Goal: Task Accomplishment & Management: Use online tool/utility

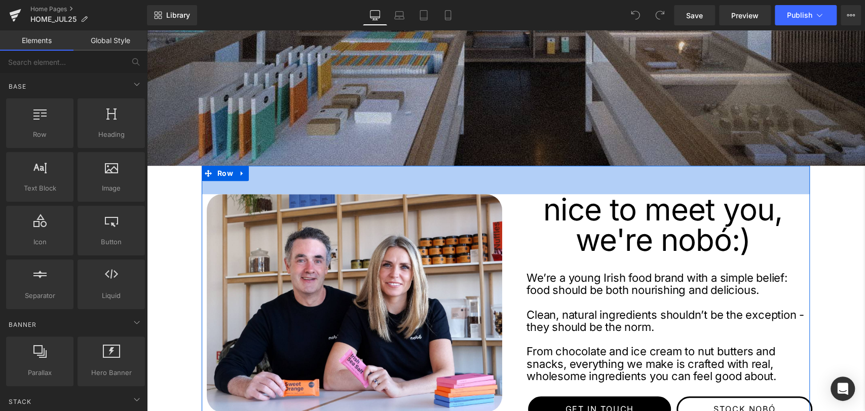
scroll to position [484, 0]
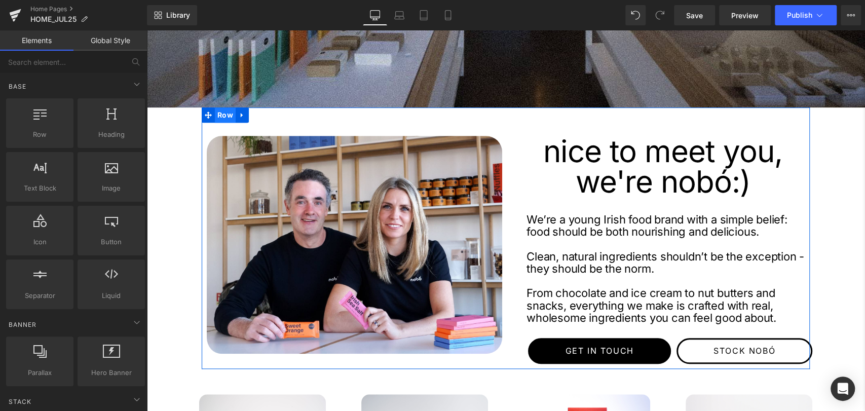
click at [216, 115] on span "Row" at bounding box center [225, 114] width 21 height 15
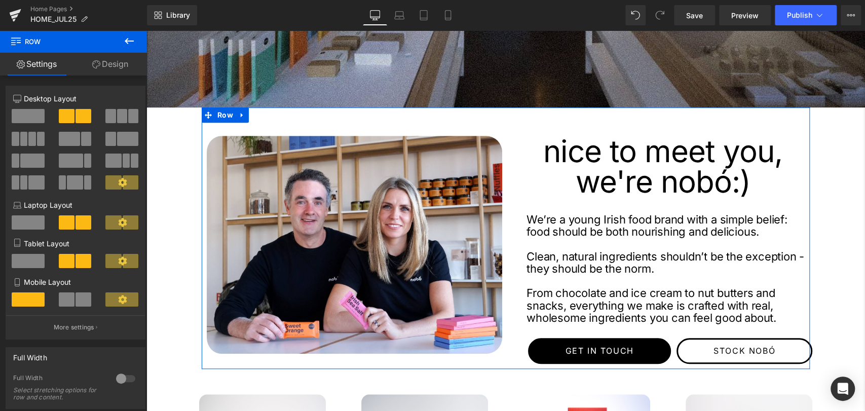
click at [113, 69] on link "Design" at bounding box center [111, 64] width 74 height 23
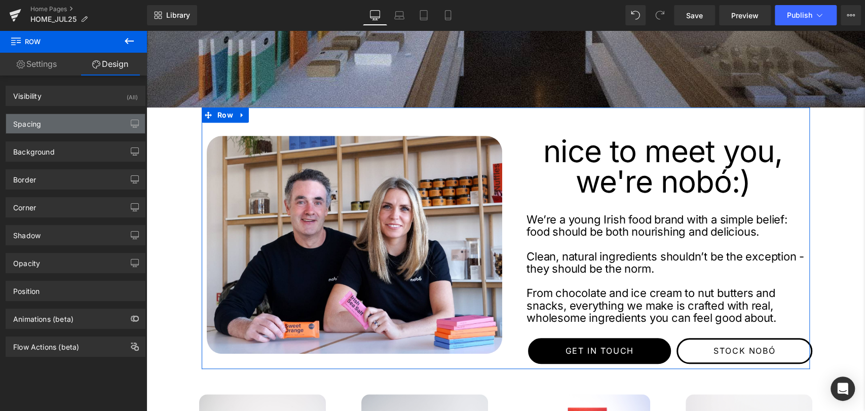
click at [64, 129] on div "Spacing" at bounding box center [75, 123] width 139 height 19
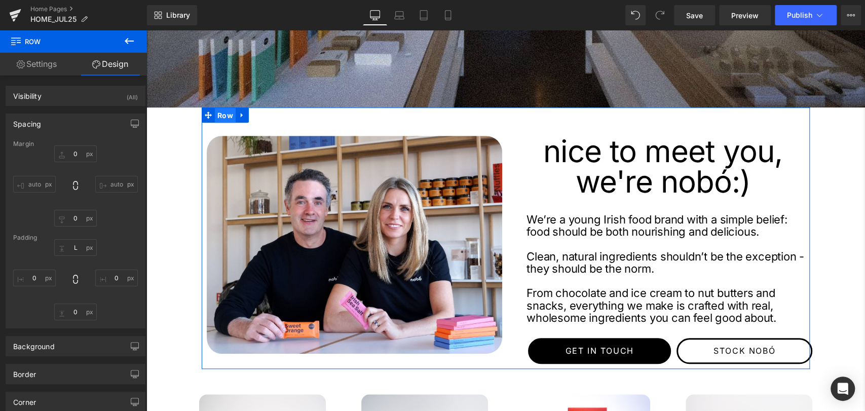
click at [215, 115] on span "Row" at bounding box center [225, 115] width 21 height 15
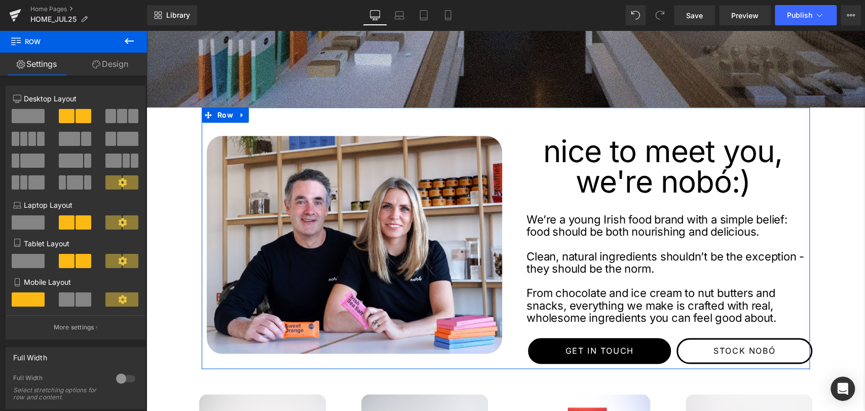
click at [122, 61] on link "Design" at bounding box center [111, 64] width 74 height 23
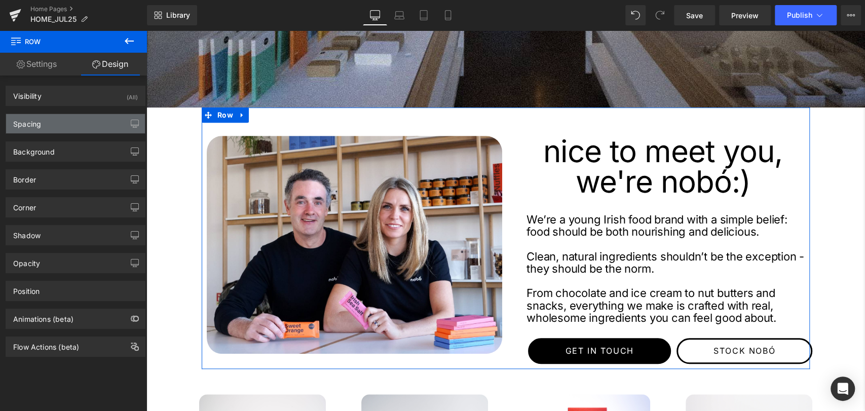
click at [47, 125] on div "Spacing" at bounding box center [75, 123] width 139 height 19
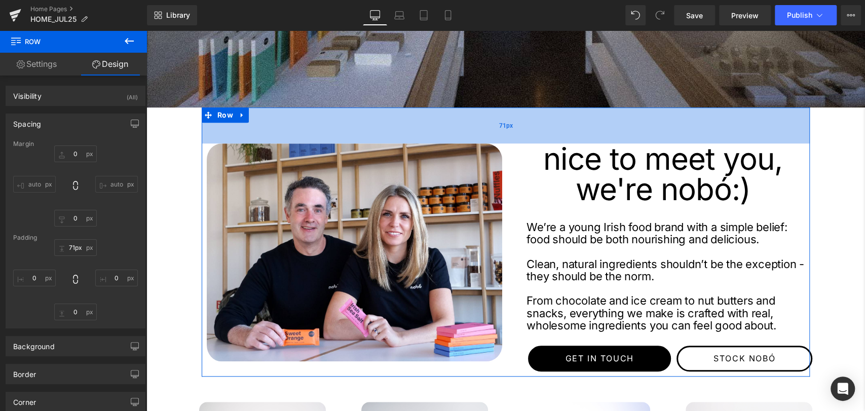
type input "70px"
drag, startPoint x: 496, startPoint y: 122, endPoint x: 498, endPoint y: 128, distance: 6.9
click at [499, 128] on span "70px" at bounding box center [506, 125] width 14 height 10
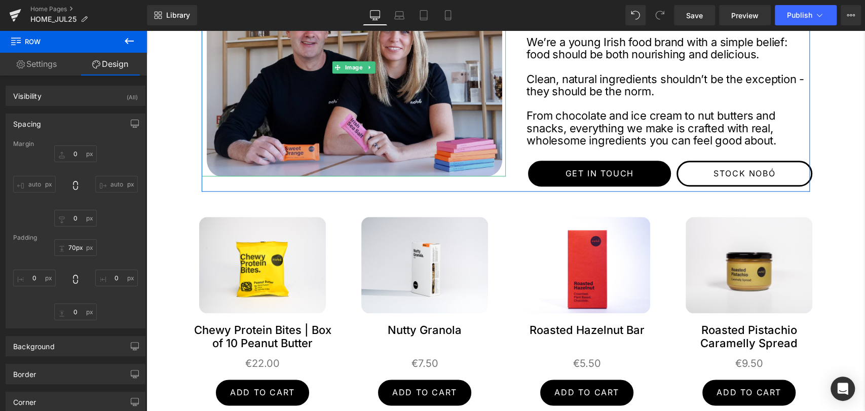
scroll to position [672, 0]
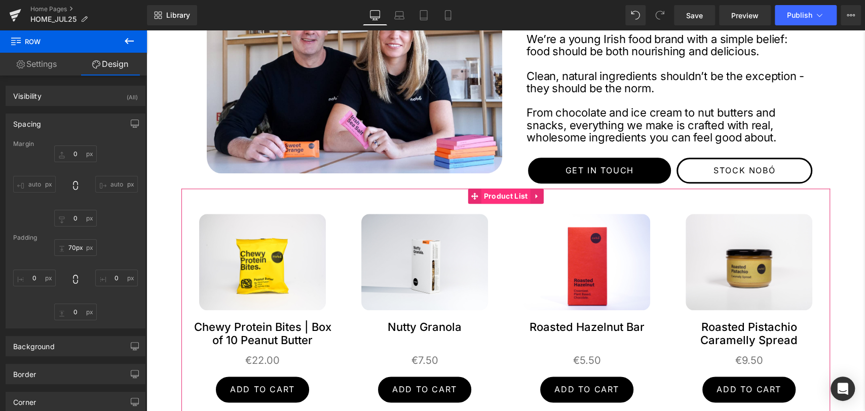
click at [486, 193] on span "Product List" at bounding box center [506, 196] width 49 height 15
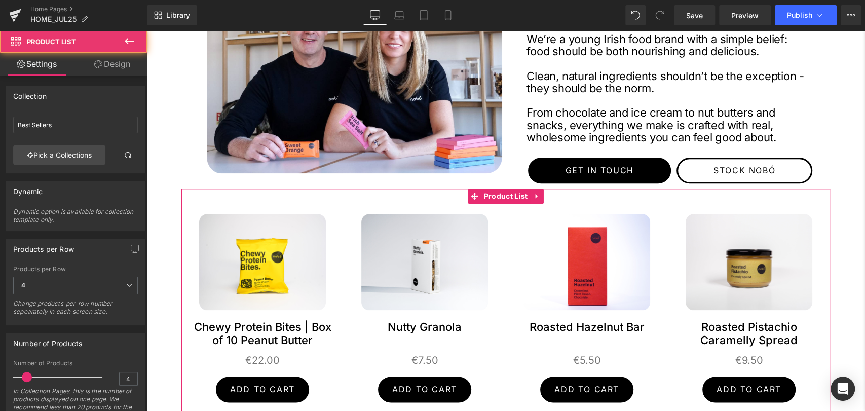
click at [113, 54] on link "Design" at bounding box center [113, 64] width 74 height 23
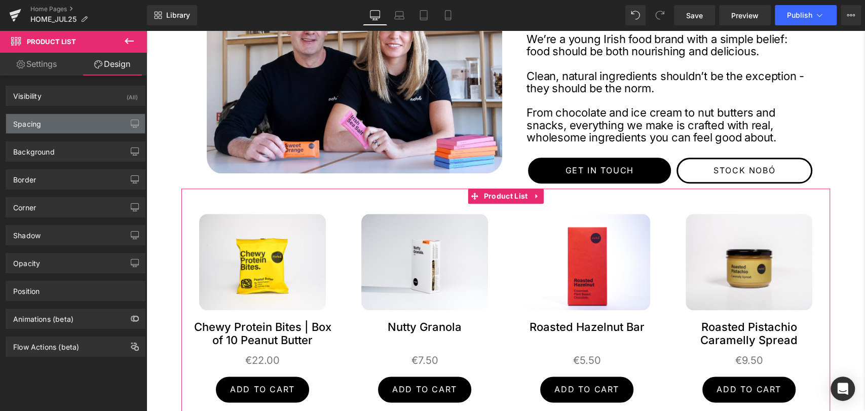
click at [27, 125] on div "Spacing" at bounding box center [27, 121] width 28 height 14
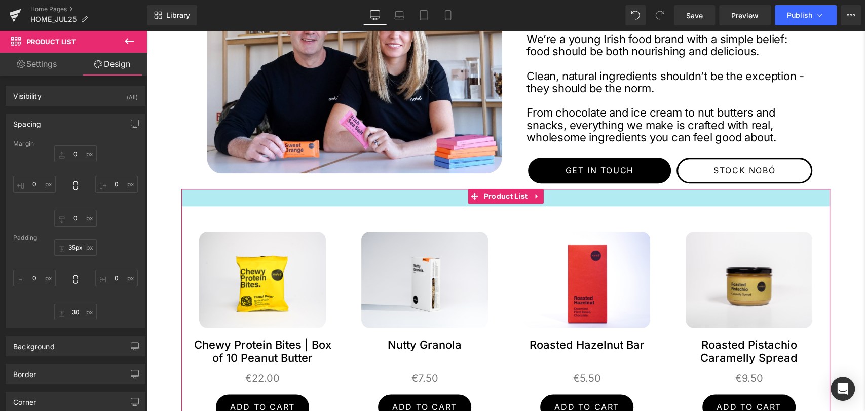
drag, startPoint x: 454, startPoint y: 188, endPoint x: 455, endPoint y: 206, distance: 18.3
click at [455, 206] on div "Sale Off (P) Image Chewy Protein Bites | Box of 10 Peanut Butter (P) Title €0 €…" at bounding box center [505, 320] width 649 height 262
click at [73, 242] on input "35px" at bounding box center [75, 247] width 43 height 17
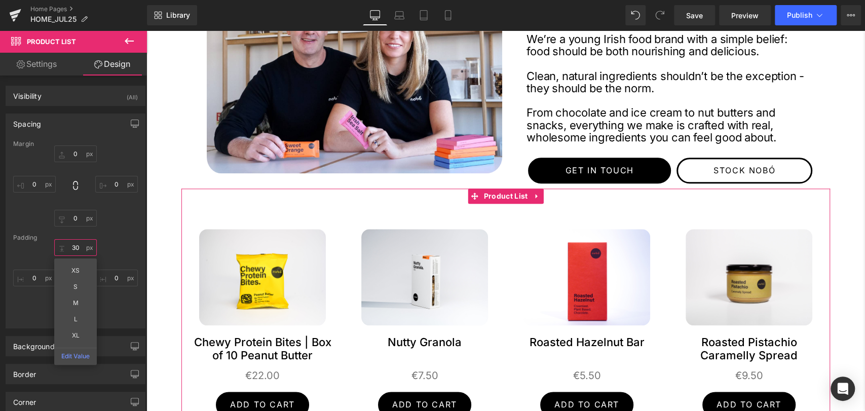
type input "30"
click at [124, 231] on div "Margin 0px 0 0px 0 0px 0 0px 0 Padding 30 30 0px 0 30px 30 0px 0" at bounding box center [75, 234] width 139 height 188
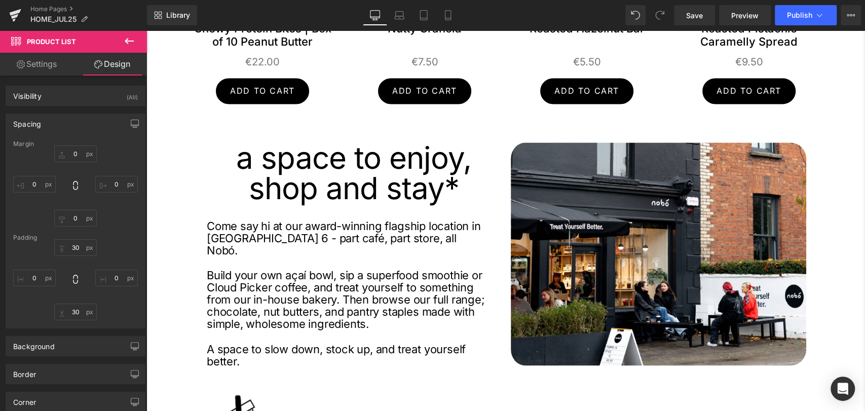
scroll to position [986, 0]
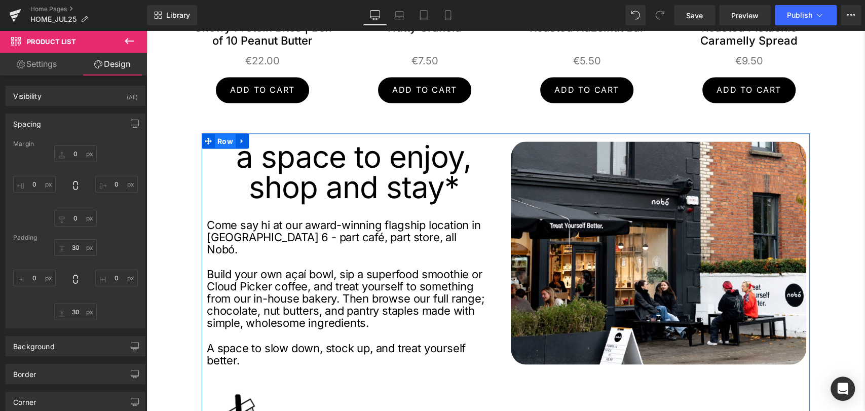
click at [215, 138] on span "Row" at bounding box center [225, 141] width 21 height 15
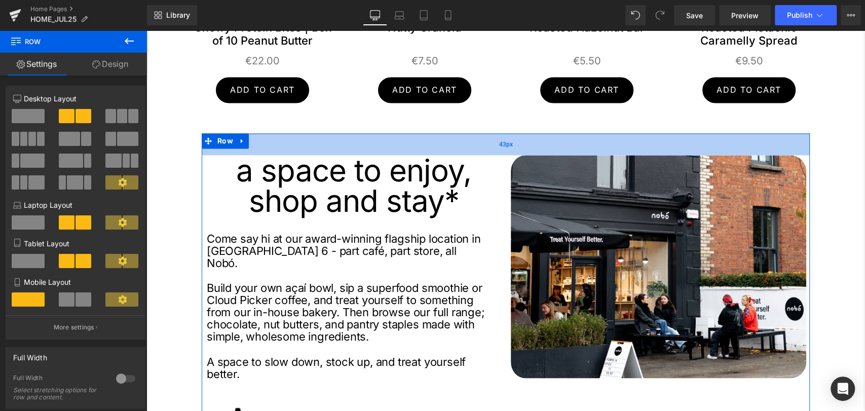
drag, startPoint x: 492, startPoint y: 134, endPoint x: 493, endPoint y: 148, distance: 13.2
click at [493, 148] on div "43px" at bounding box center [506, 144] width 608 height 22
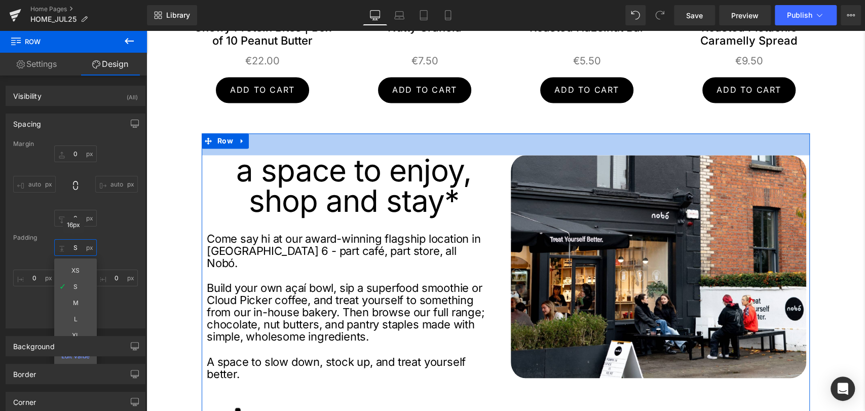
click at [83, 246] on input "S" at bounding box center [75, 247] width 43 height 17
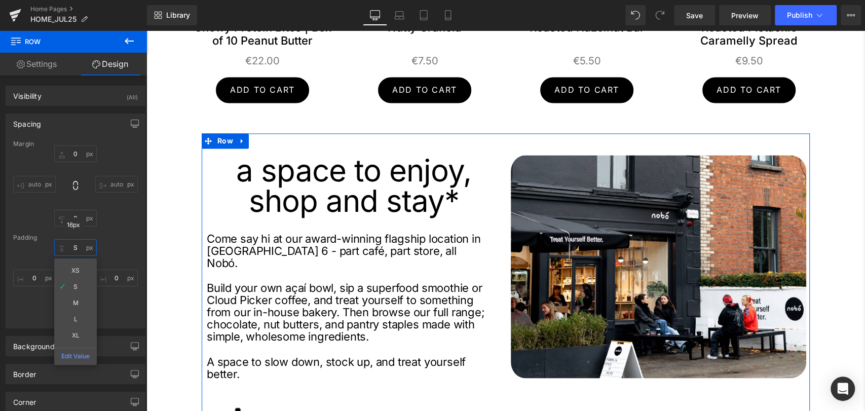
click at [83, 246] on input "S" at bounding box center [75, 247] width 43 height 17
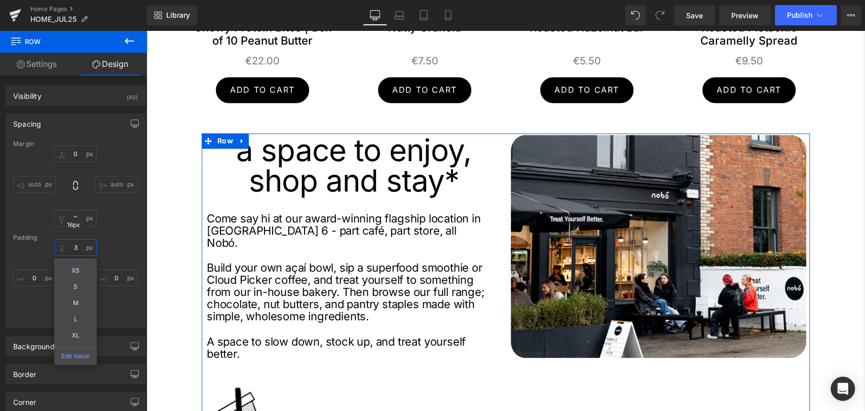
type input "3'"
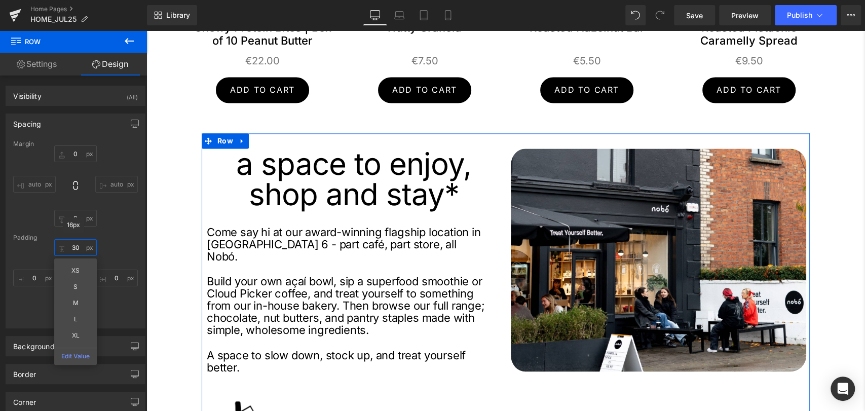
type input "30"
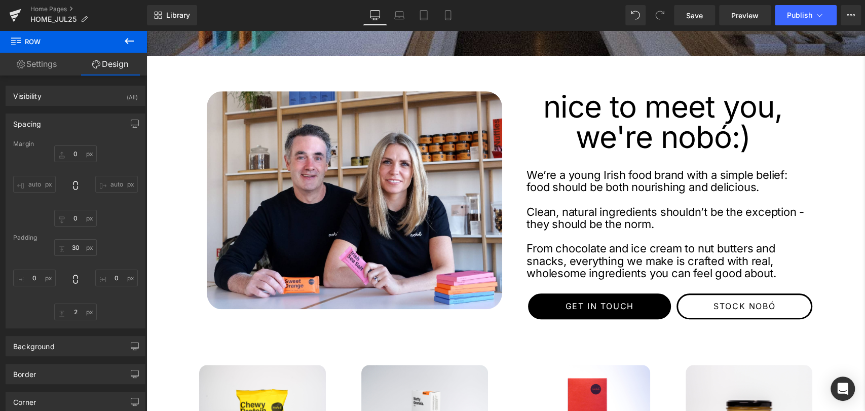
scroll to position [524, 0]
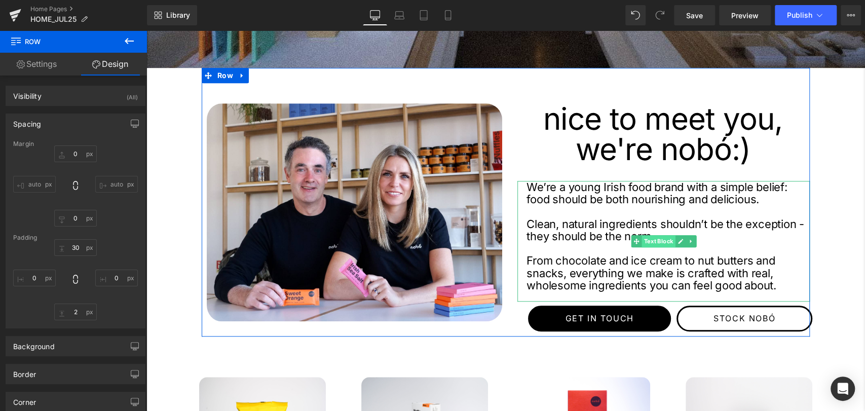
click at [650, 236] on span "Text Block" at bounding box center [658, 241] width 33 height 12
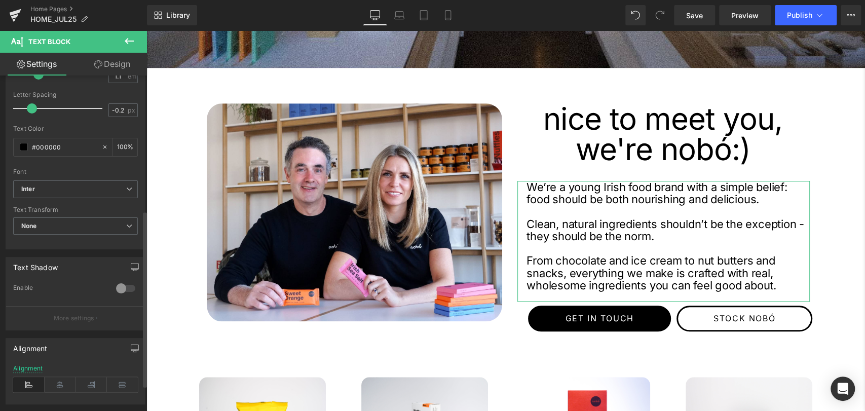
scroll to position [256, 0]
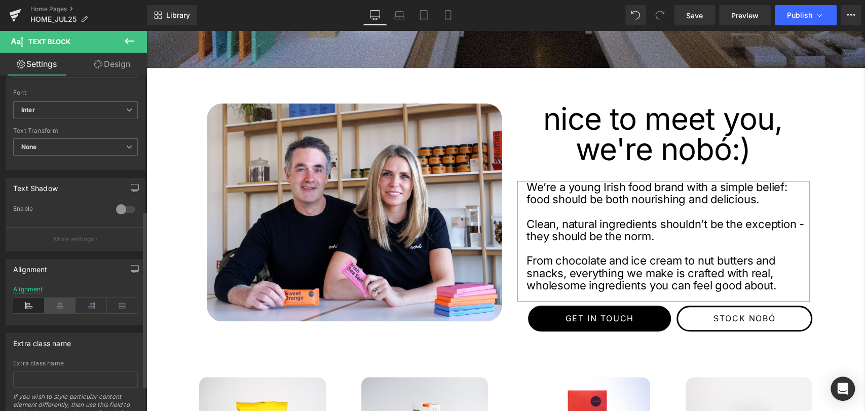
click at [59, 305] on icon at bounding box center [60, 305] width 31 height 15
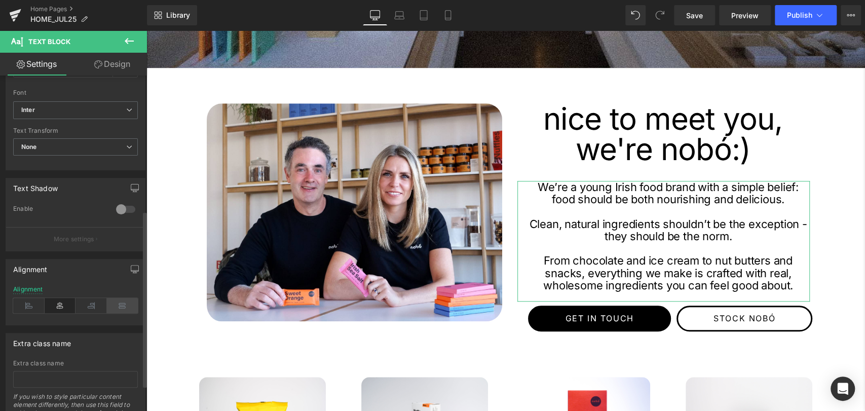
click at [116, 306] on icon at bounding box center [122, 305] width 31 height 15
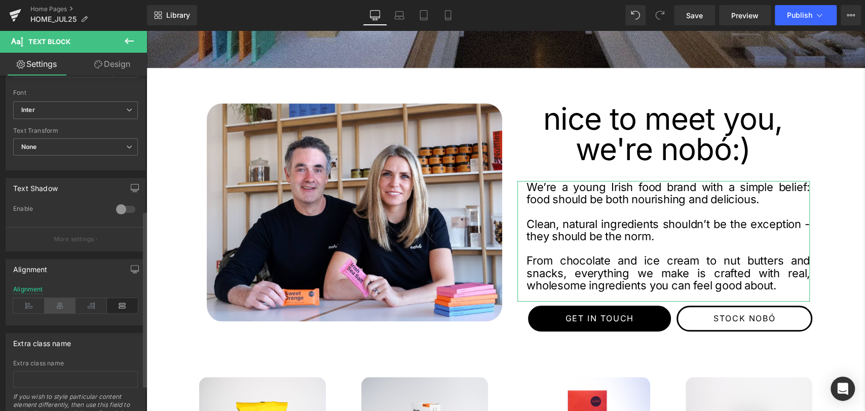
click at [52, 306] on icon at bounding box center [60, 305] width 31 height 15
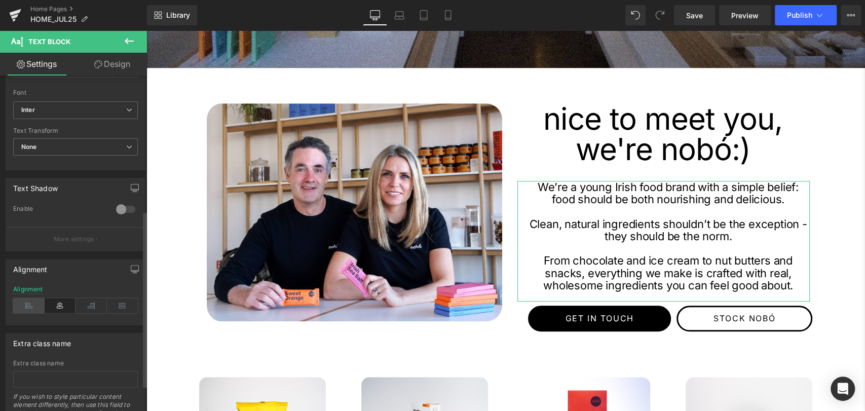
click at [20, 302] on icon at bounding box center [28, 305] width 31 height 15
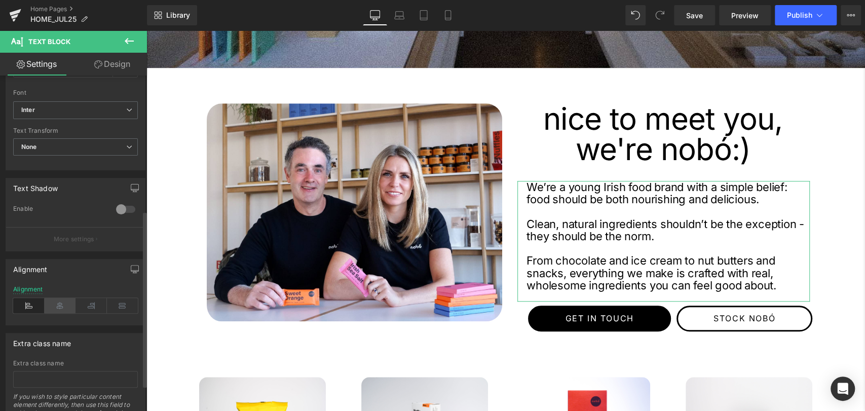
click at [64, 305] on icon at bounding box center [60, 305] width 31 height 15
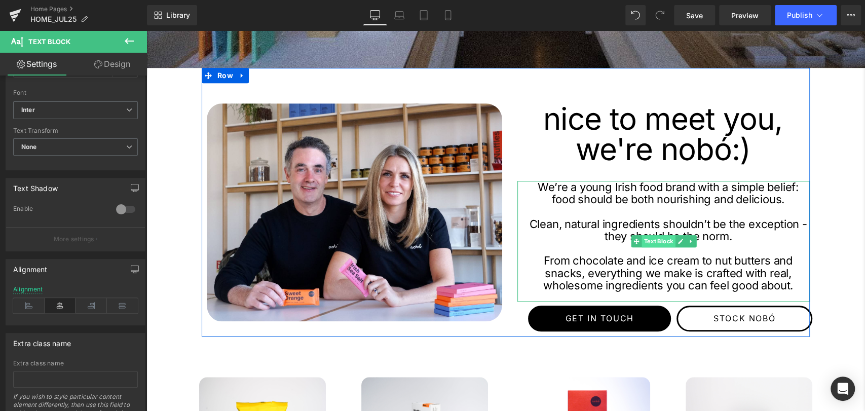
click at [652, 240] on span "Text Block" at bounding box center [658, 241] width 33 height 12
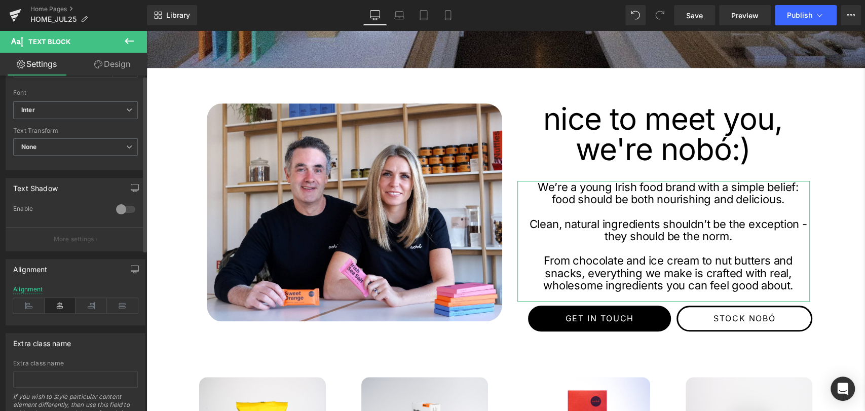
scroll to position [0, 0]
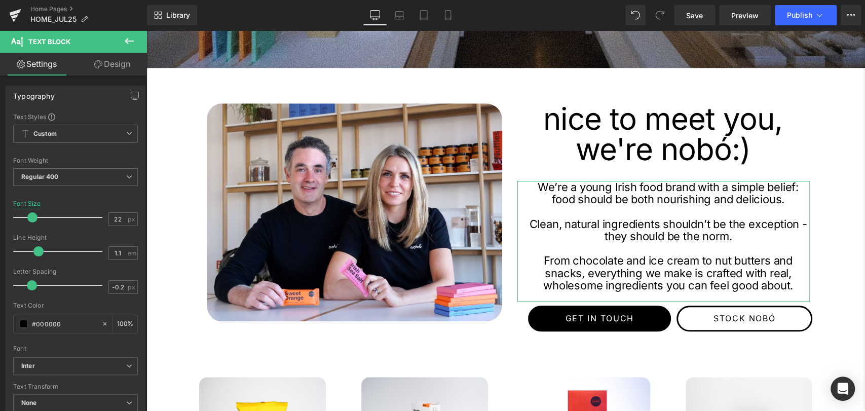
click at [113, 65] on link "Design" at bounding box center [113, 64] width 74 height 23
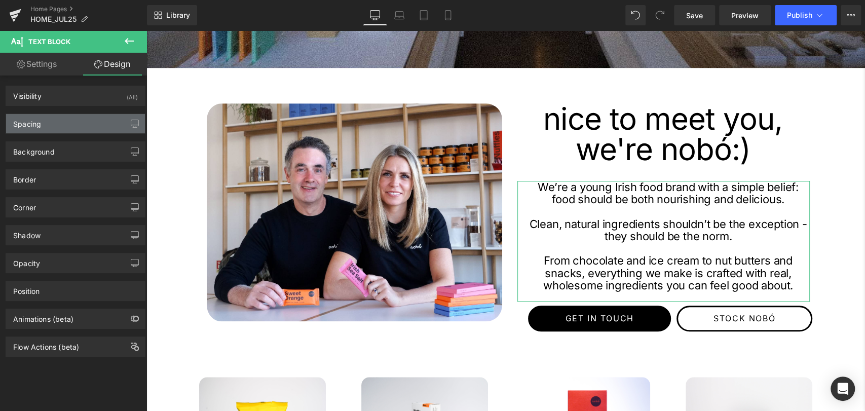
click at [50, 122] on div "Spacing" at bounding box center [75, 123] width 139 height 19
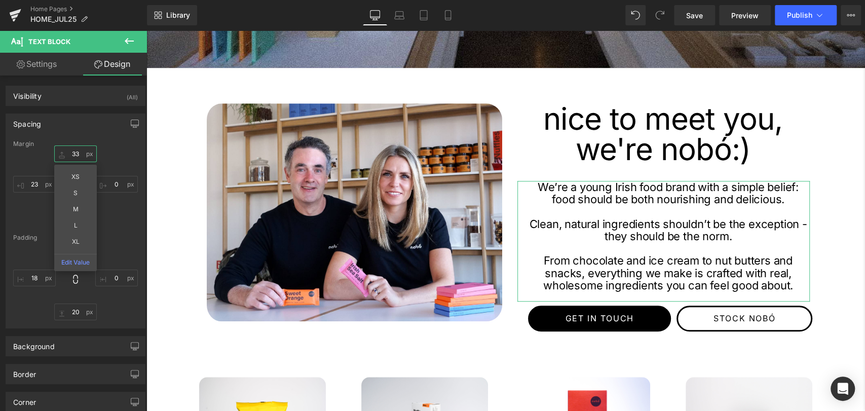
click at [73, 154] on input "33" at bounding box center [75, 153] width 43 height 17
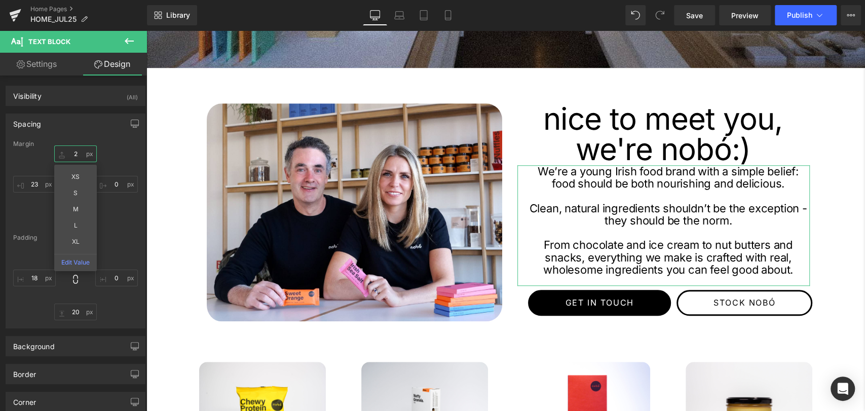
type input "25"
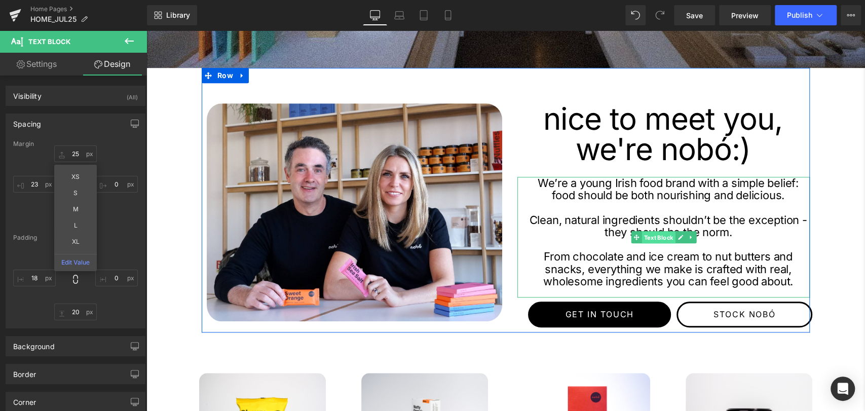
click at [651, 238] on span "Text Block" at bounding box center [658, 238] width 33 height 12
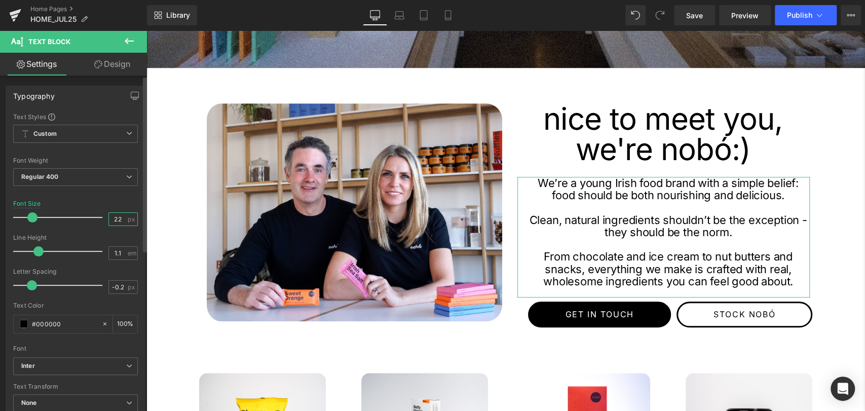
click at [115, 223] on input "22" at bounding box center [118, 219] width 18 height 13
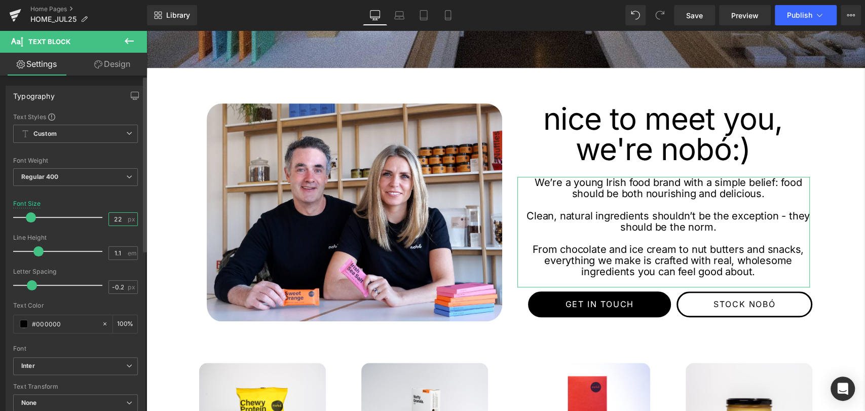
type input "22"
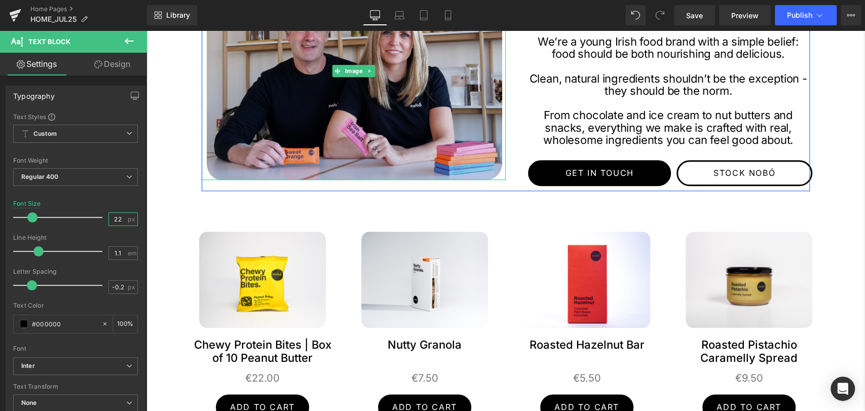
scroll to position [595, 0]
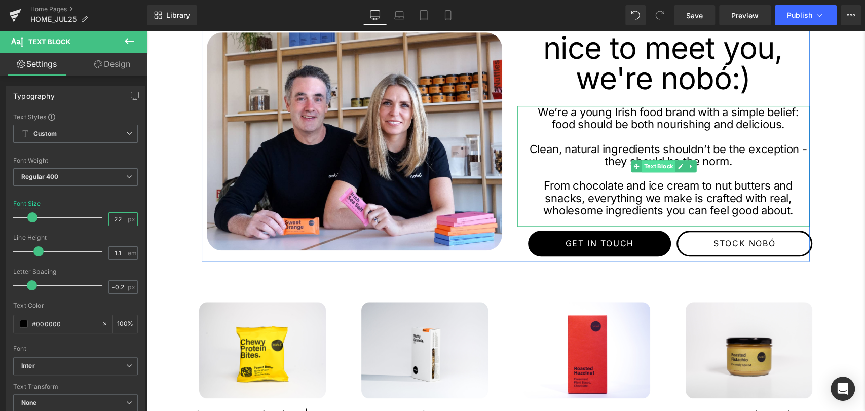
click at [659, 169] on span "Text Block" at bounding box center [658, 166] width 33 height 12
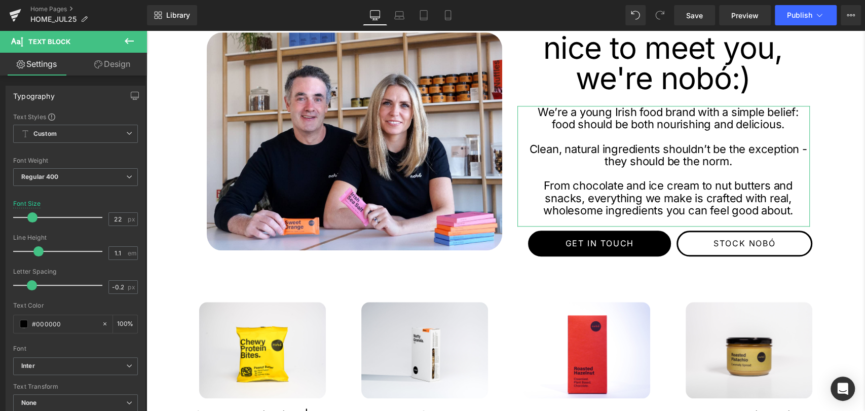
click at [129, 61] on link "Design" at bounding box center [113, 64] width 74 height 23
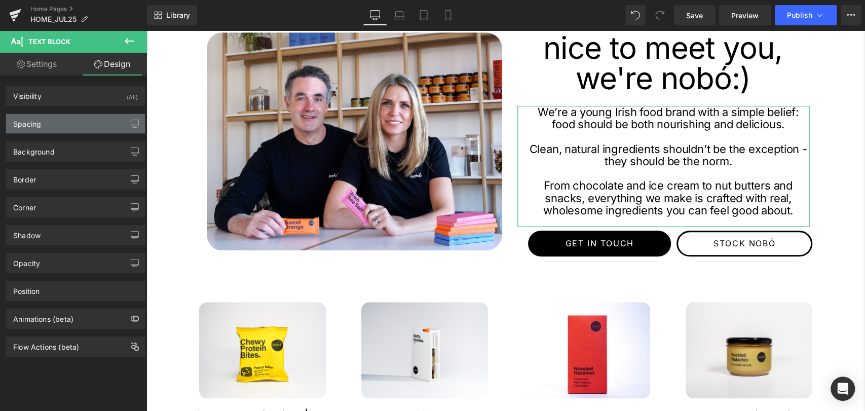
click at [17, 126] on div "Spacing" at bounding box center [27, 121] width 28 height 14
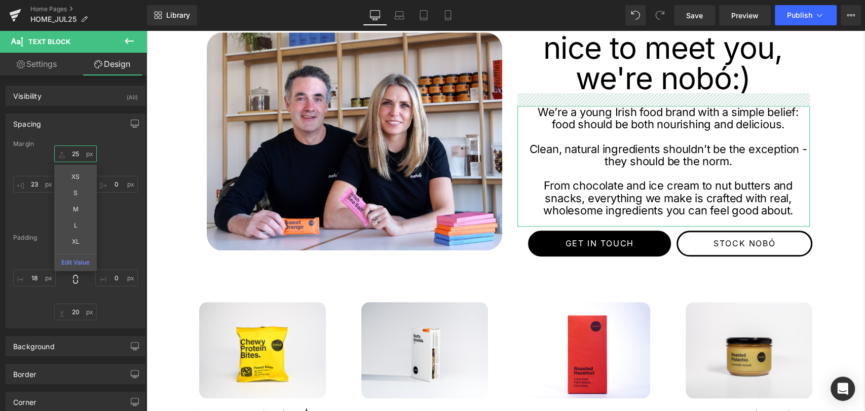
click at [78, 150] on input "25" at bounding box center [75, 153] width 43 height 17
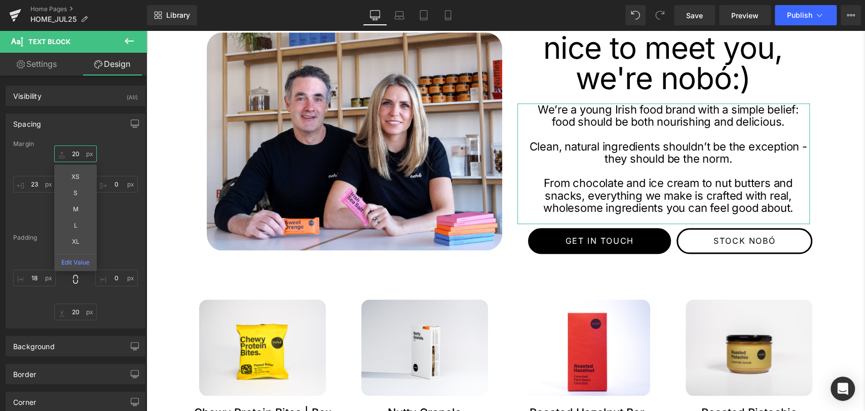
type input "20"
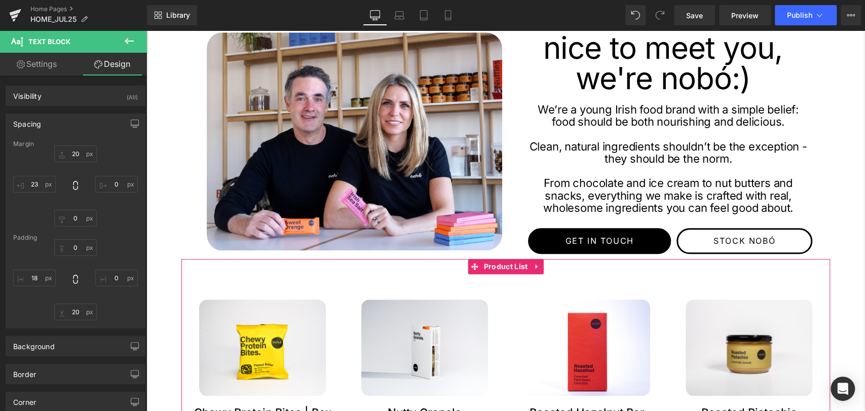
scroll to position [634, 0]
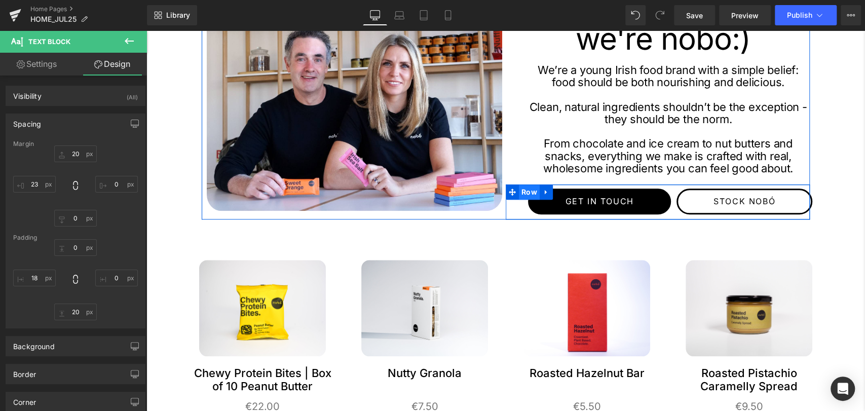
click at [528, 191] on span "Row" at bounding box center [529, 192] width 21 height 15
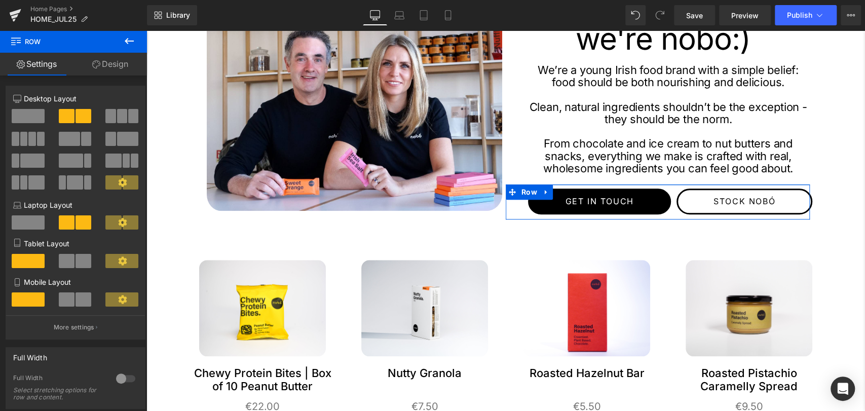
click at [116, 55] on link "Design" at bounding box center [111, 64] width 74 height 23
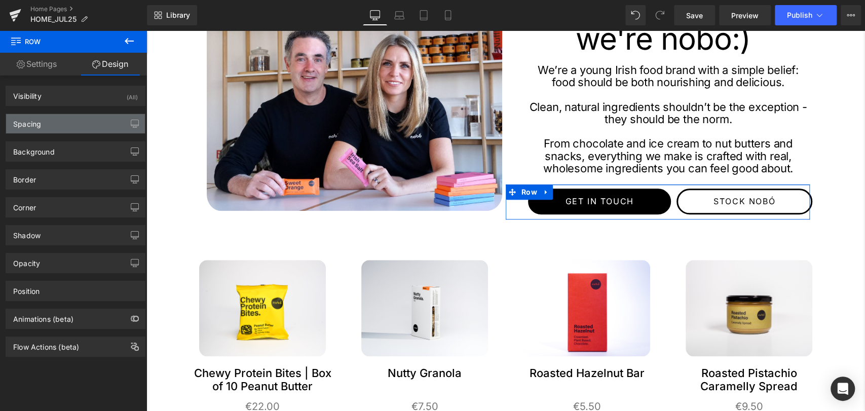
click at [50, 125] on div "Spacing" at bounding box center [75, 123] width 139 height 19
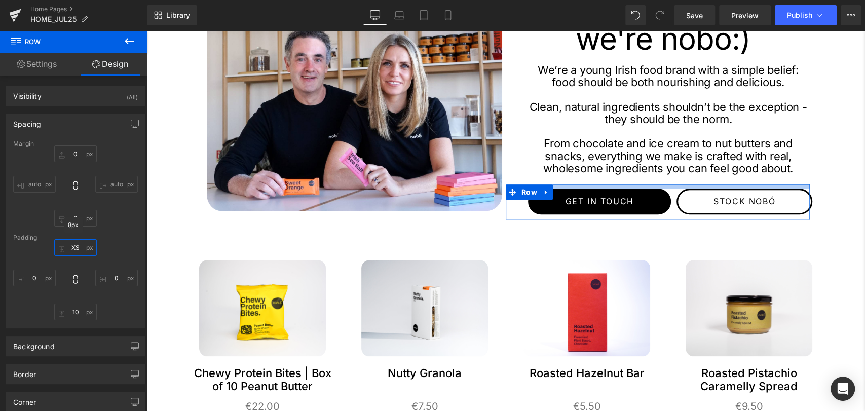
click at [75, 245] on input "XS" at bounding box center [75, 247] width 43 height 17
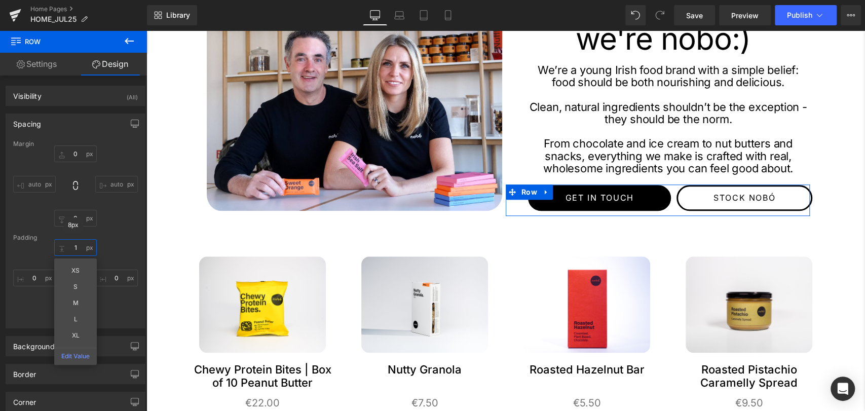
type input "10"
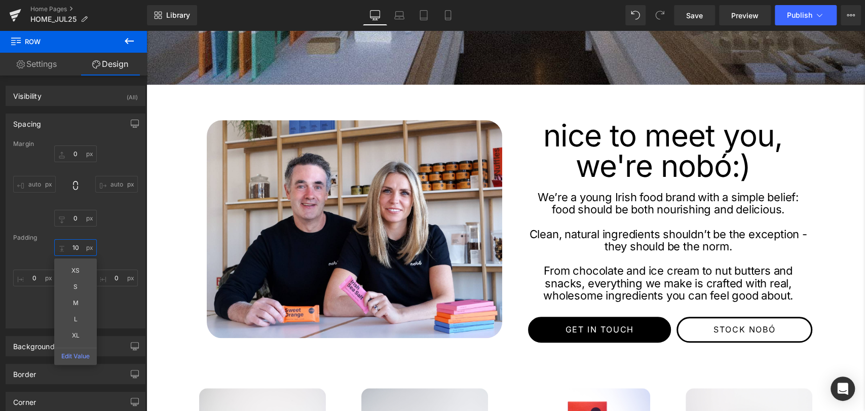
scroll to position [510, 0]
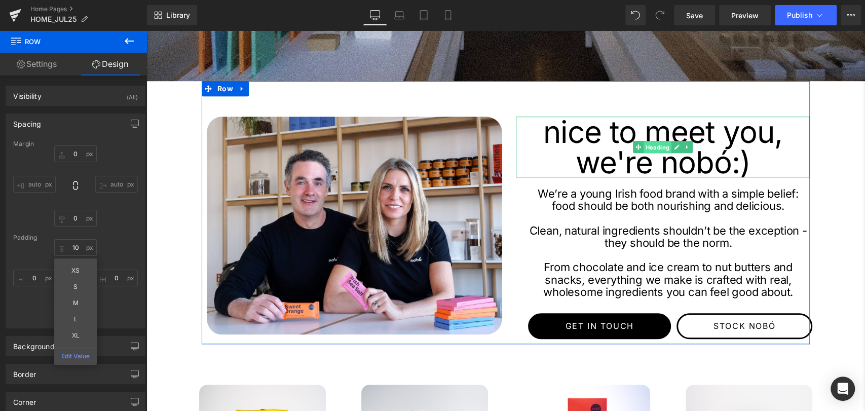
click at [653, 145] on span "Heading" at bounding box center [658, 147] width 28 height 12
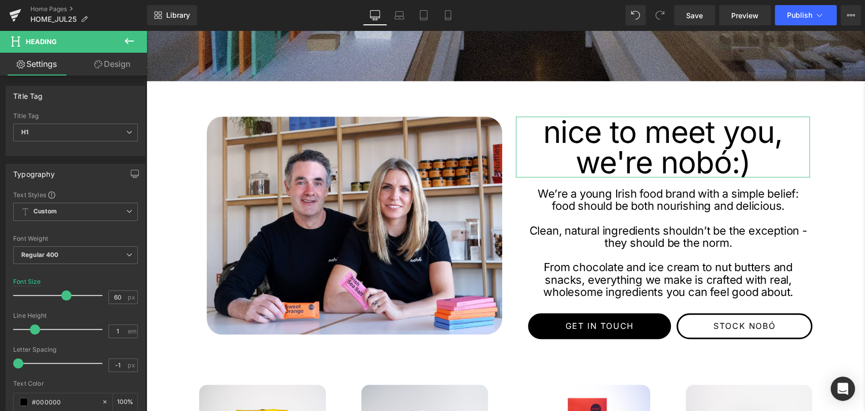
click at [97, 65] on icon at bounding box center [98, 64] width 8 height 8
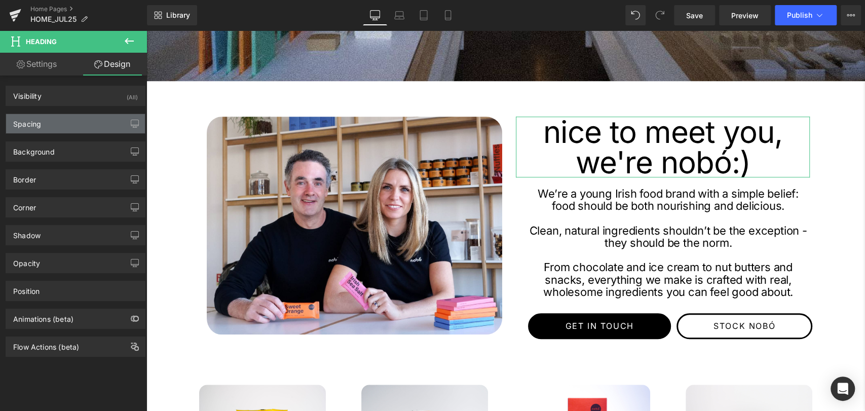
click at [26, 115] on div "Spacing" at bounding box center [27, 121] width 28 height 14
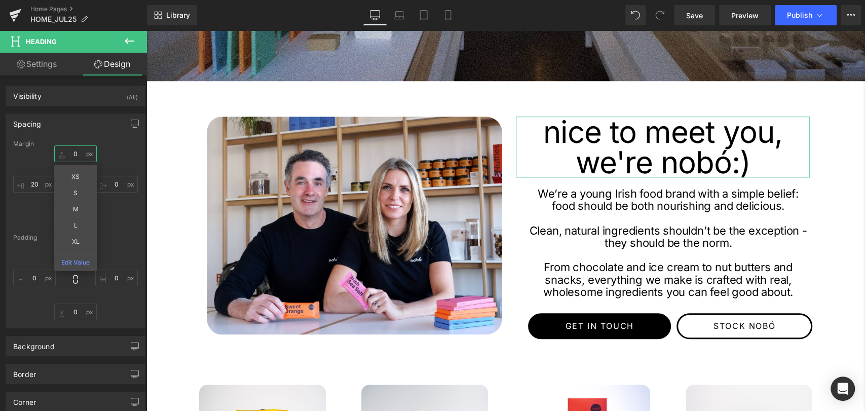
click at [71, 154] on input "0" at bounding box center [75, 153] width 43 height 17
type input "-10"
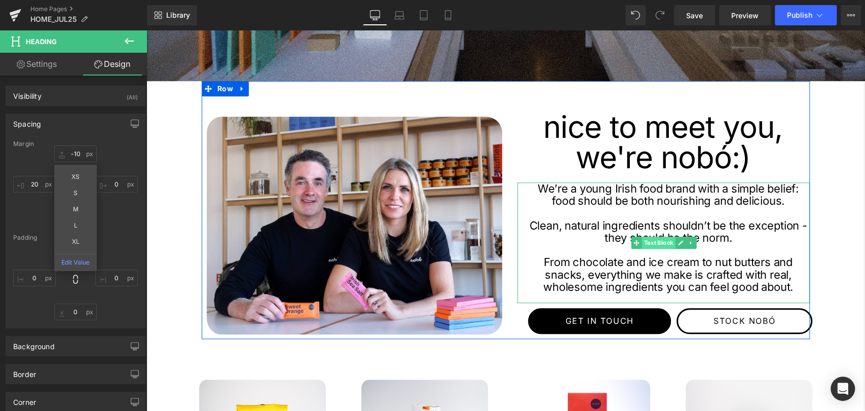
click at [662, 244] on span "Text Block" at bounding box center [658, 243] width 33 height 12
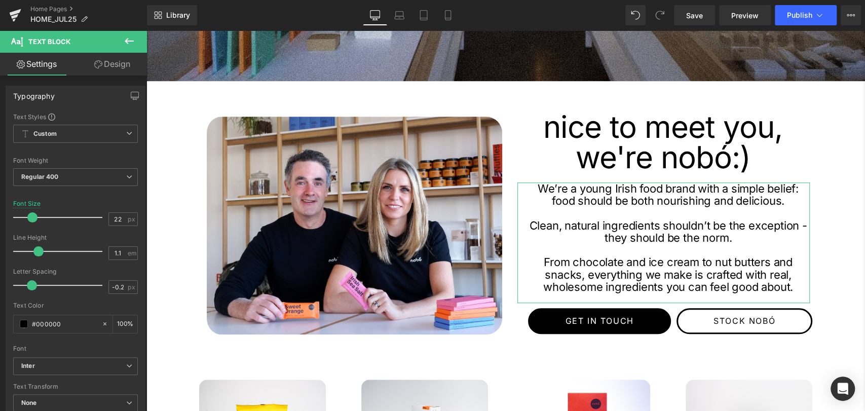
click at [106, 71] on link "Design" at bounding box center [113, 64] width 74 height 23
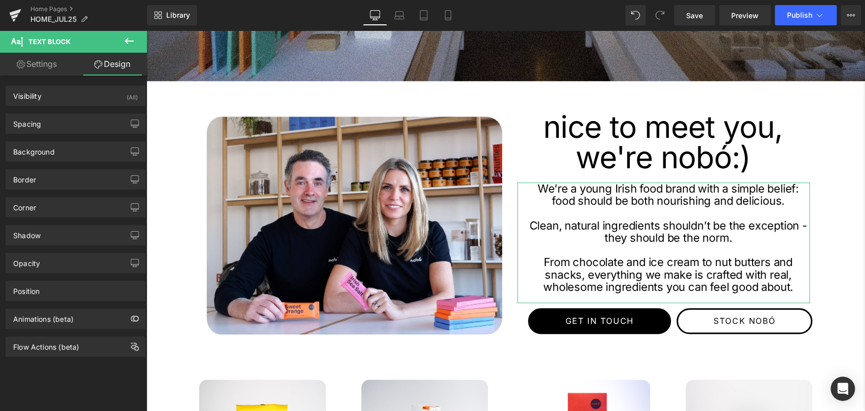
click at [35, 60] on link "Settings" at bounding box center [37, 64] width 74 height 23
type input "100"
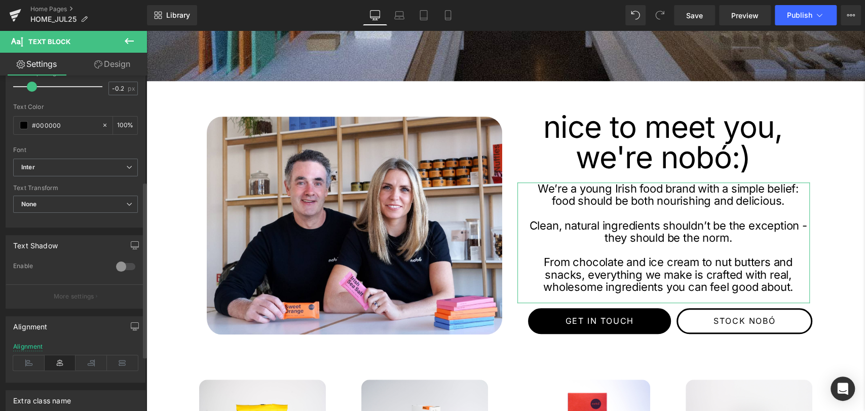
scroll to position [201, 0]
click at [27, 358] on icon at bounding box center [28, 360] width 31 height 15
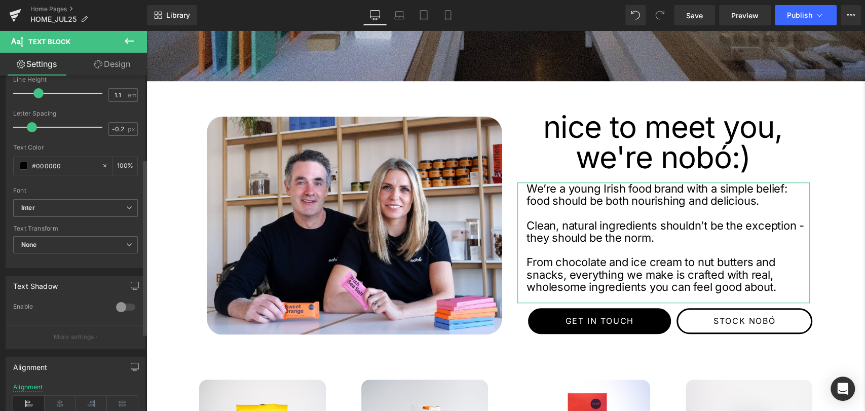
scroll to position [223, 0]
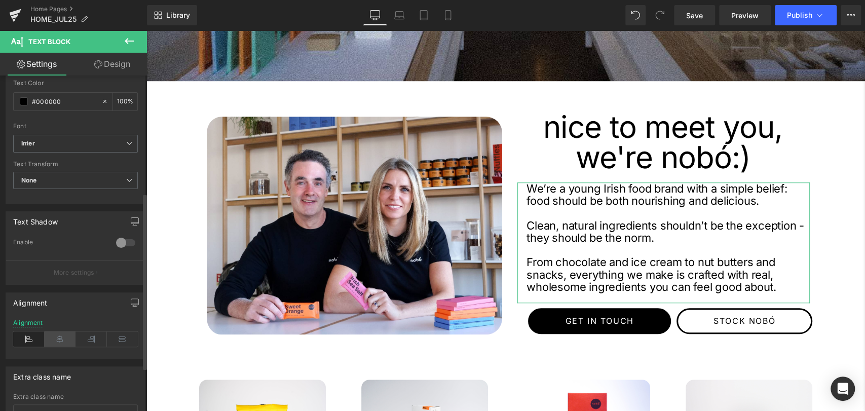
click at [59, 334] on icon at bounding box center [60, 339] width 31 height 15
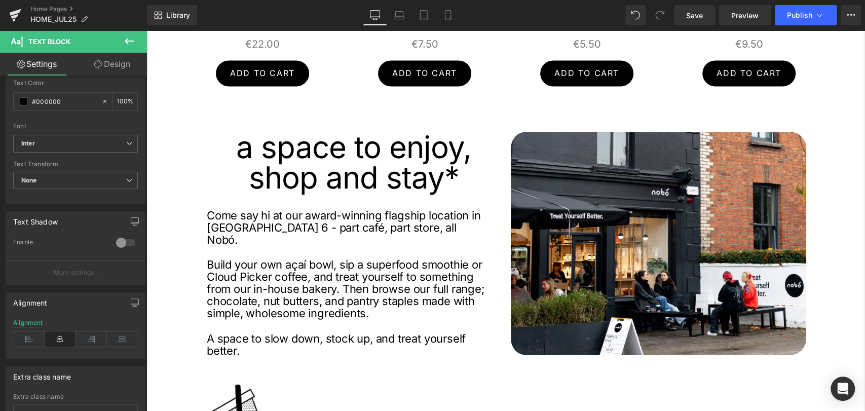
scroll to position [992, 0]
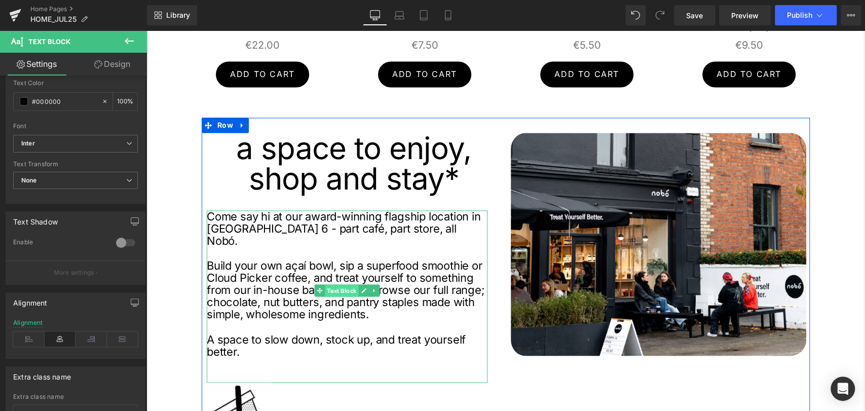
click at [345, 289] on span "Text Block" at bounding box center [341, 290] width 33 height 12
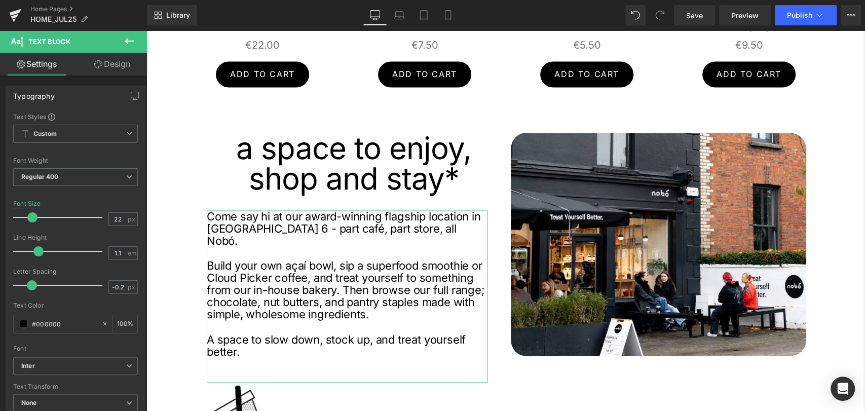
click at [109, 66] on link "Design" at bounding box center [113, 64] width 74 height 23
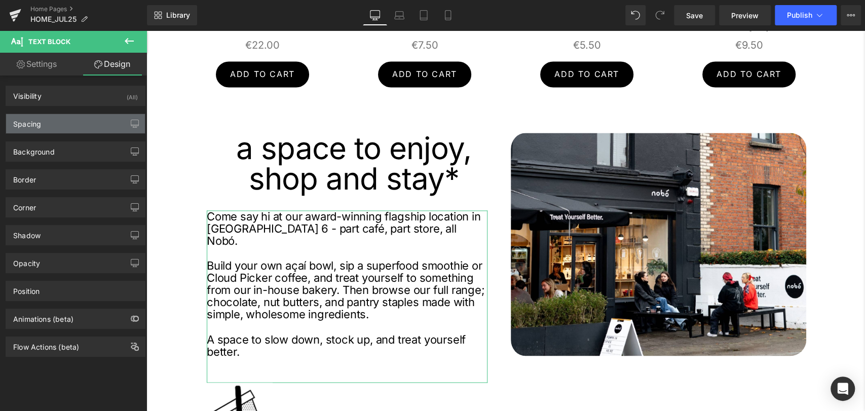
click at [50, 122] on div "Spacing" at bounding box center [75, 123] width 139 height 19
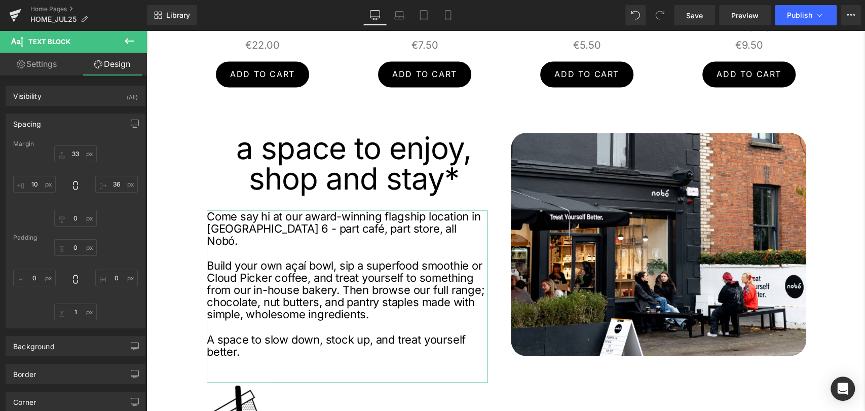
click at [42, 58] on link "Settings" at bounding box center [37, 64] width 74 height 23
type input "100"
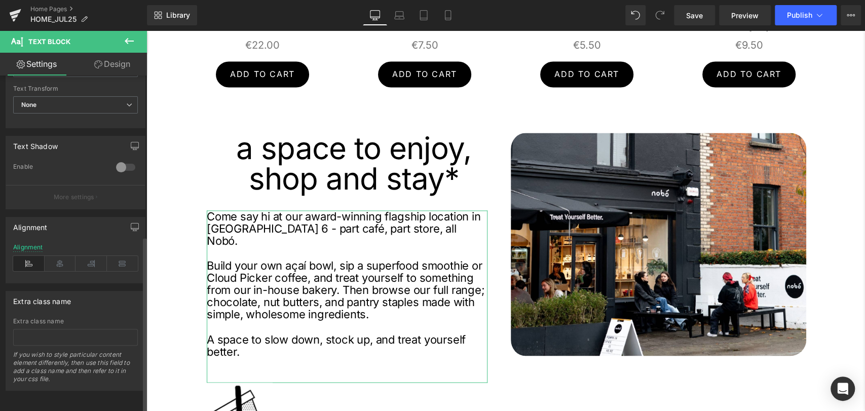
scroll to position [304, 0]
click at [53, 262] on icon at bounding box center [60, 263] width 31 height 15
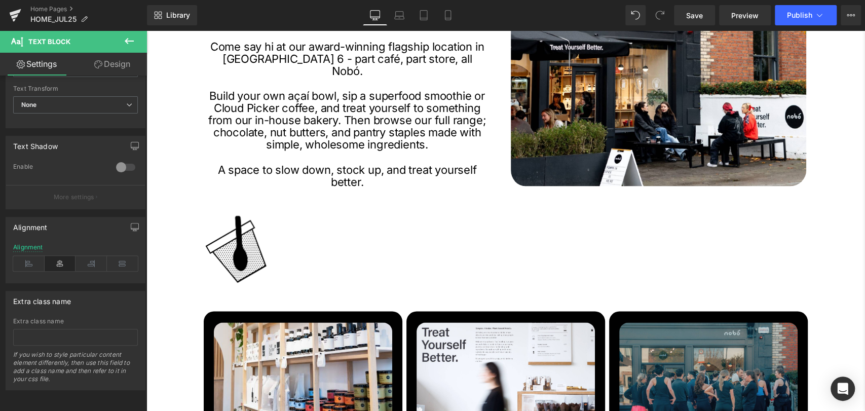
scroll to position [1175, 0]
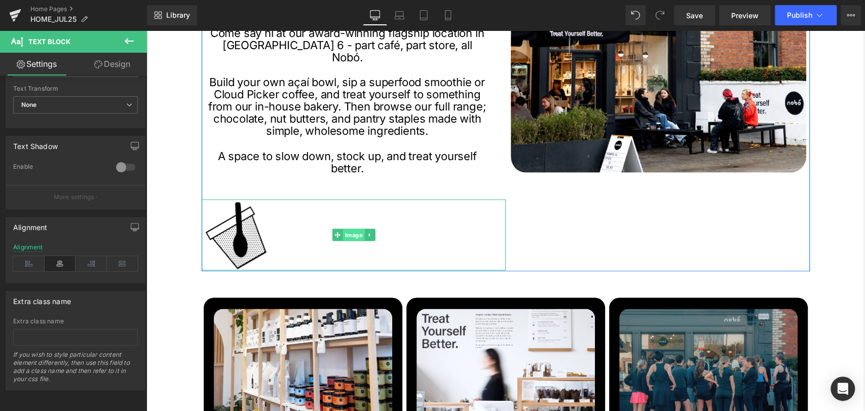
click at [349, 229] on span "Image" at bounding box center [354, 235] width 22 height 12
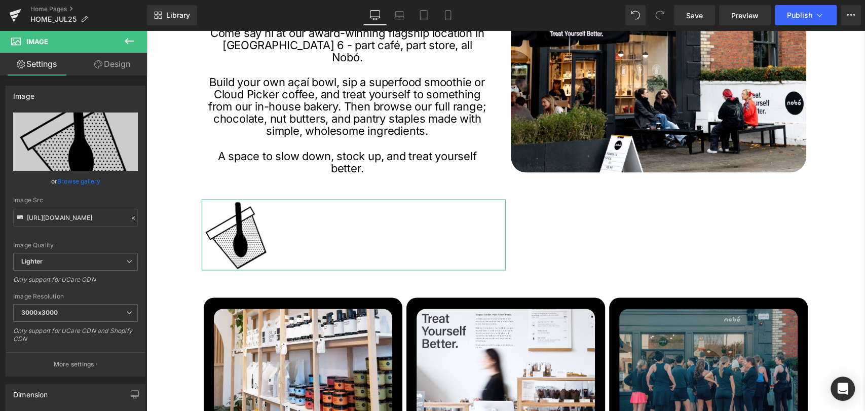
click at [114, 73] on link "Design" at bounding box center [113, 64] width 74 height 23
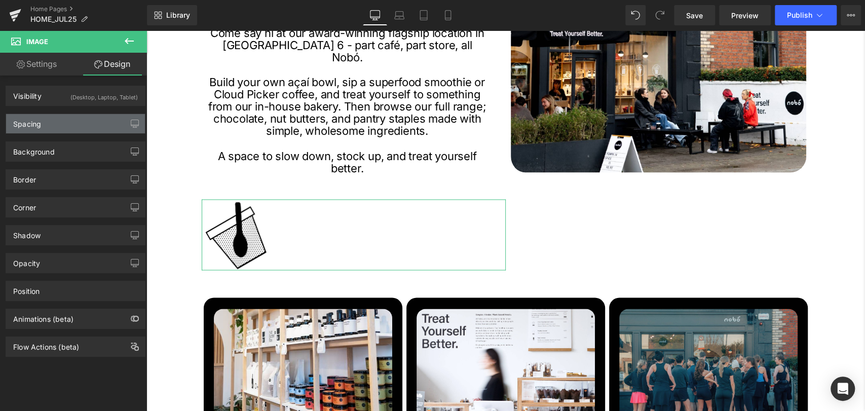
click at [31, 127] on div "Spacing" at bounding box center [27, 121] width 28 height 14
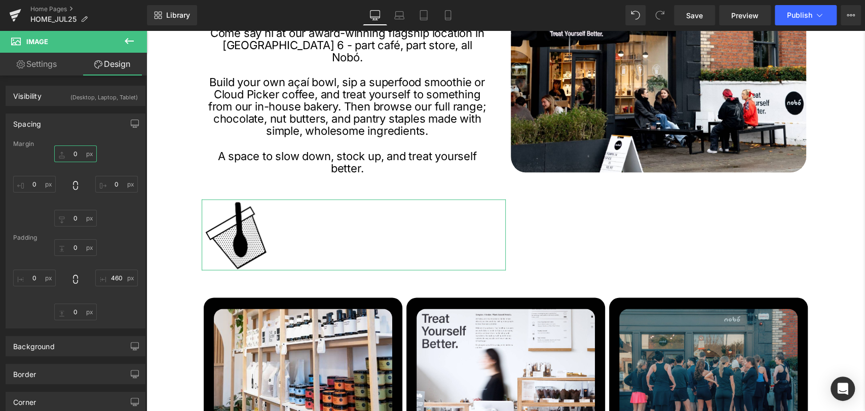
click at [73, 149] on input "0" at bounding box center [75, 153] width 43 height 17
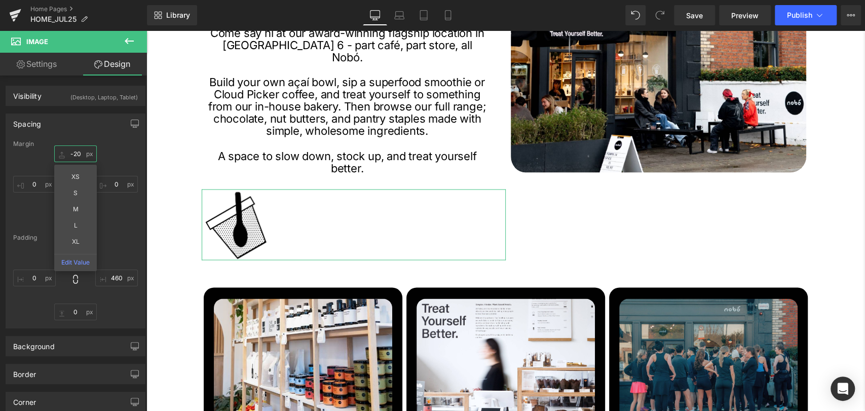
type input "-20"
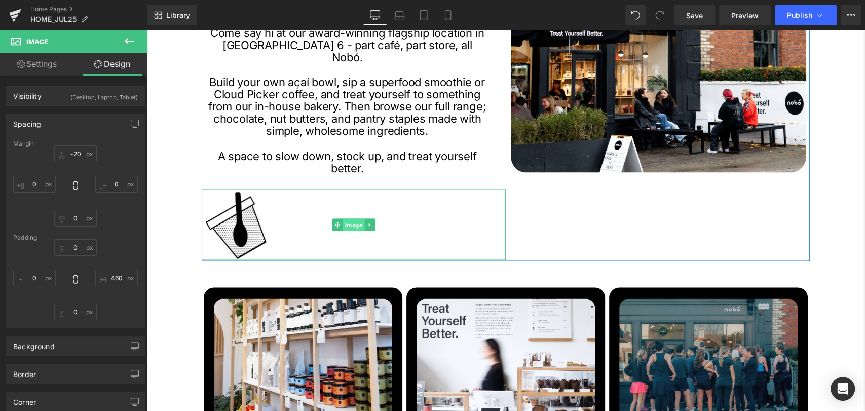
click at [346, 218] on span "Image" at bounding box center [354, 224] width 22 height 12
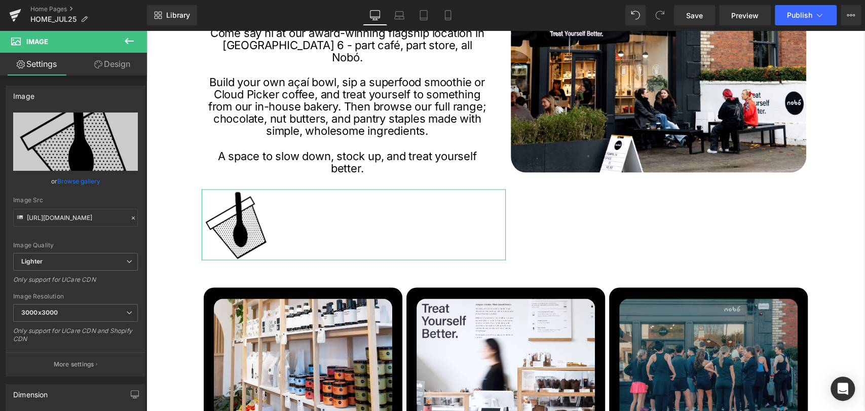
click at [112, 66] on link "Design" at bounding box center [113, 64] width 74 height 23
drag, startPoint x: 112, startPoint y: 66, endPoint x: 67, endPoint y: 57, distance: 45.9
click at [112, 66] on link "Design" at bounding box center [113, 64] width 74 height 23
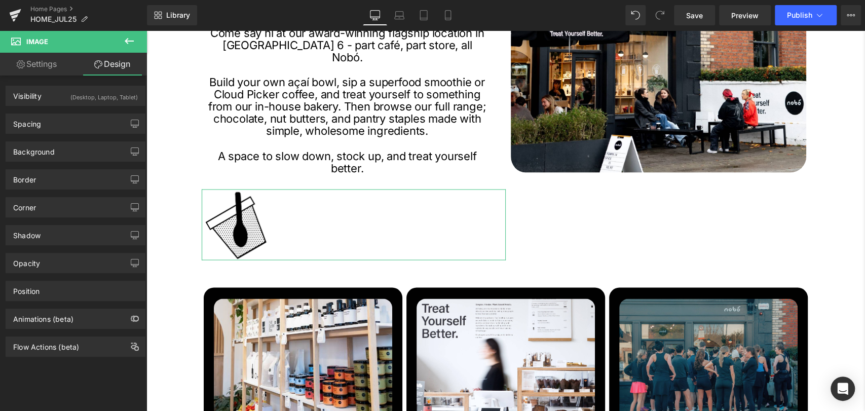
type input "-20"
type input "0"
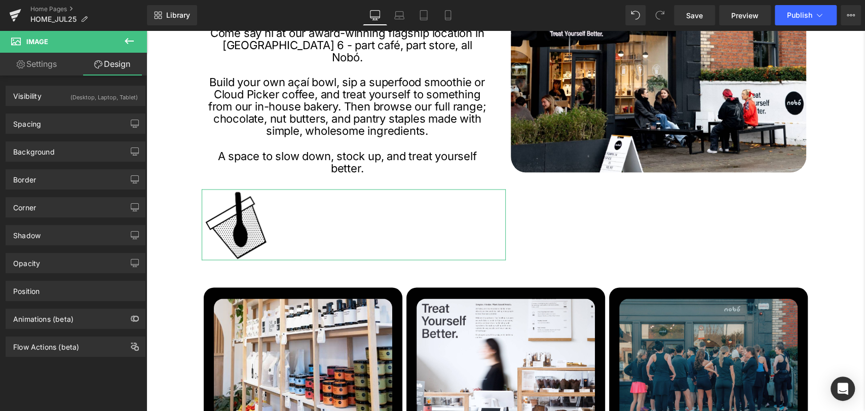
type input "460"
type input "0"
click at [43, 124] on div "Spacing" at bounding box center [75, 123] width 139 height 19
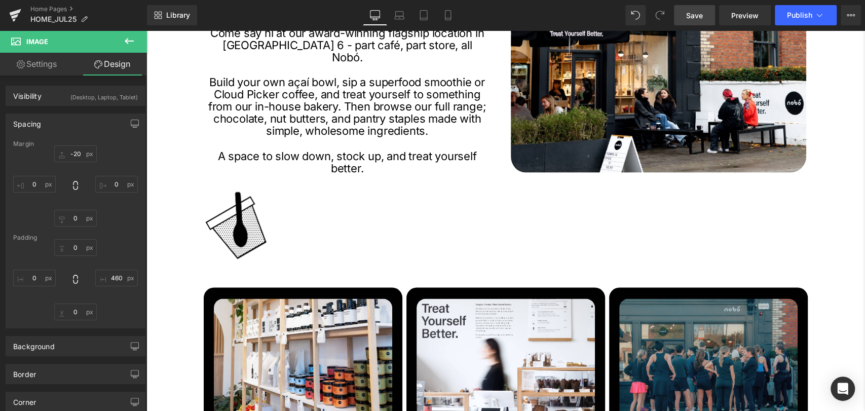
click at [695, 15] on span "Save" at bounding box center [694, 15] width 17 height 11
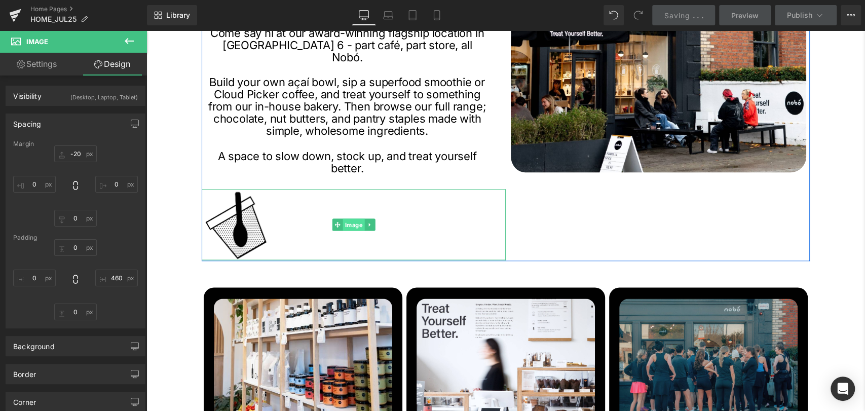
click at [354, 218] on span "Image" at bounding box center [354, 224] width 22 height 12
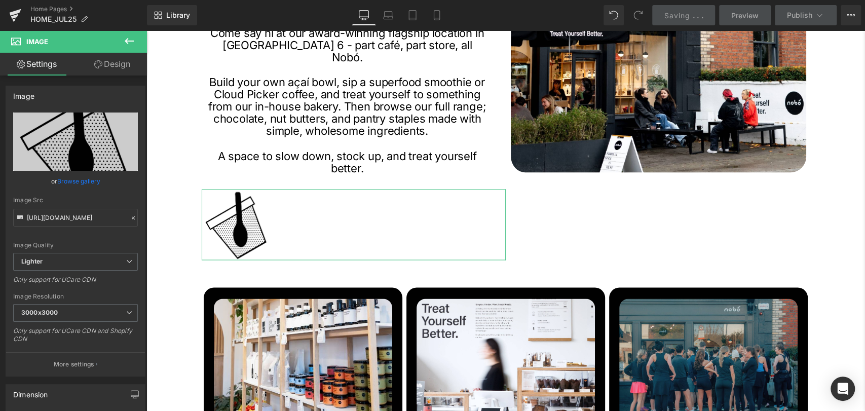
click at [121, 65] on link "Design" at bounding box center [113, 64] width 74 height 23
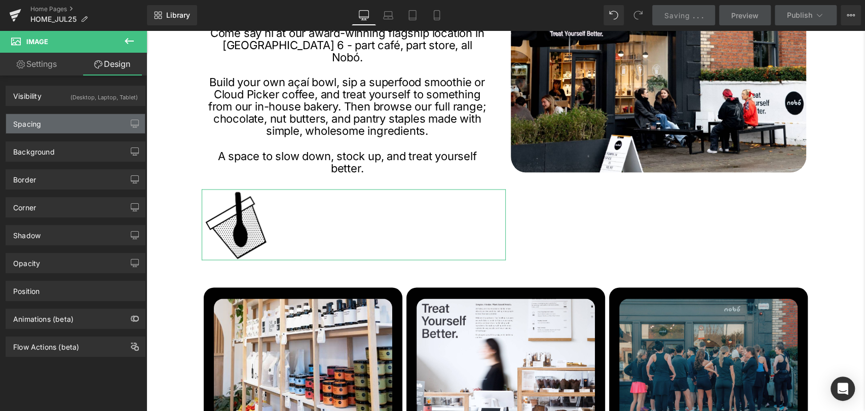
type input "-20"
type input "0"
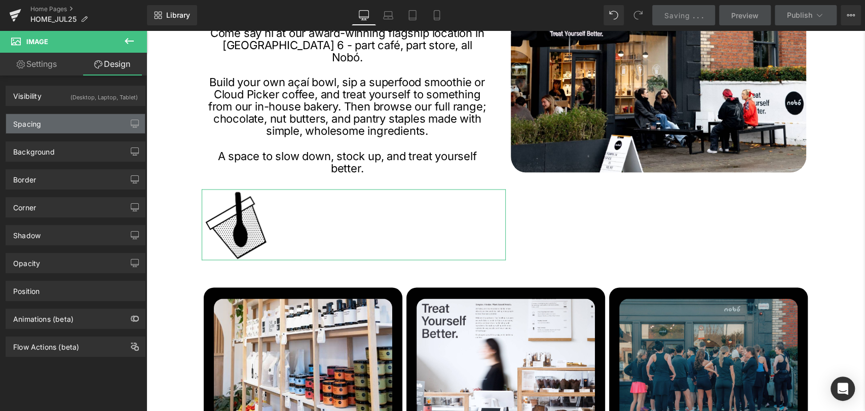
type input "460"
type input "0"
click at [41, 117] on div "Spacing" at bounding box center [75, 123] width 139 height 19
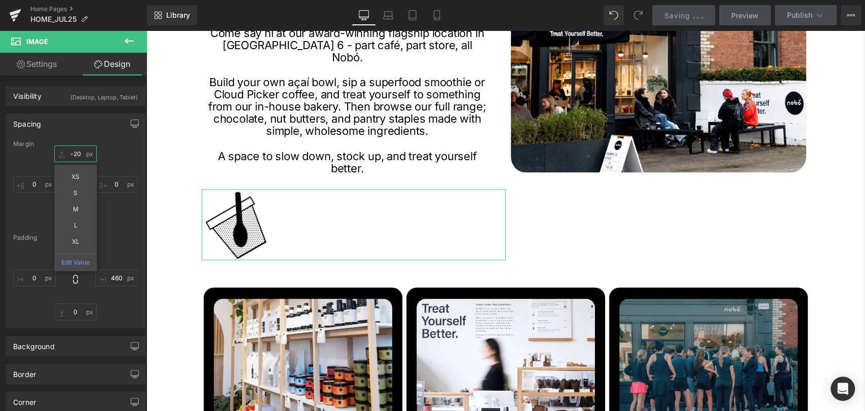
click at [80, 155] on input "-20" at bounding box center [75, 153] width 43 height 17
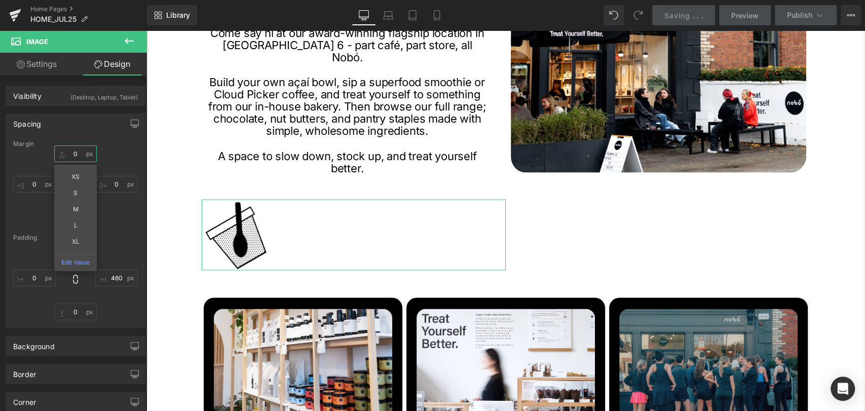
type input "0"
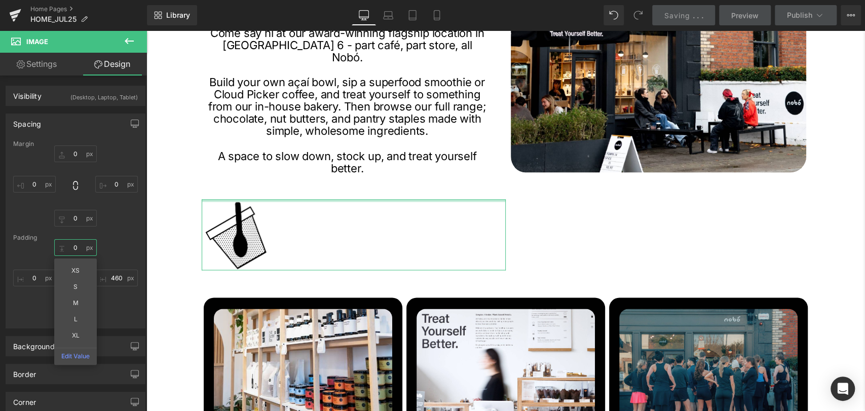
click at [79, 247] on input "0" at bounding box center [75, 247] width 43 height 17
type input "-20"
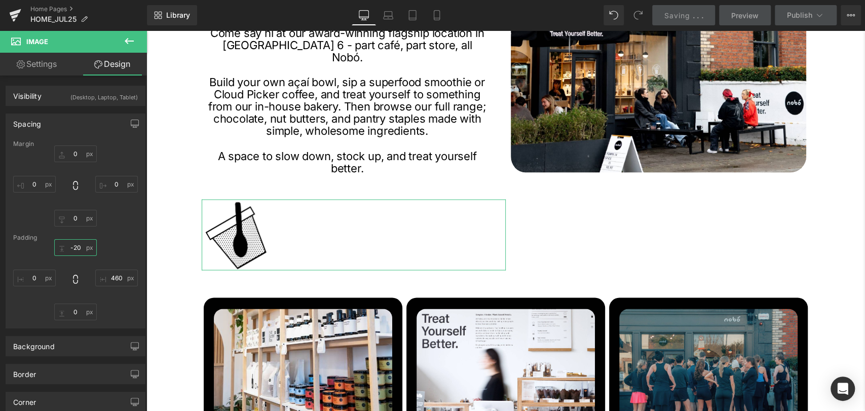
click at [79, 247] on input "-20" at bounding box center [75, 247] width 43 height 17
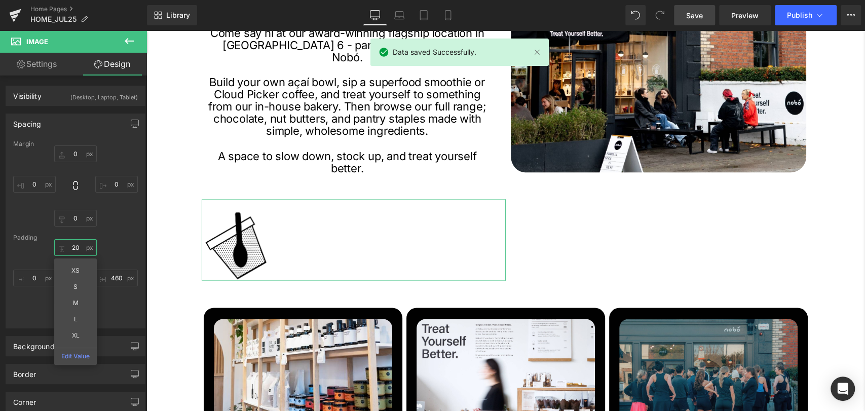
type input "2"
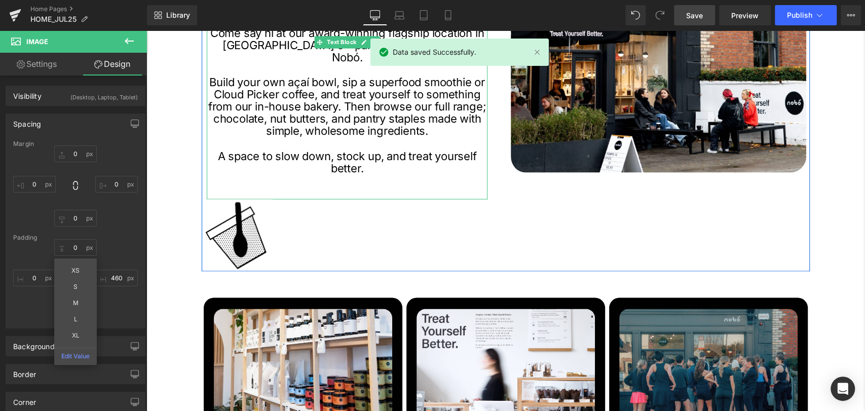
click at [345, 174] on p at bounding box center [347, 180] width 281 height 12
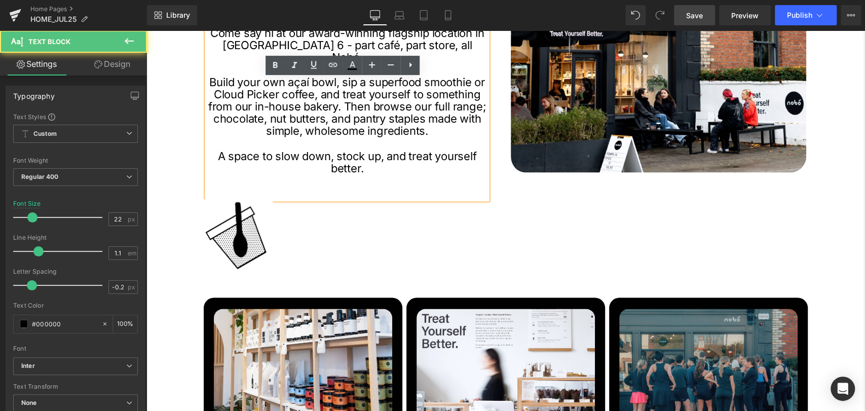
click at [339, 186] on p at bounding box center [347, 192] width 281 height 12
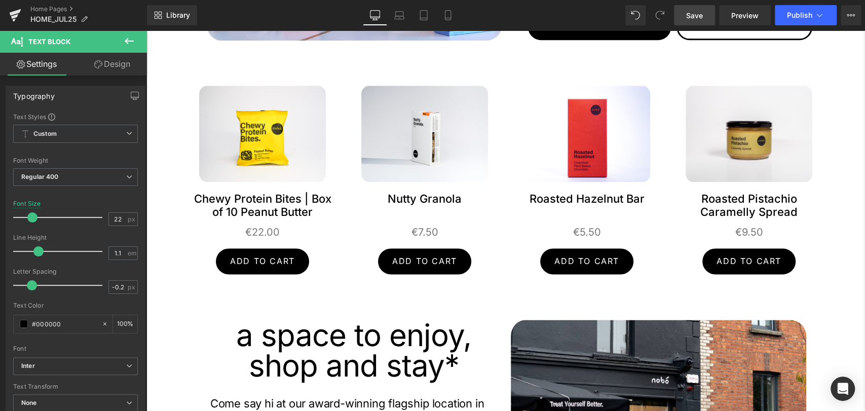
scroll to position [1117, 0]
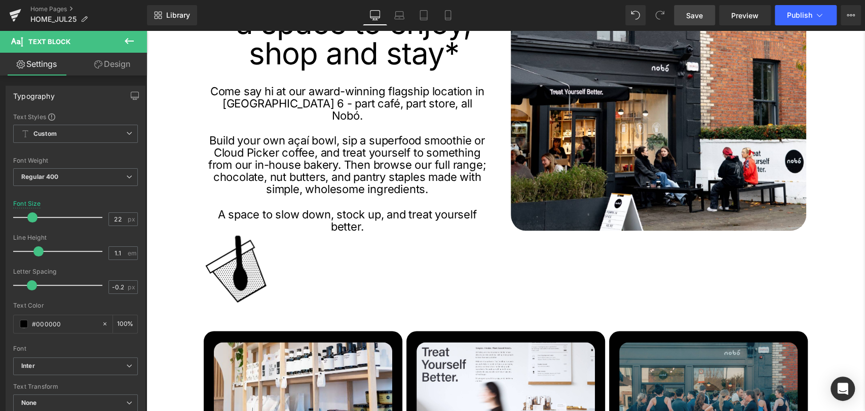
click at [698, 20] on span "Save" at bounding box center [694, 15] width 17 height 11
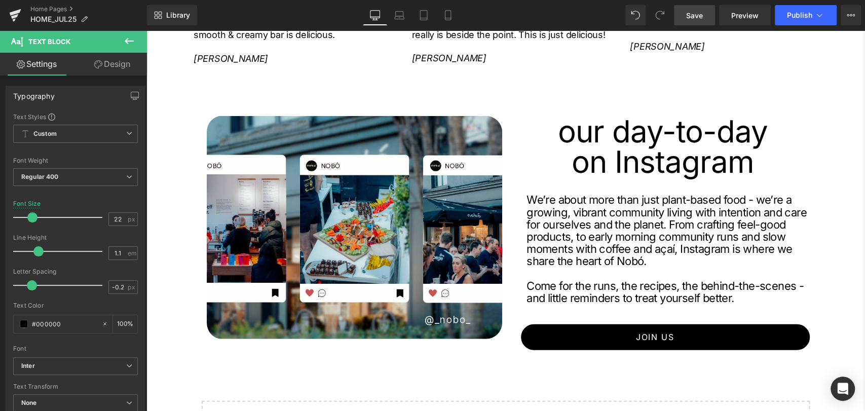
scroll to position [1815, 0]
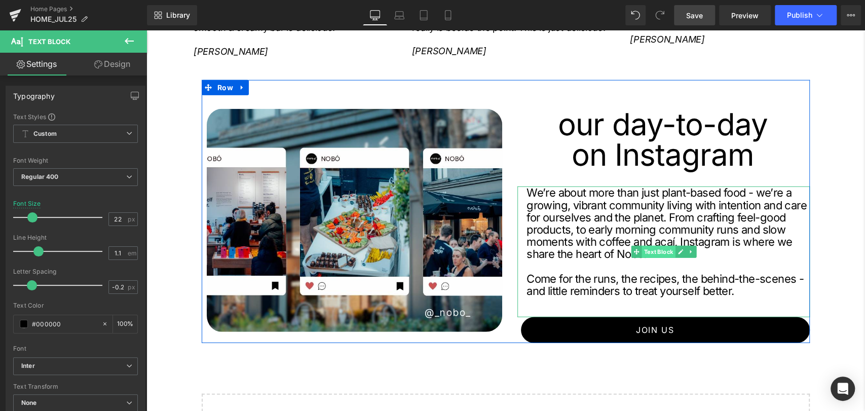
click at [653, 246] on span "Text Block" at bounding box center [658, 252] width 33 height 12
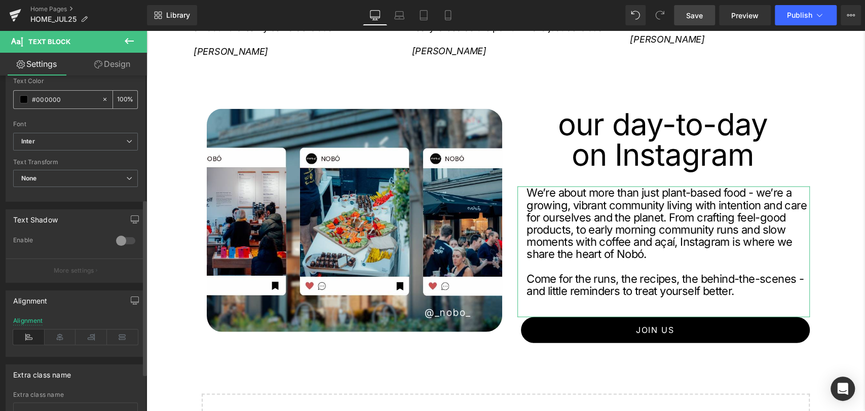
scroll to position [234, 0]
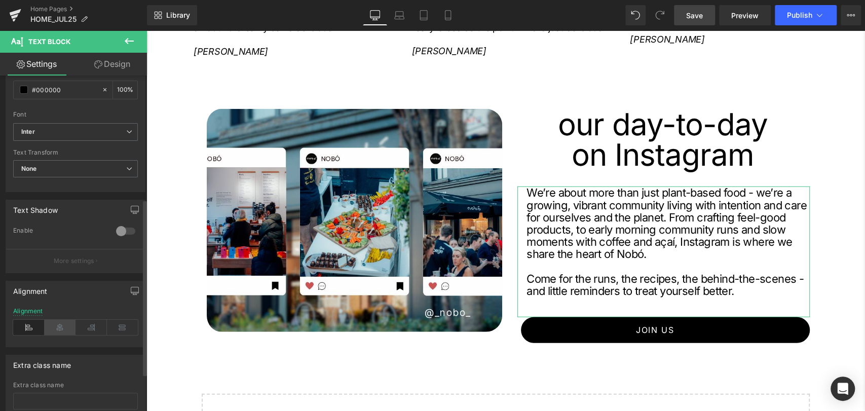
click at [59, 324] on icon at bounding box center [60, 327] width 31 height 15
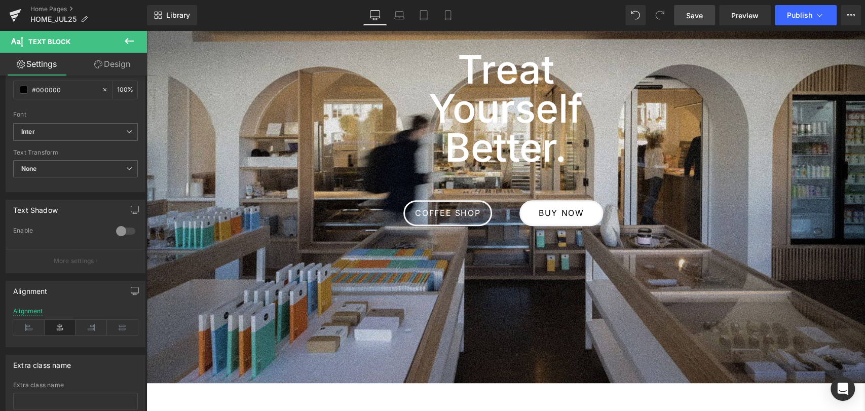
scroll to position [0, 0]
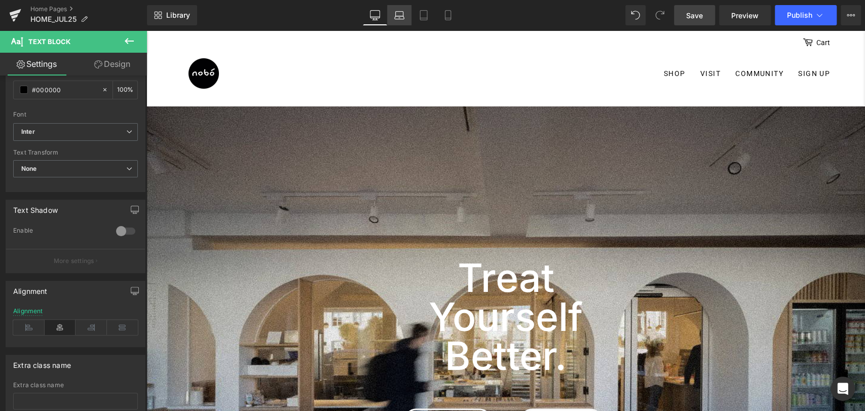
click at [402, 15] on icon at bounding box center [399, 15] width 10 height 10
type input "18"
type input "100"
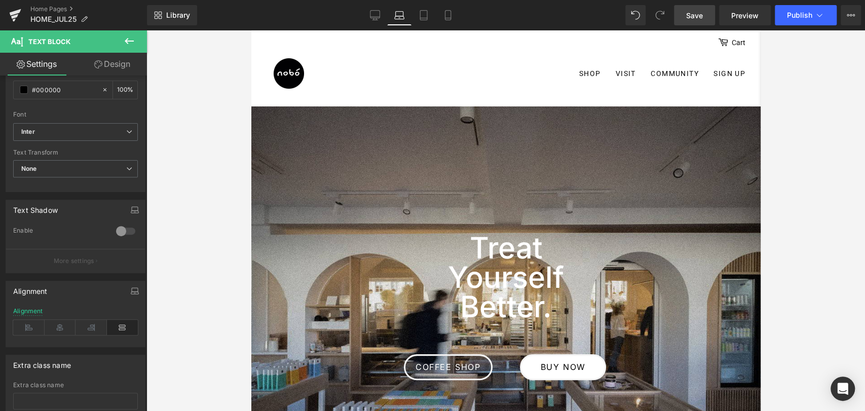
scroll to position [1628, 0]
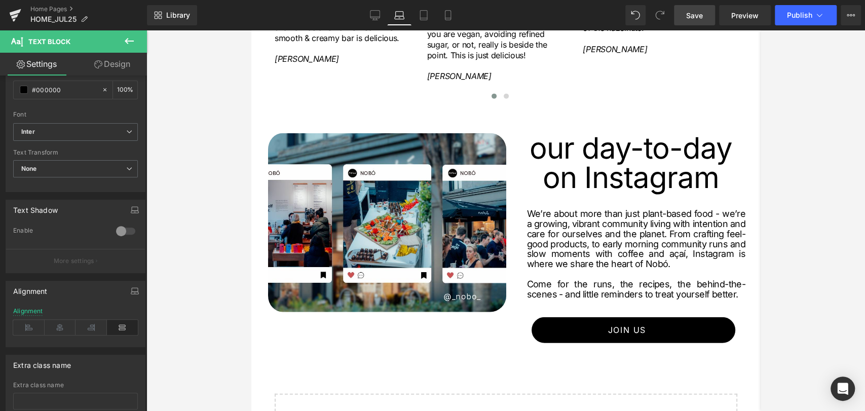
click at [700, 11] on span "Save" at bounding box center [694, 15] width 17 height 11
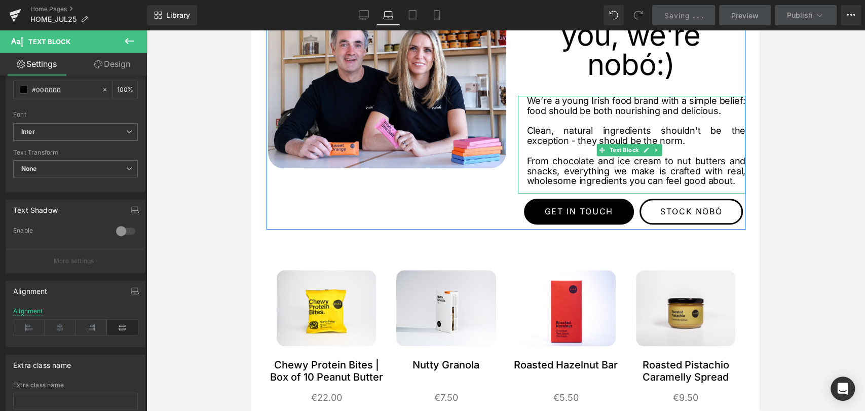
scroll to position [485, 0]
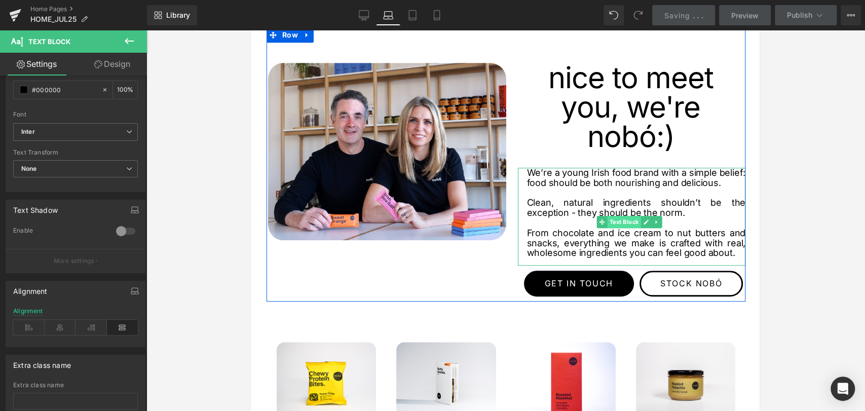
click at [630, 223] on span "Text Block" at bounding box center [623, 222] width 33 height 12
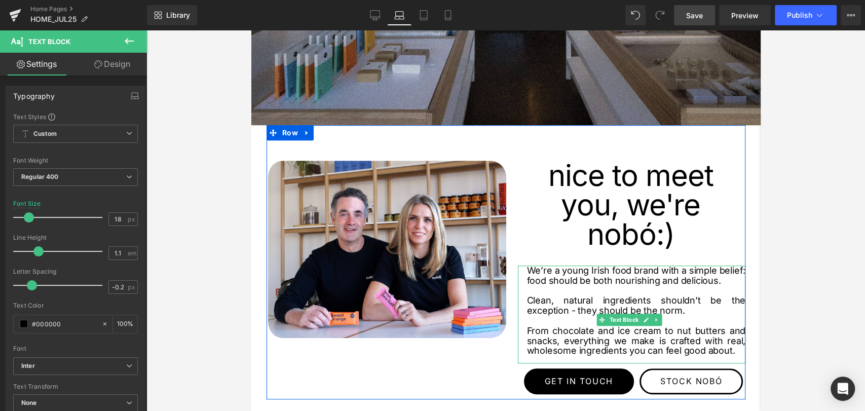
scroll to position [387, 0]
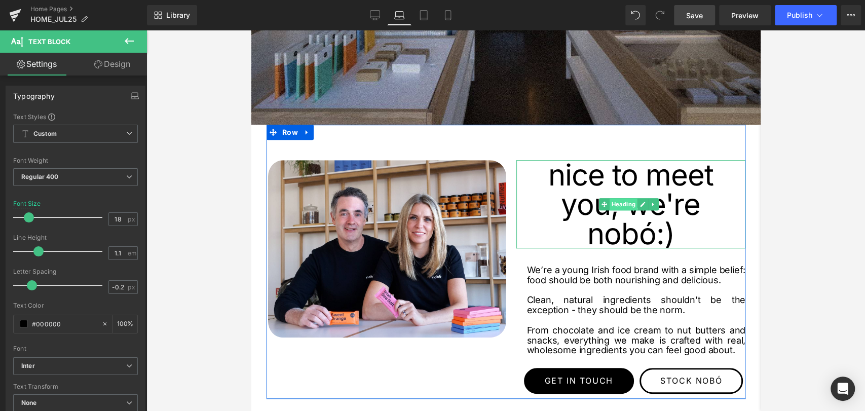
click at [611, 199] on span "Heading" at bounding box center [623, 204] width 28 height 12
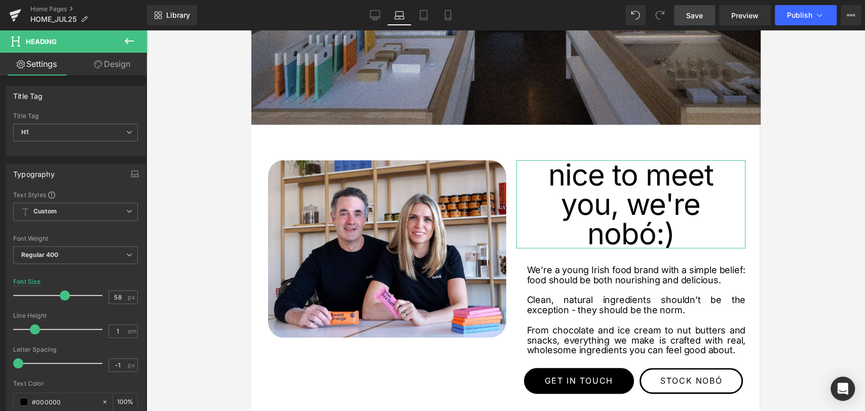
click at [97, 59] on link "Design" at bounding box center [113, 64] width 74 height 23
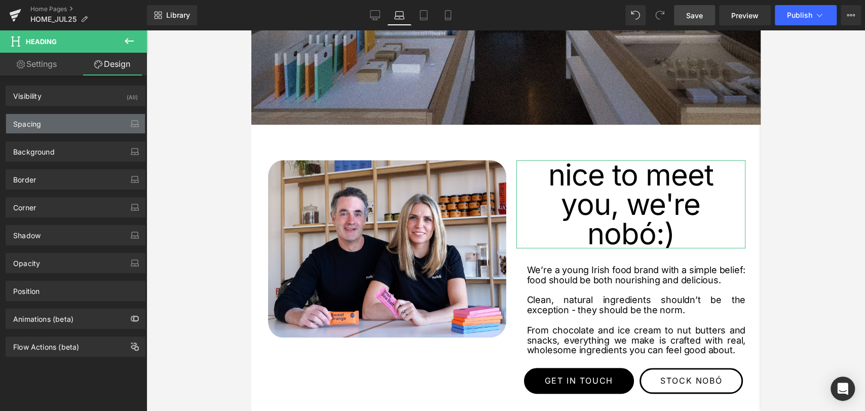
type input "0"
type input "20"
type input "0"
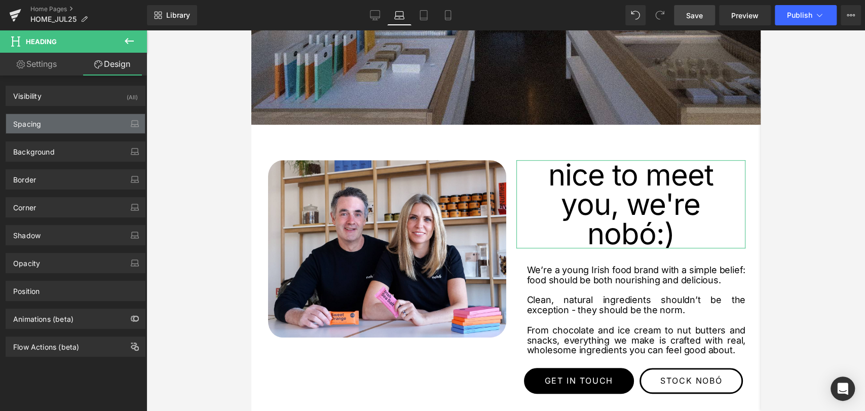
type input "0"
click at [28, 125] on div "Spacing" at bounding box center [27, 121] width 28 height 14
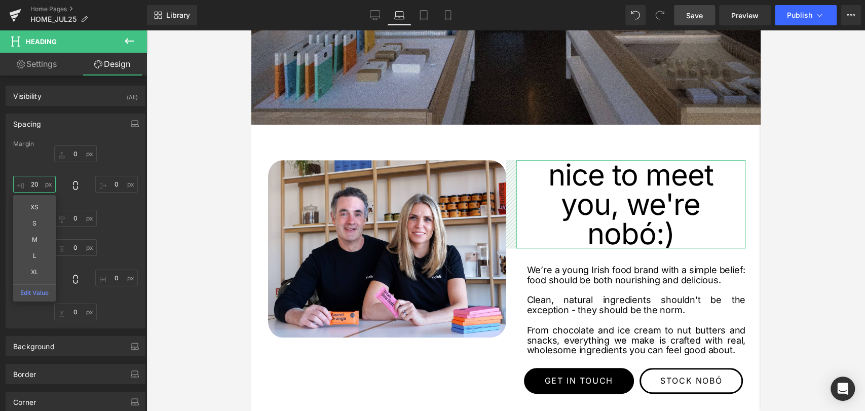
click at [36, 180] on input "20" at bounding box center [34, 184] width 43 height 17
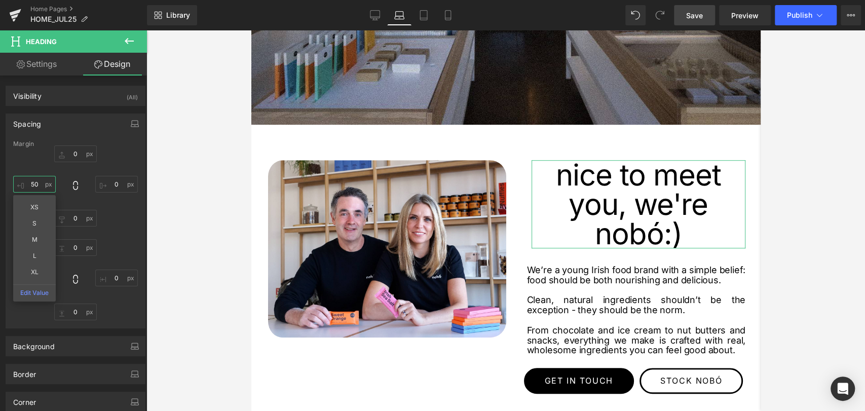
type input "5"
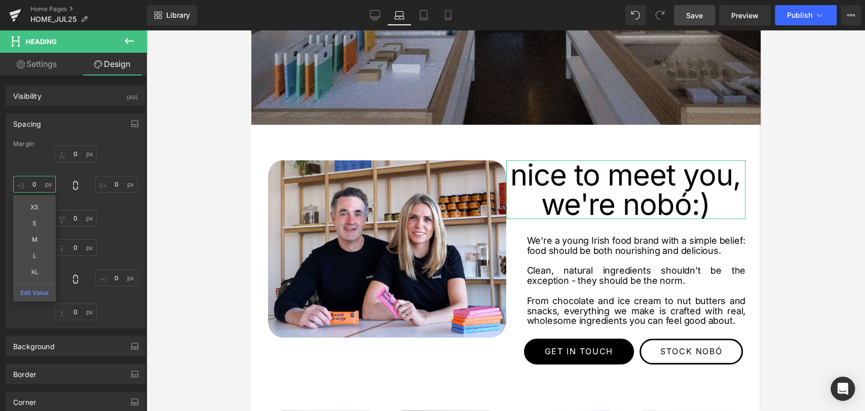
type input "0"
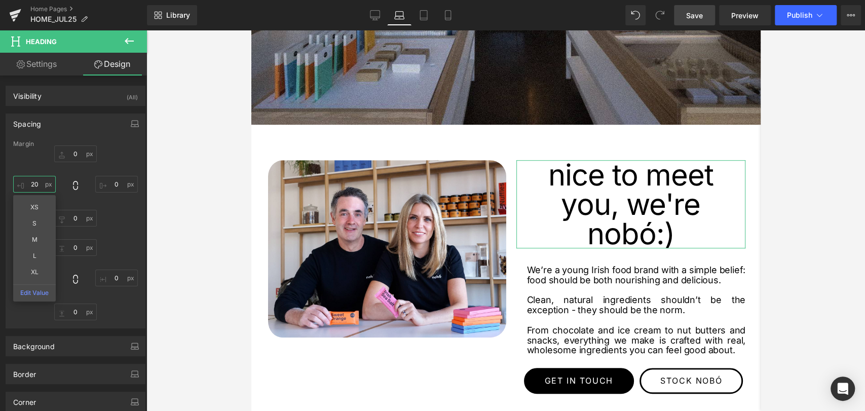
type input "2"
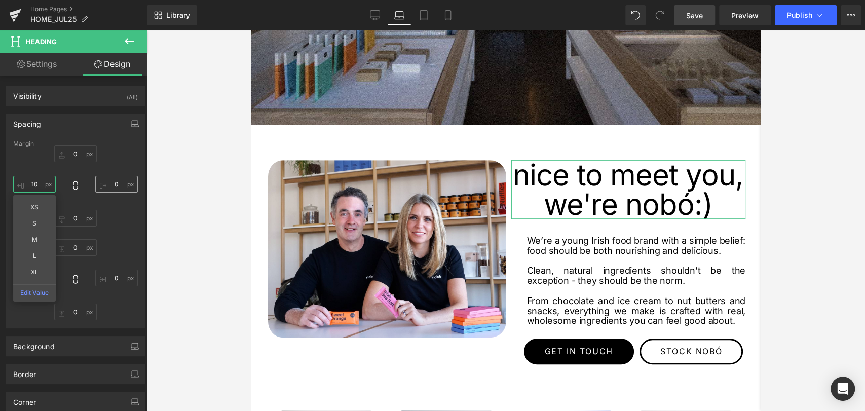
type input "10"
click at [114, 180] on input "0" at bounding box center [116, 184] width 43 height 17
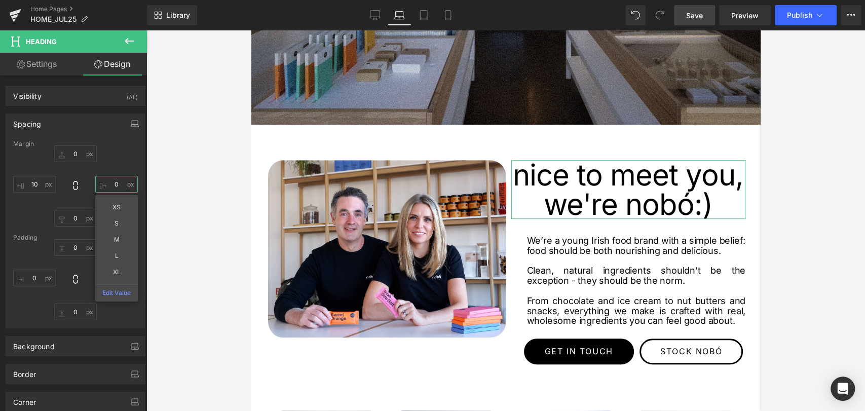
click at [114, 180] on input "0" at bounding box center [116, 184] width 43 height 17
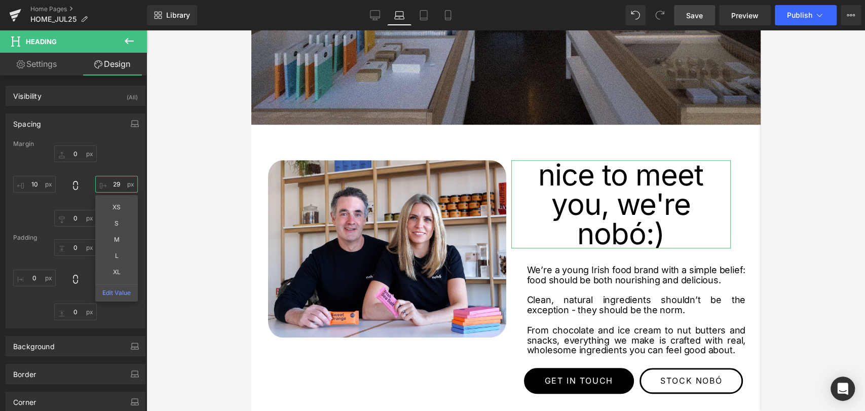
type input "2"
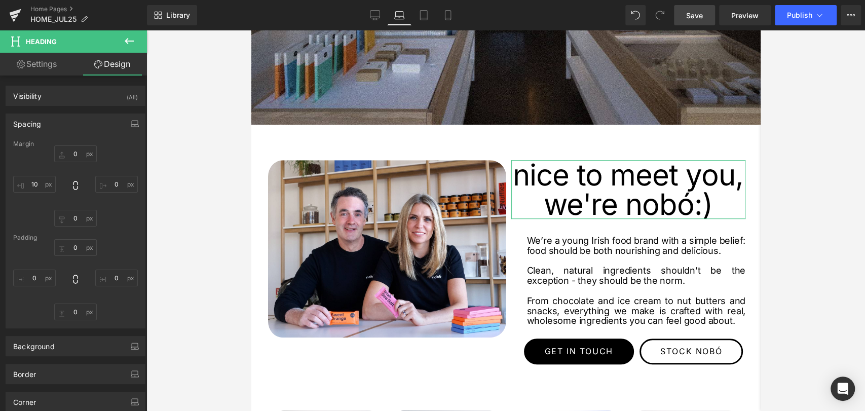
click at [31, 238] on div "Padding" at bounding box center [75, 237] width 125 height 7
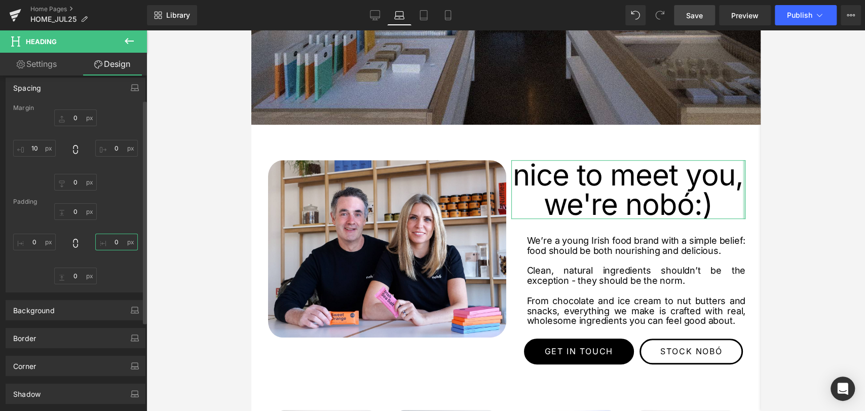
click at [121, 244] on input "0" at bounding box center [116, 242] width 43 height 17
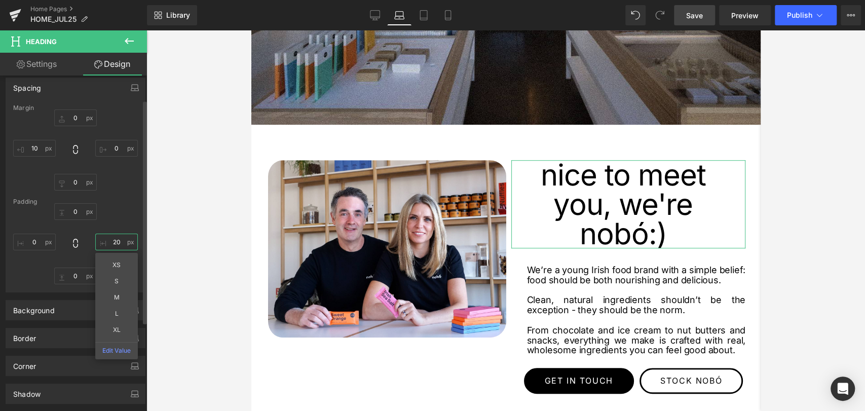
type input "2"
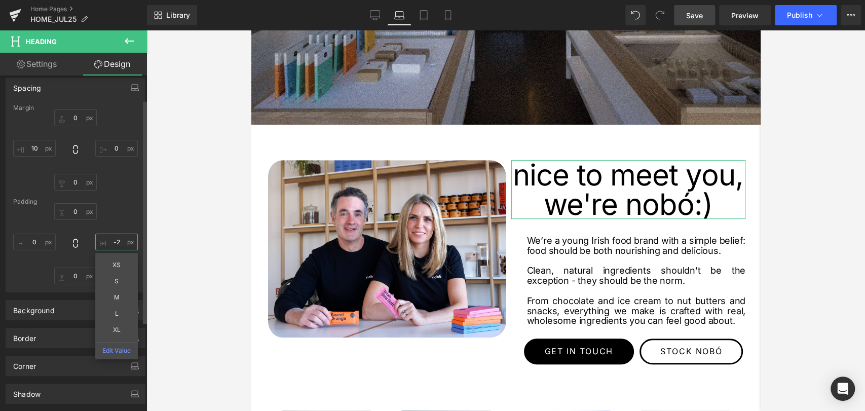
type input "-"
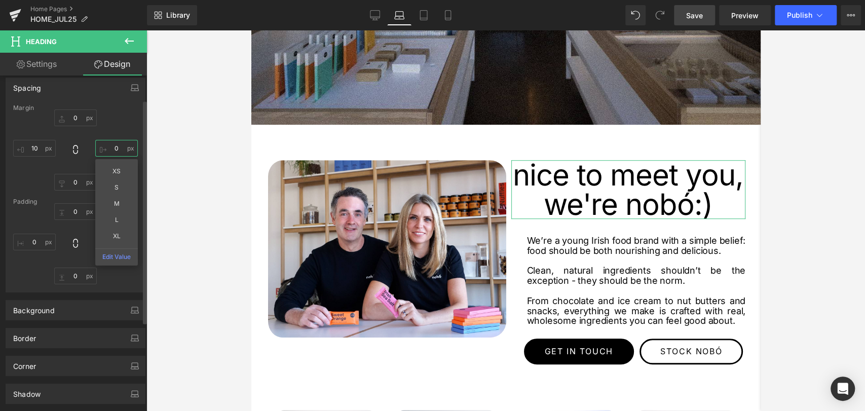
click at [116, 151] on input "text" at bounding box center [116, 148] width 43 height 17
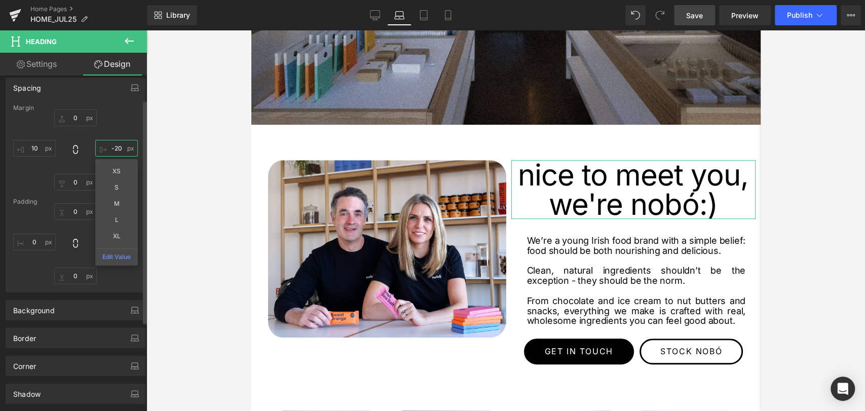
type input "-20"
click at [125, 135] on div "0px 0 -20 -20 XS S M L XL Edit Value 0px 0 10 10" at bounding box center [75, 149] width 125 height 81
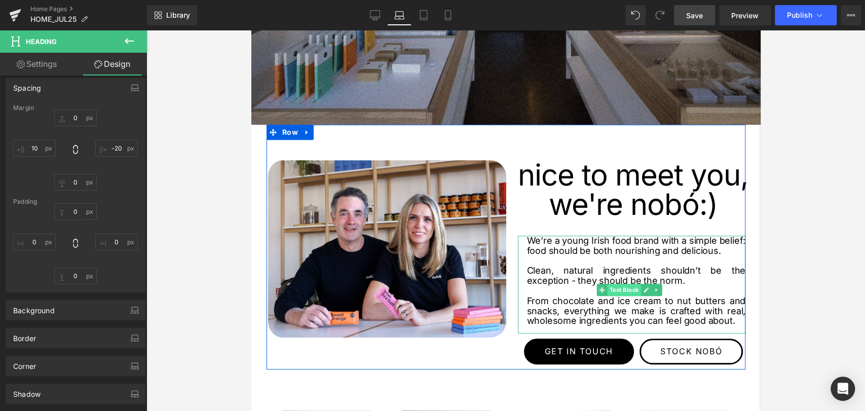
click at [625, 290] on span "Text Block" at bounding box center [623, 290] width 33 height 12
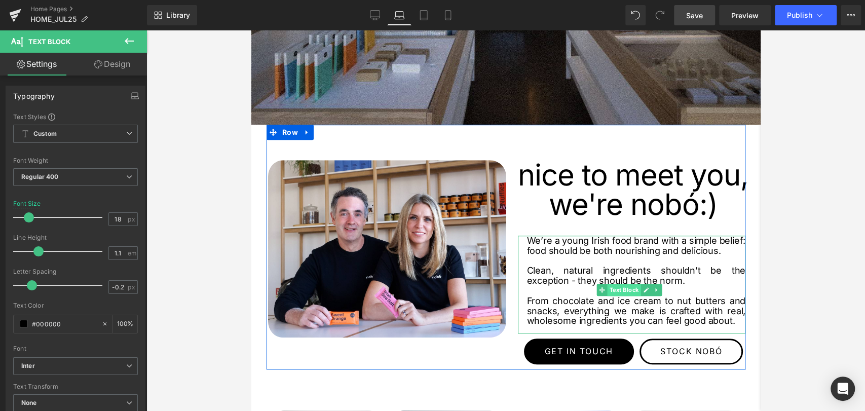
click at [626, 287] on span "Text Block" at bounding box center [623, 290] width 33 height 12
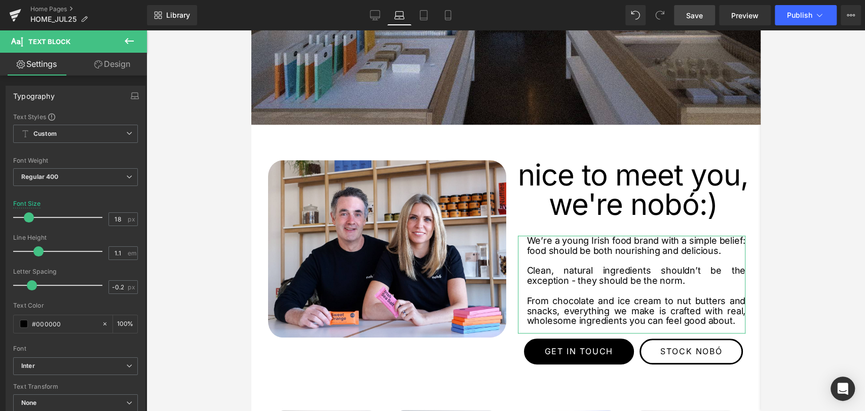
click at [98, 59] on link "Design" at bounding box center [113, 64] width 74 height 23
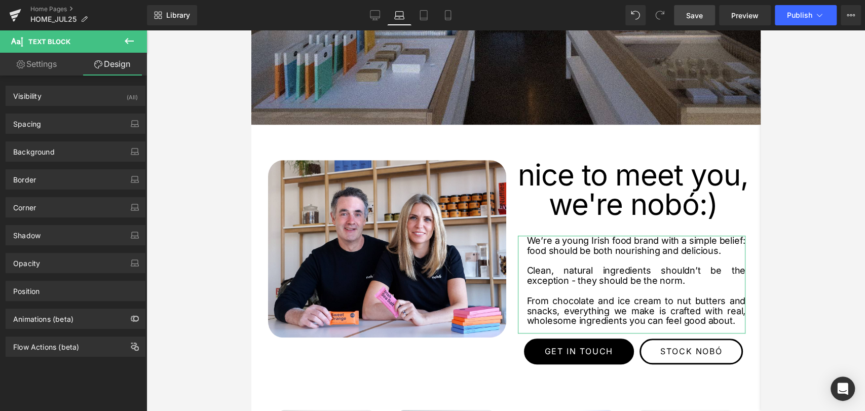
click at [36, 58] on link "Settings" at bounding box center [37, 64] width 74 height 23
type input "100"
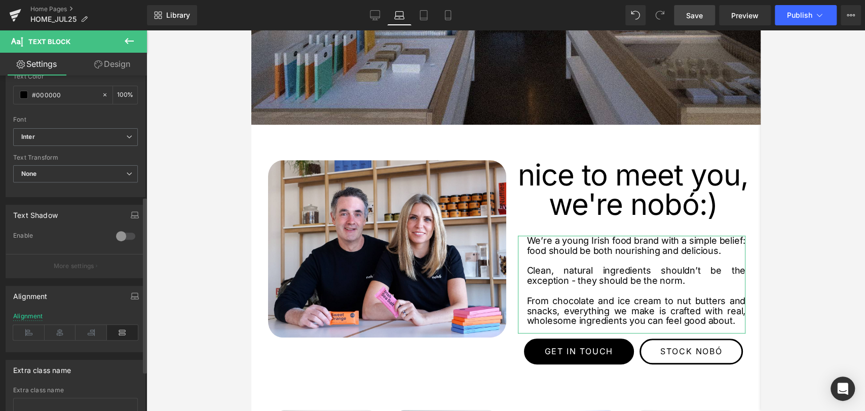
scroll to position [229, 0]
click at [57, 326] on icon at bounding box center [60, 332] width 31 height 15
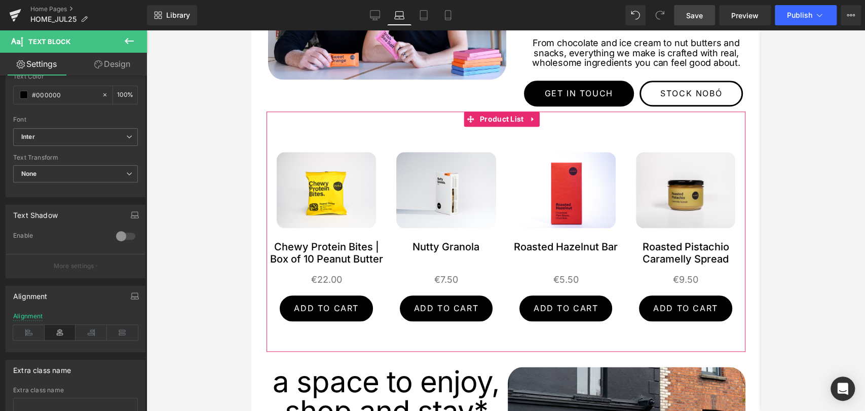
scroll to position [645, 0]
click at [509, 128] on span "Product List" at bounding box center [501, 120] width 49 height 15
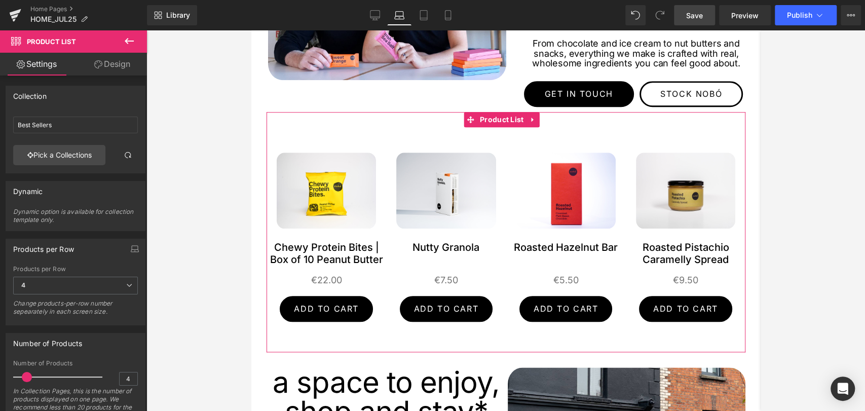
click at [105, 71] on link "Design" at bounding box center [113, 64] width 74 height 23
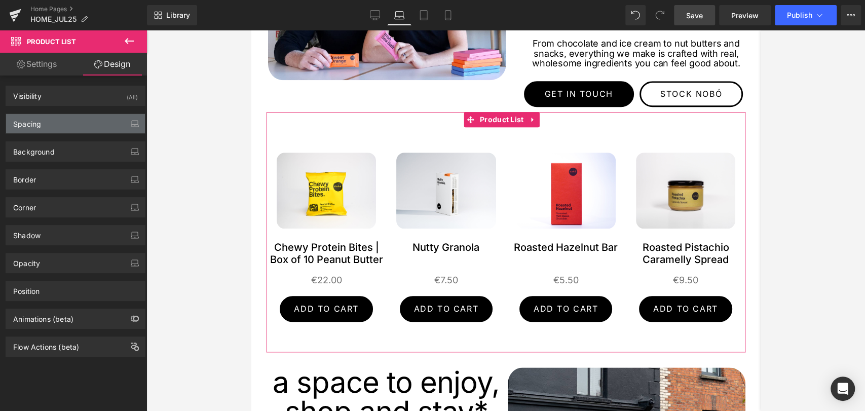
type input "0"
type input "30"
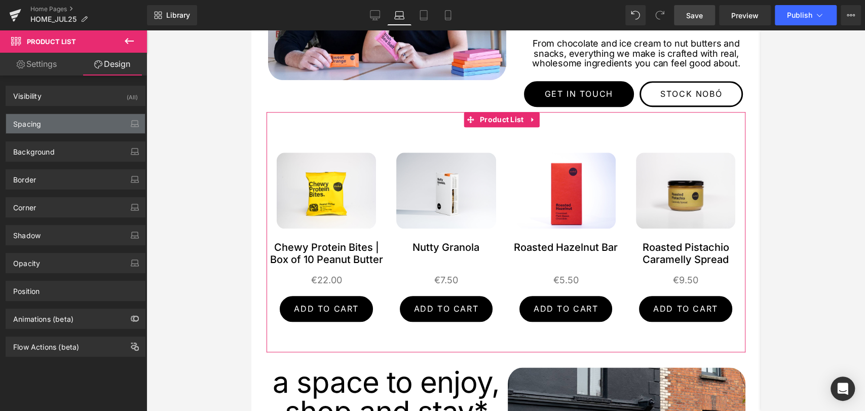
type input "0"
type input "30"
type input "0"
click at [44, 128] on div "Spacing" at bounding box center [75, 123] width 139 height 19
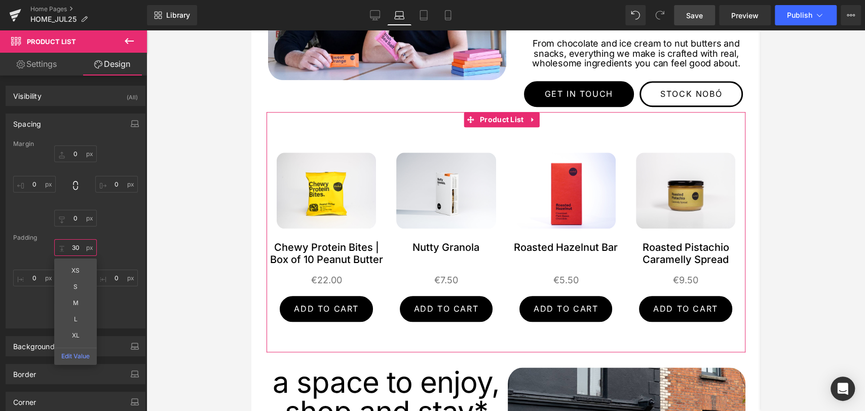
click at [78, 248] on input "30" at bounding box center [75, 247] width 43 height 17
type input "20"
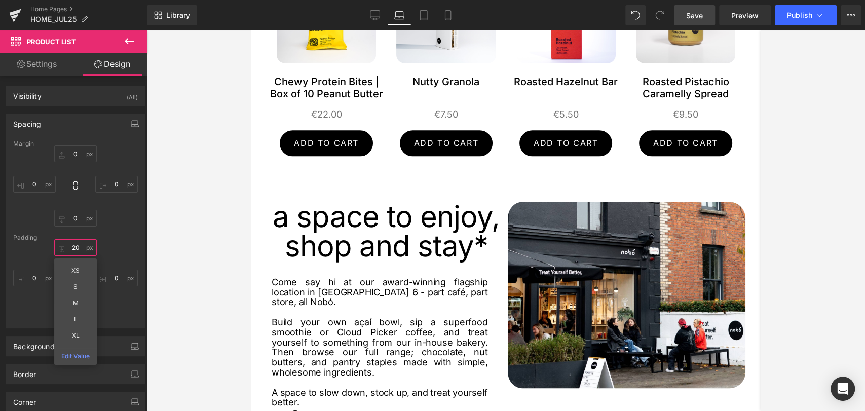
scroll to position [912, 0]
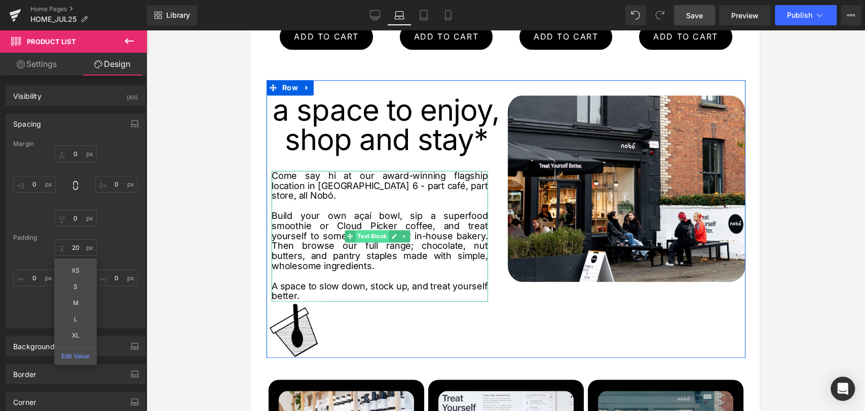
click at [372, 242] on span "Text Block" at bounding box center [371, 236] width 33 height 12
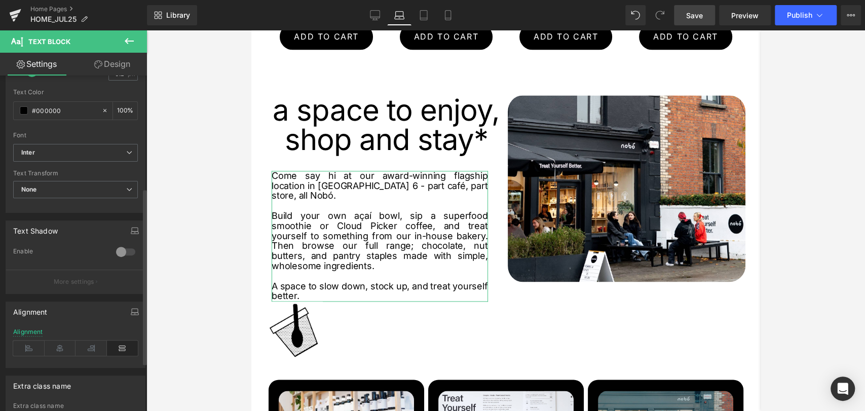
scroll to position [215, 0]
click at [52, 346] on icon at bounding box center [60, 346] width 31 height 15
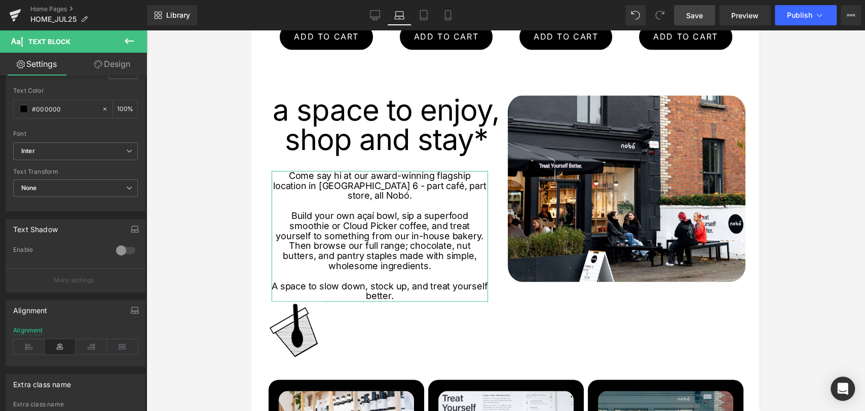
click at [109, 59] on link "Design" at bounding box center [113, 64] width 74 height 23
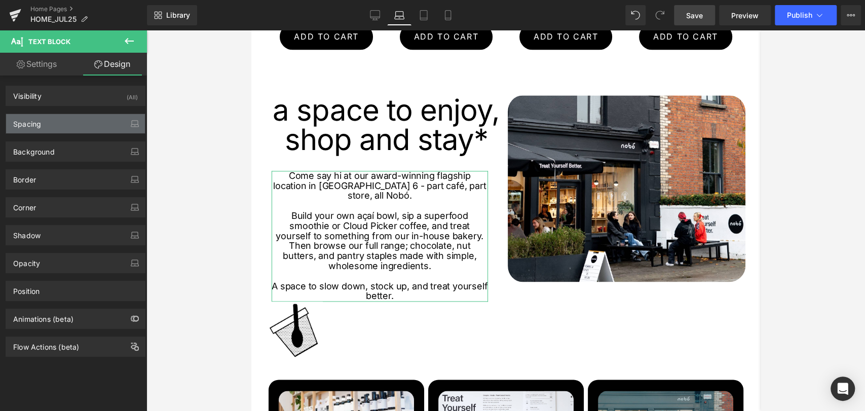
type input "33"
type input "36"
type input "0"
type input "10"
type input "0"
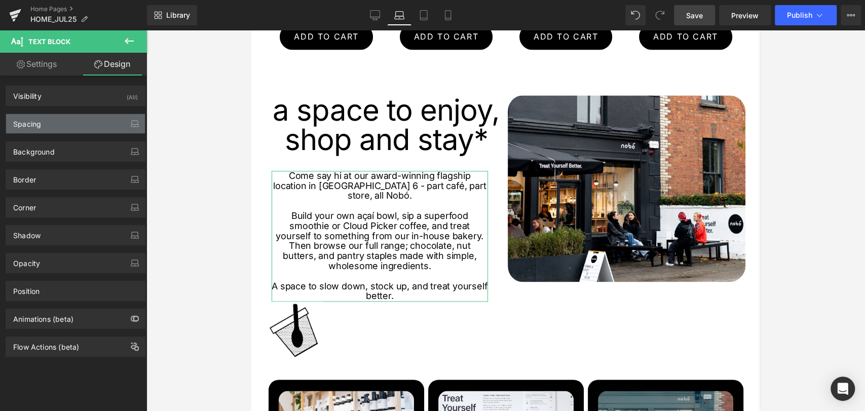
type input "0"
type input "1"
type input "0"
click at [25, 119] on div "Spacing" at bounding box center [27, 121] width 28 height 14
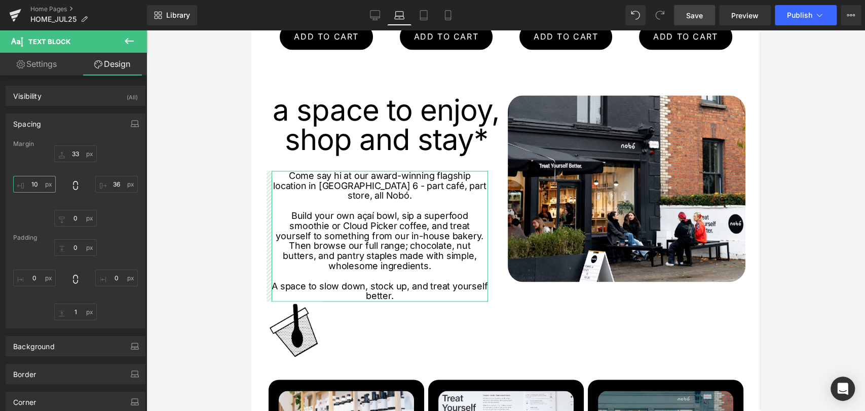
click at [34, 184] on input "10" at bounding box center [34, 184] width 43 height 17
type input "0"
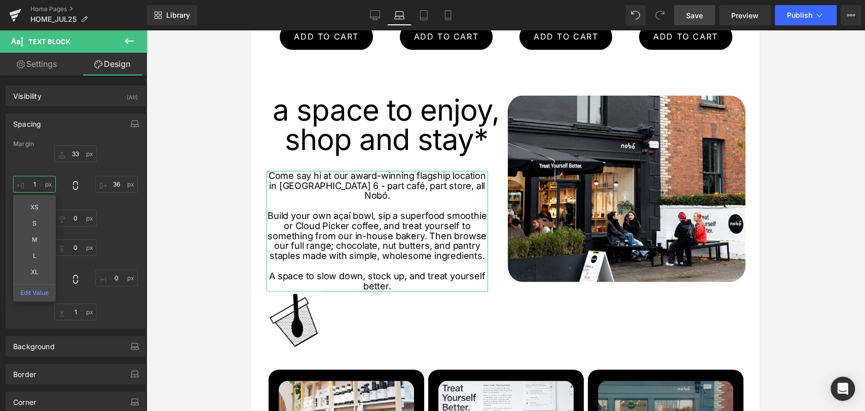
type input "10"
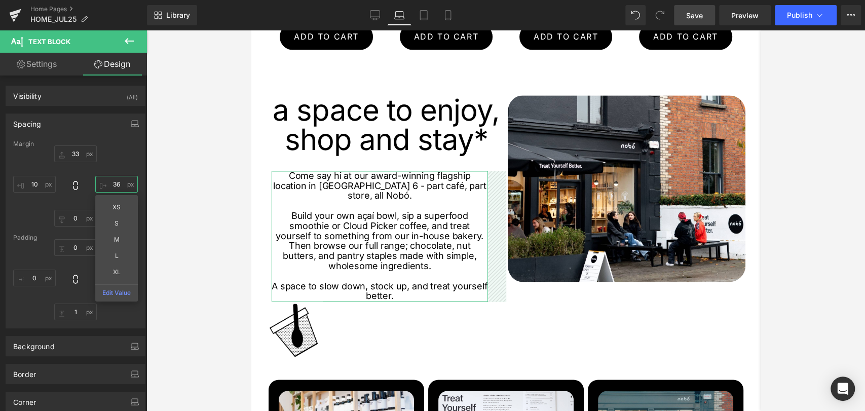
click at [114, 185] on input "36" at bounding box center [116, 184] width 43 height 17
type input "20"
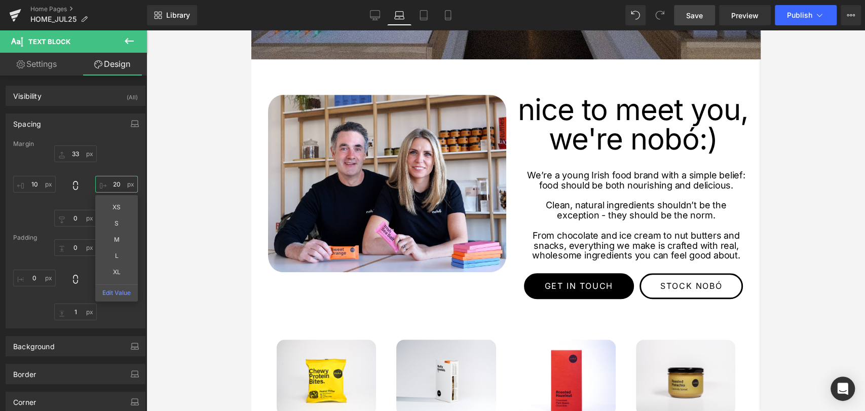
scroll to position [452, 0]
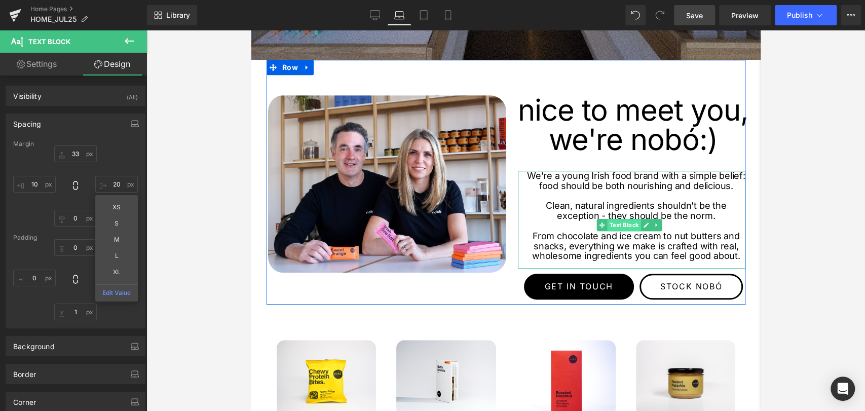
click at [624, 223] on span "Text Block" at bounding box center [623, 225] width 33 height 12
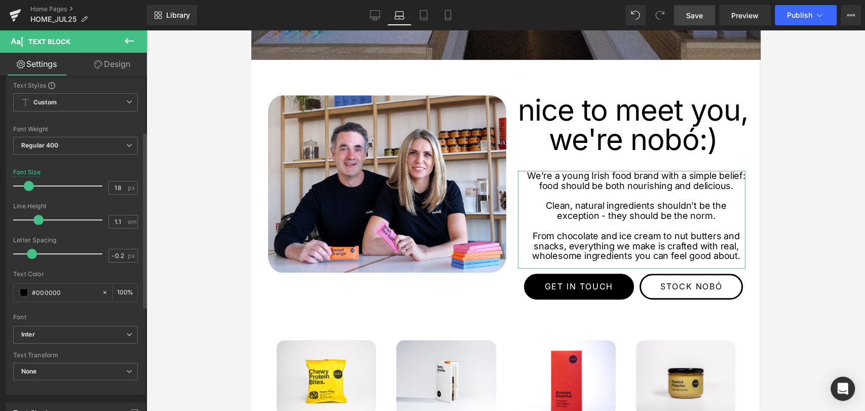
scroll to position [0, 0]
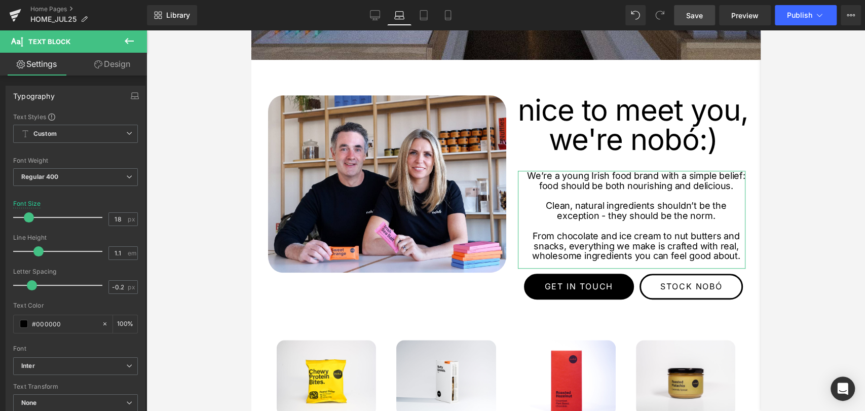
click at [104, 64] on link "Design" at bounding box center [113, 64] width 74 height 23
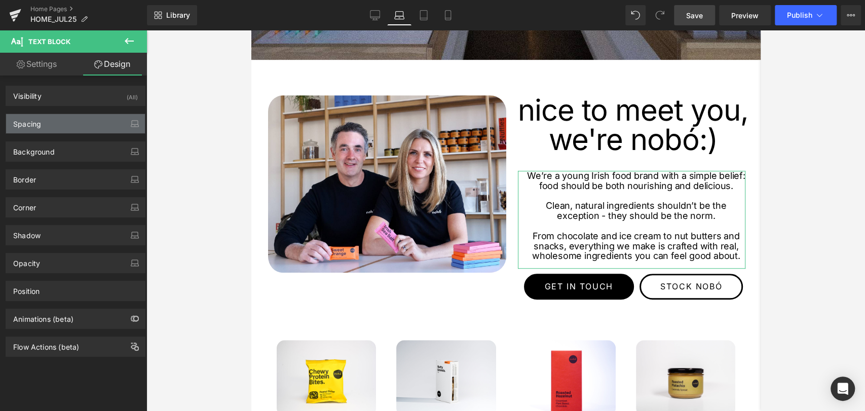
type input "33"
type input "0"
type input "23"
type input "0"
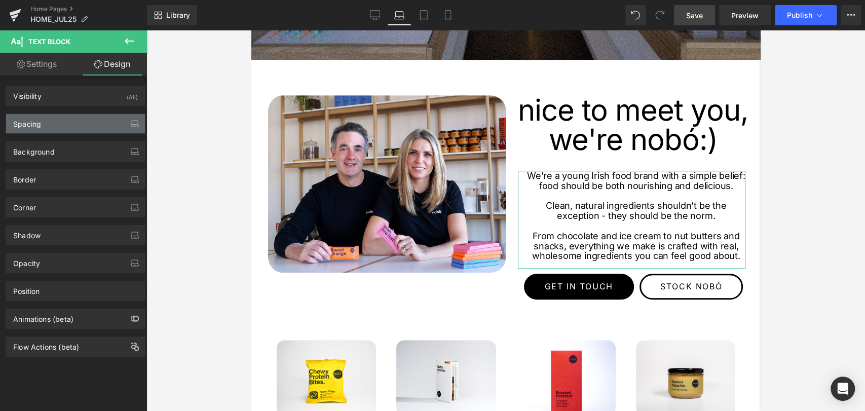
type input "0"
type input "15"
type input "18"
click at [41, 121] on div "Spacing" at bounding box center [27, 121] width 28 height 14
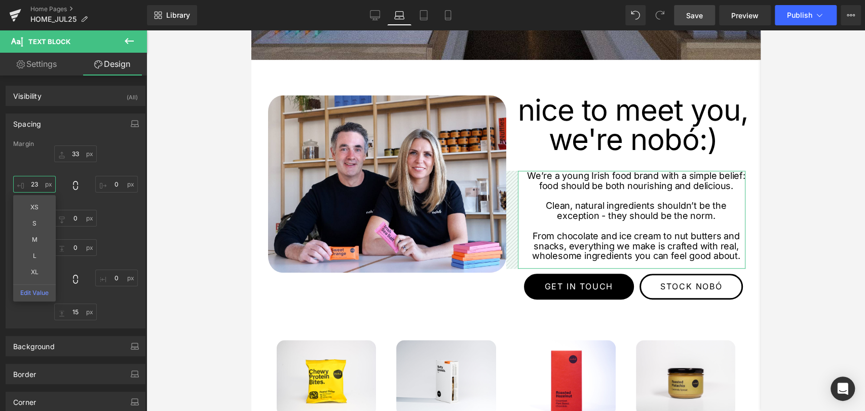
click at [41, 186] on input "23" at bounding box center [34, 184] width 43 height 17
type input "15"
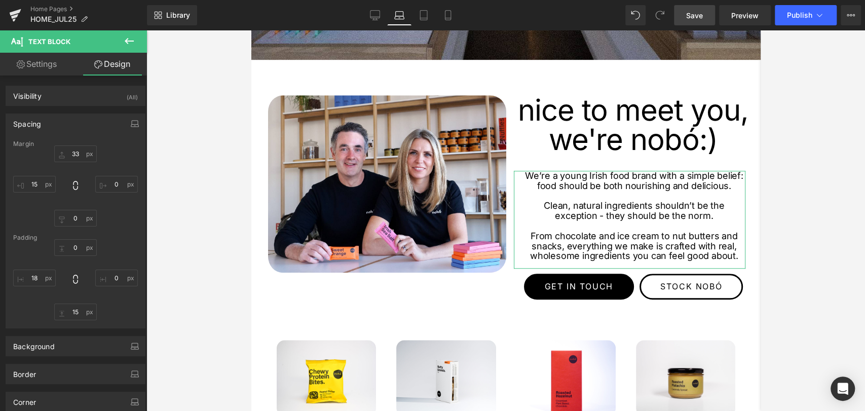
click at [127, 223] on div "33px 33 0px 0 0px 0 15 15" at bounding box center [75, 185] width 125 height 81
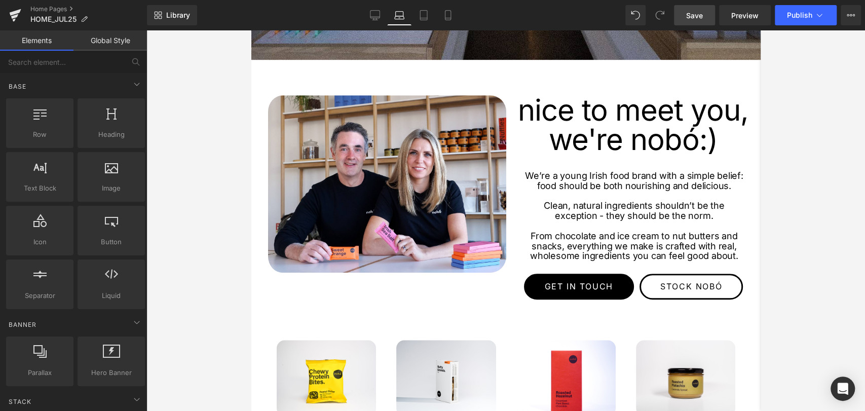
click at [215, 299] on div at bounding box center [505, 220] width 719 height 381
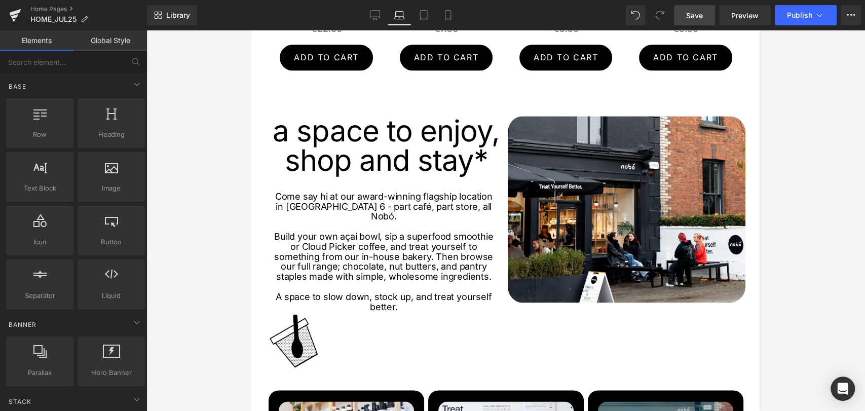
scroll to position [890, 0]
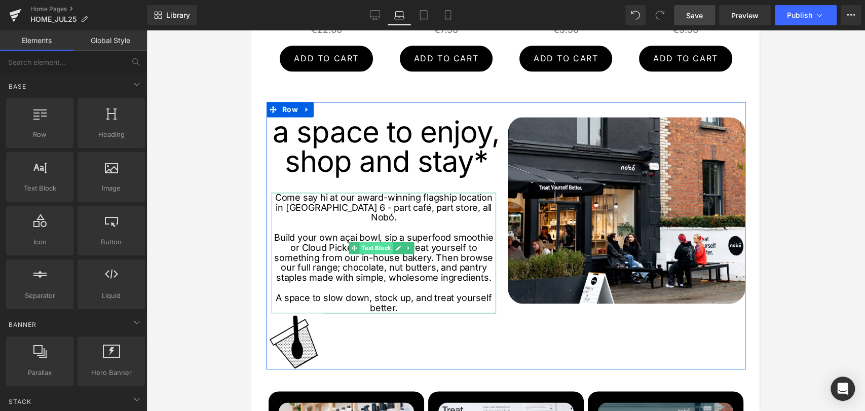
click at [376, 242] on span "Text Block" at bounding box center [375, 248] width 33 height 12
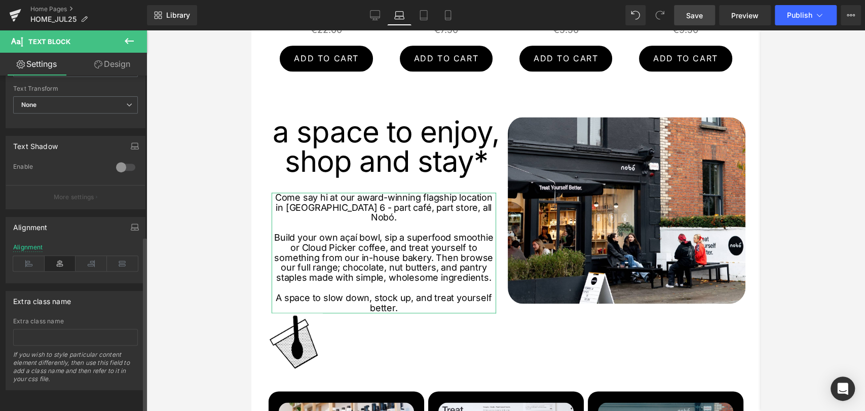
scroll to position [304, 0]
click at [110, 64] on link "Design" at bounding box center [113, 64] width 74 height 23
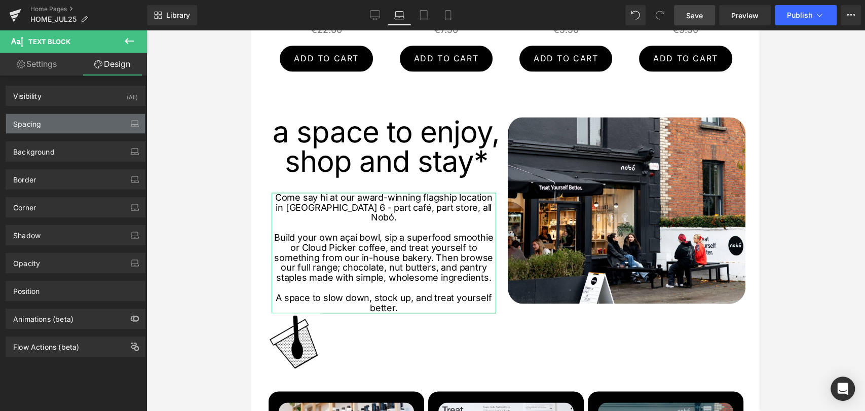
click at [36, 128] on div "Spacing" at bounding box center [75, 123] width 139 height 19
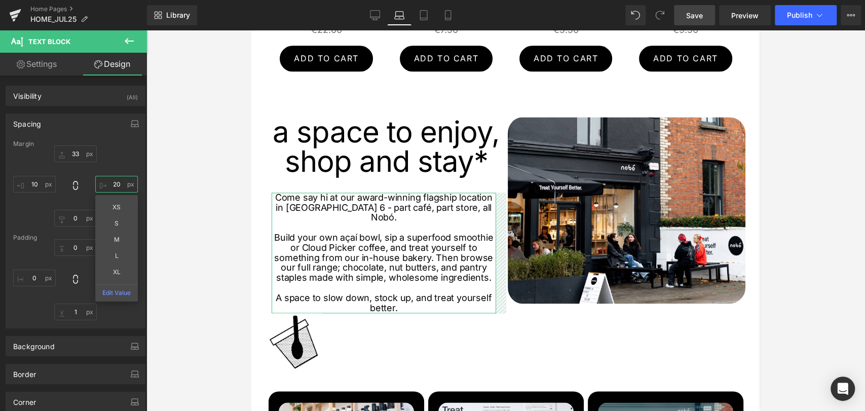
click at [120, 185] on input "20" at bounding box center [116, 184] width 43 height 17
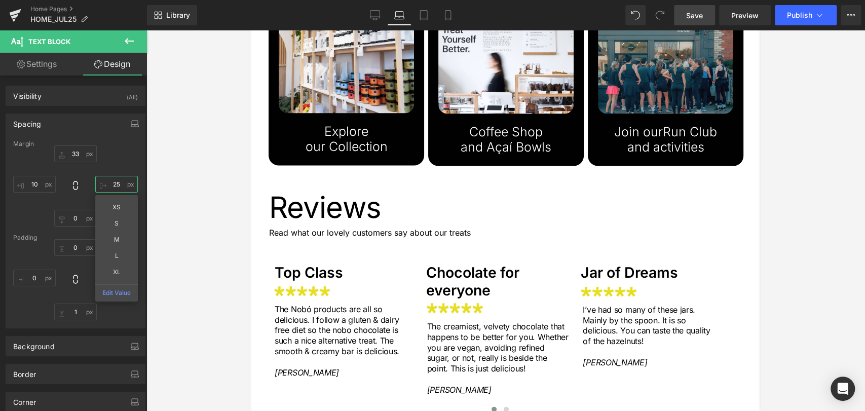
scroll to position [1270, 0]
type input "25"
click at [698, 12] on span "Save" at bounding box center [694, 15] width 17 height 11
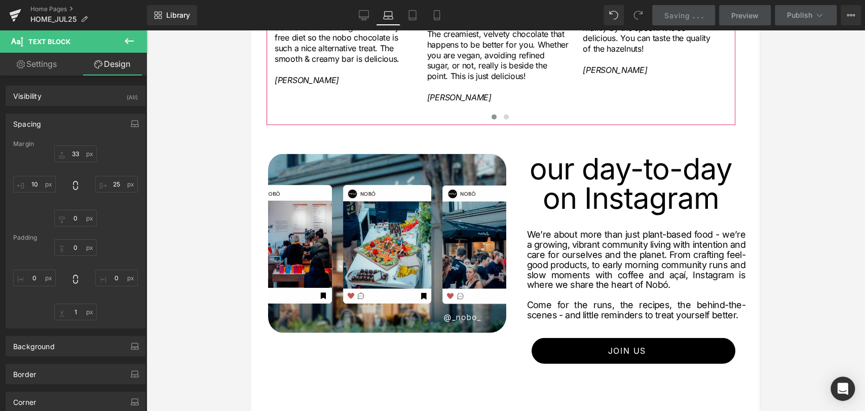
scroll to position [1565, 0]
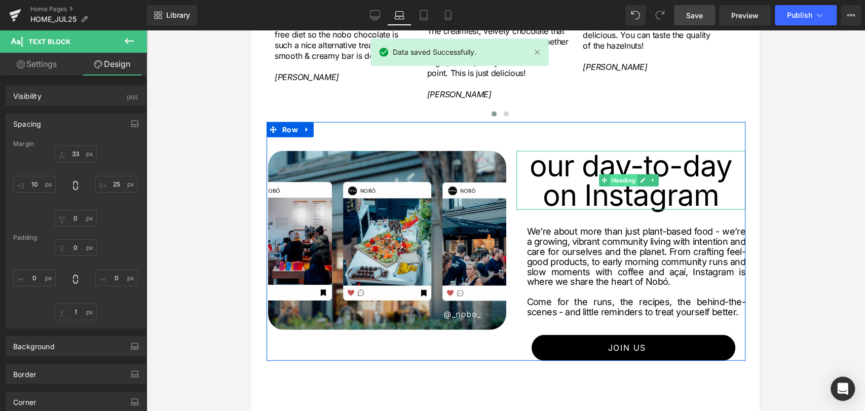
click at [617, 174] on span "Heading" at bounding box center [623, 180] width 28 height 12
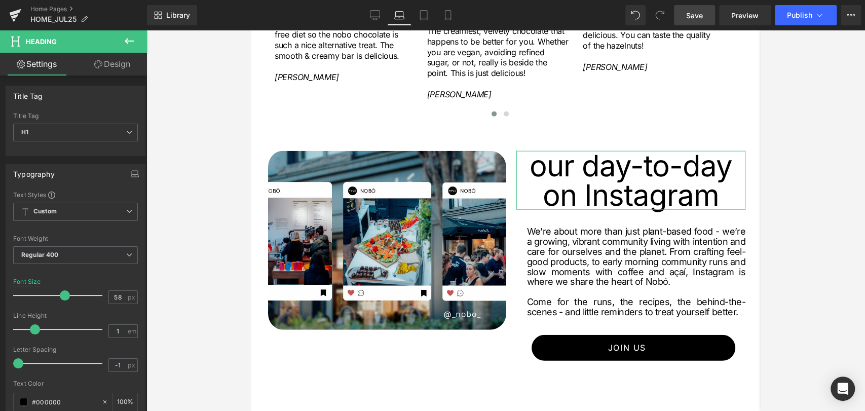
click at [122, 62] on link "Design" at bounding box center [113, 64] width 74 height 23
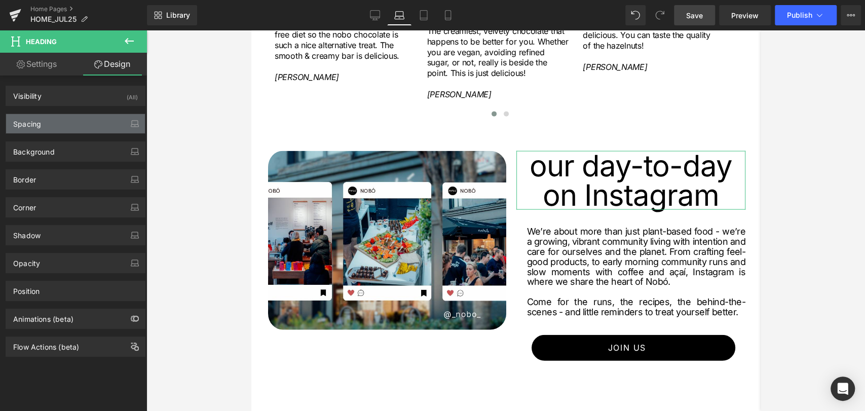
click at [60, 115] on div "Spacing" at bounding box center [75, 123] width 139 height 19
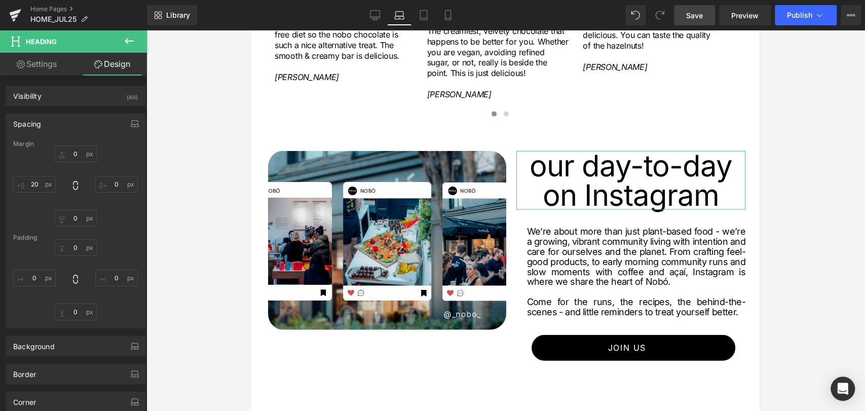
type input "0"
type input "20"
type input "0"
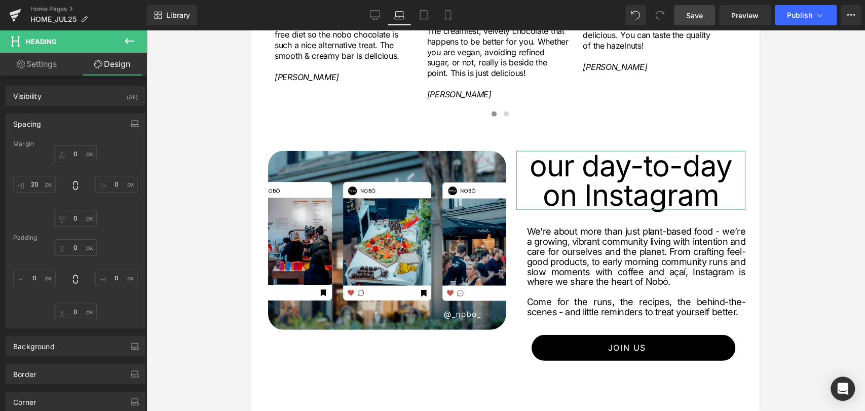
type input "0"
click at [75, 156] on input "0" at bounding box center [75, 153] width 43 height 17
type input "-10"
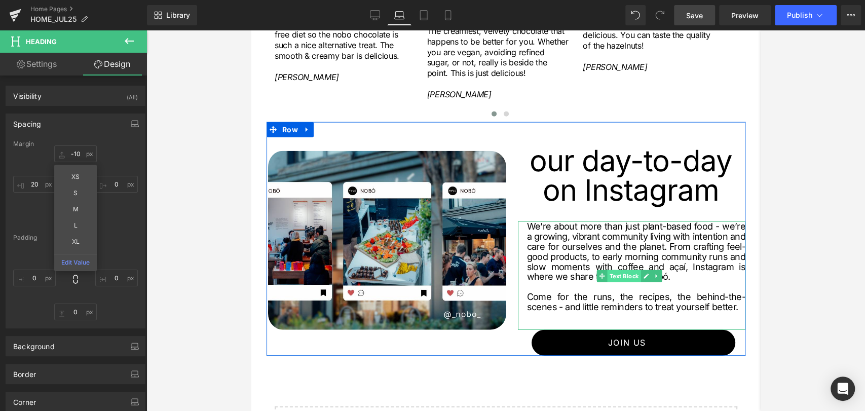
click at [625, 270] on span "Text Block" at bounding box center [623, 276] width 33 height 12
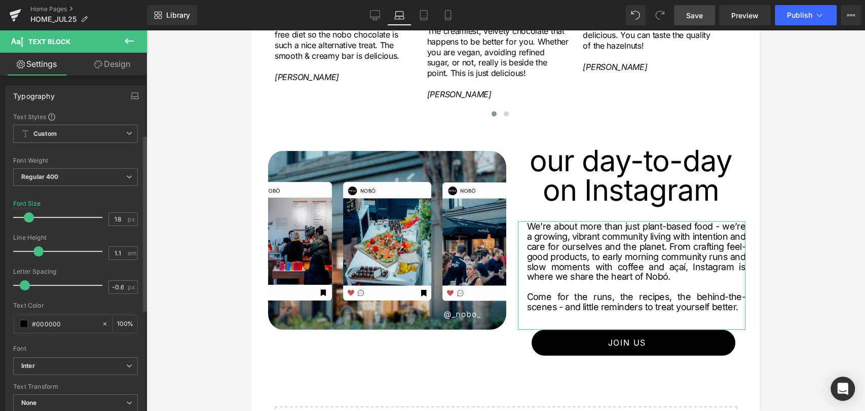
scroll to position [175, 0]
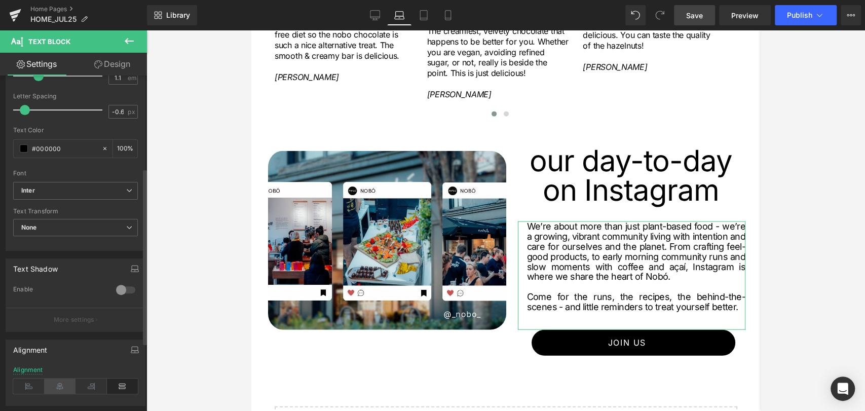
click at [60, 385] on icon at bounding box center [60, 386] width 31 height 15
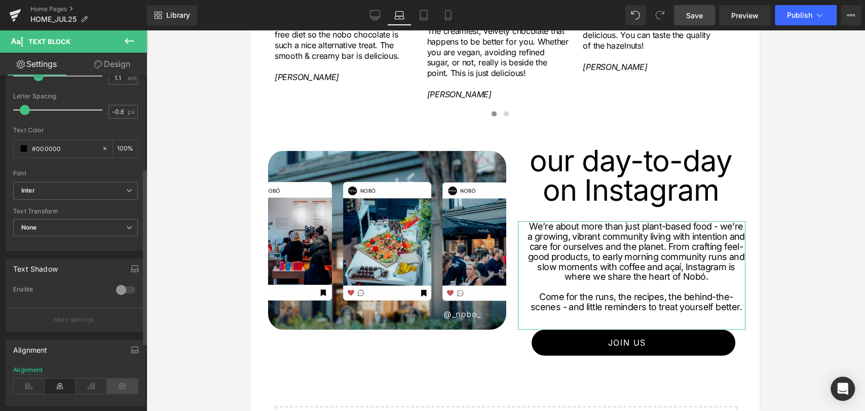
click at [124, 381] on icon at bounding box center [122, 386] width 31 height 15
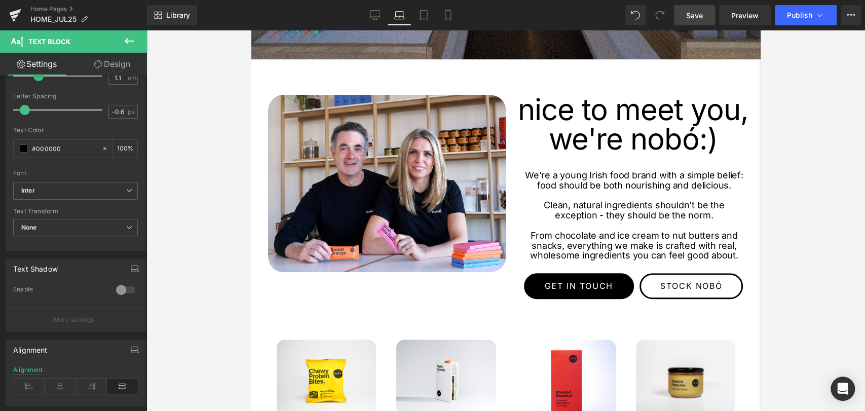
scroll to position [452, 0]
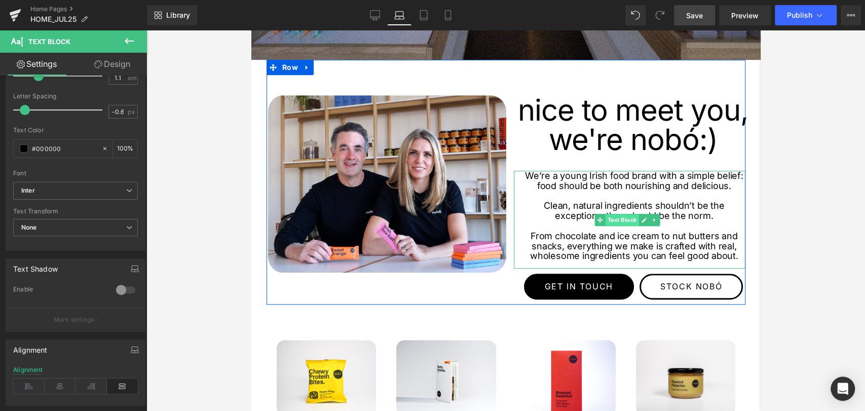
click at [612, 215] on span "Text Block" at bounding box center [621, 220] width 33 height 12
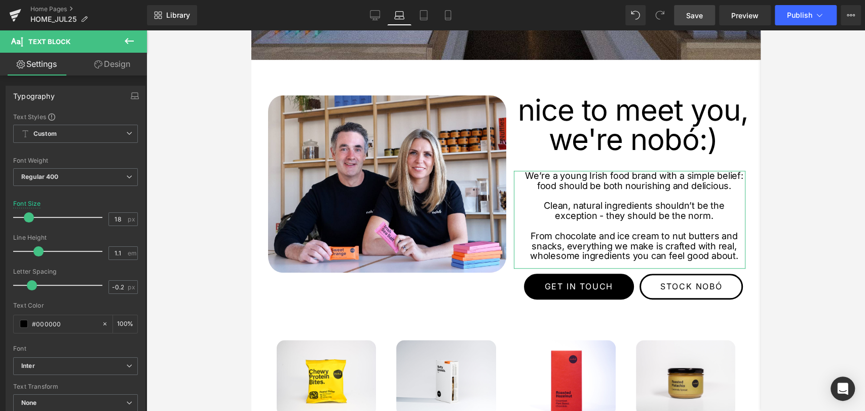
click at [116, 59] on link "Design" at bounding box center [113, 64] width 74 height 23
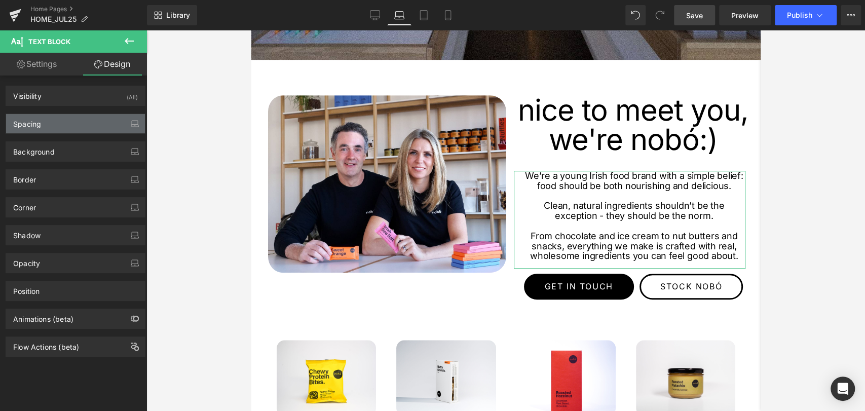
type input "33"
type input "0"
type input "15"
type input "0"
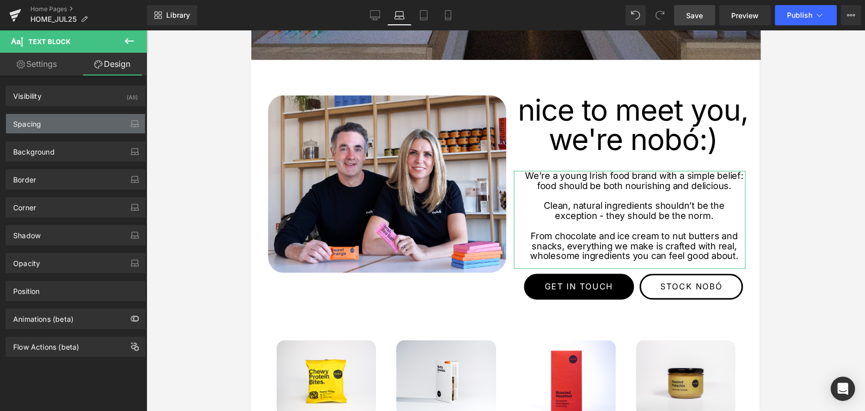
type input "0"
type input "15"
type input "18"
click at [38, 119] on div "Spacing" at bounding box center [27, 121] width 28 height 14
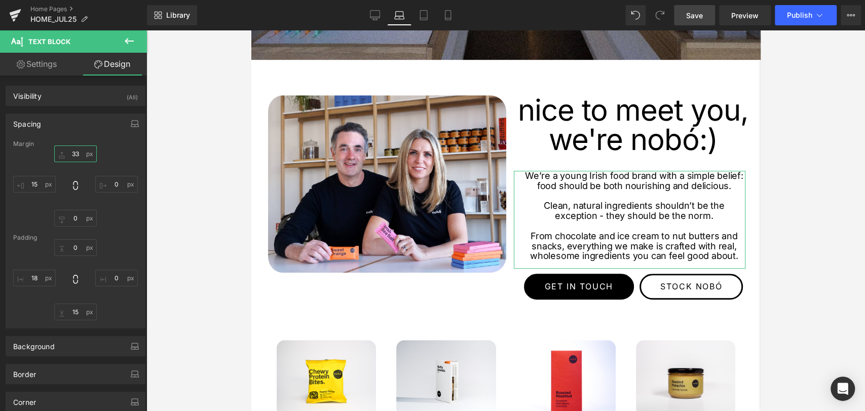
click at [75, 152] on input "33" at bounding box center [75, 153] width 43 height 17
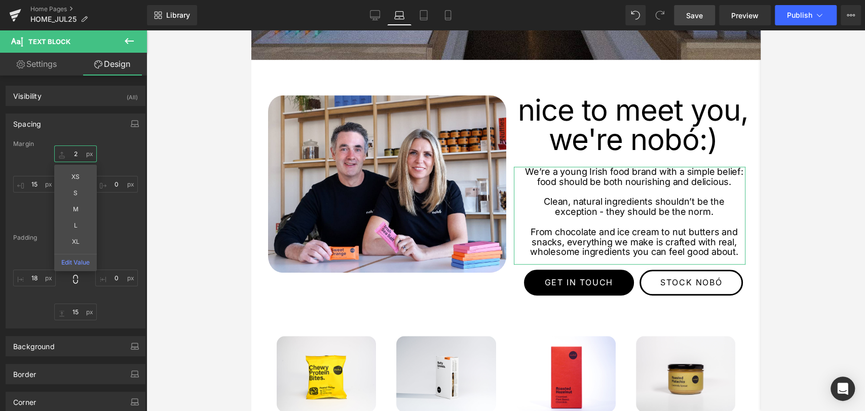
type input "20"
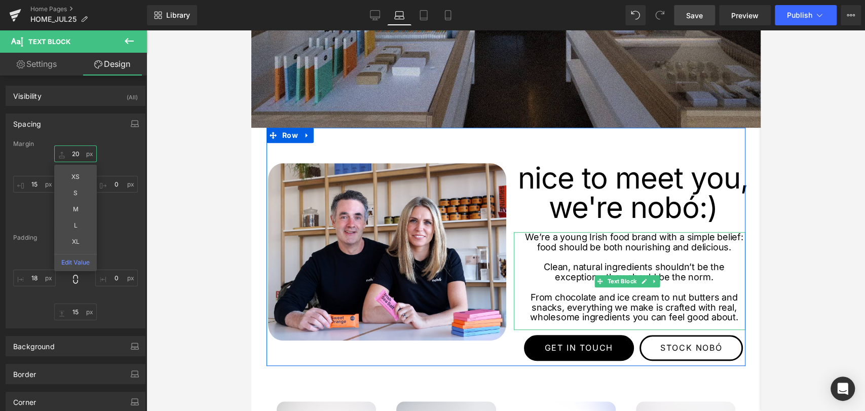
scroll to position [388, 0]
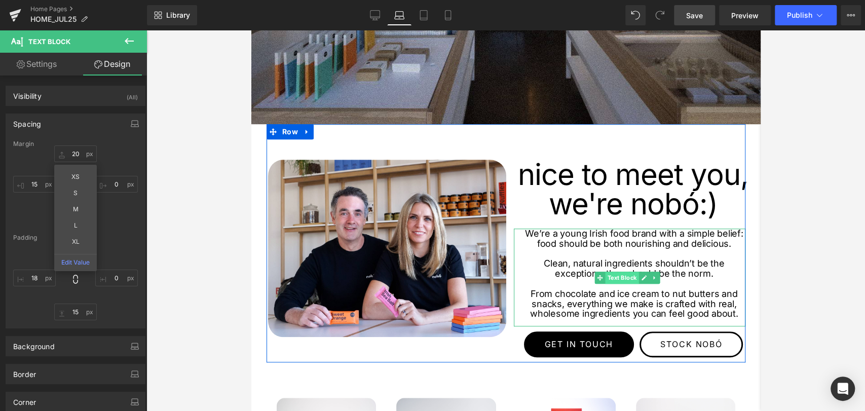
click at [618, 281] on span "Text Block" at bounding box center [621, 278] width 33 height 12
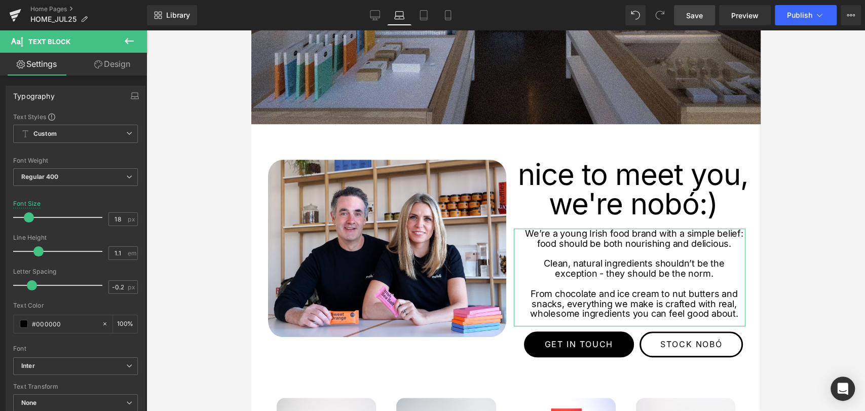
click at [102, 62] on link "Design" at bounding box center [113, 64] width 74 height 23
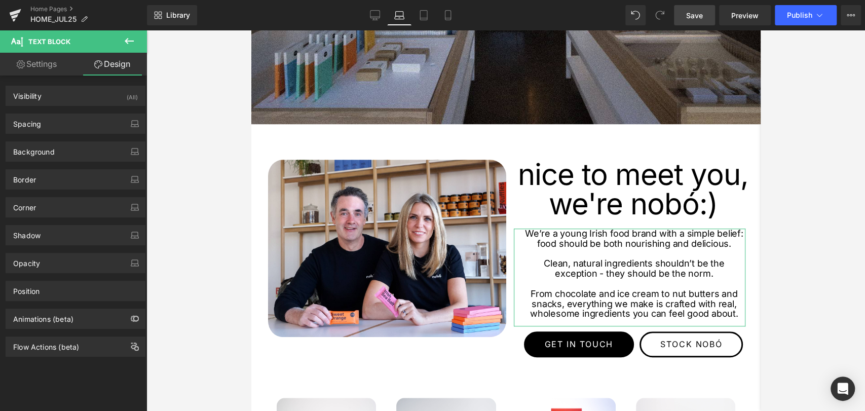
type input "20"
type input "0"
type input "15"
type input "0"
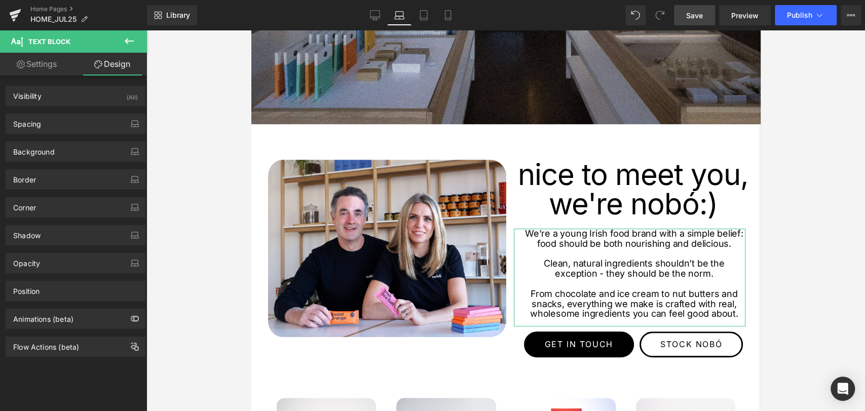
type input "0"
type input "15"
type input "18"
click at [35, 116] on div "Spacing" at bounding box center [27, 121] width 28 height 14
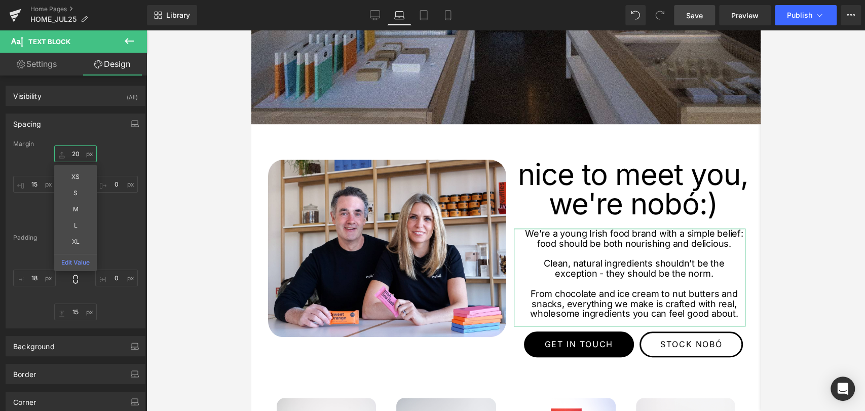
click at [79, 155] on input "20" at bounding box center [75, 153] width 43 height 17
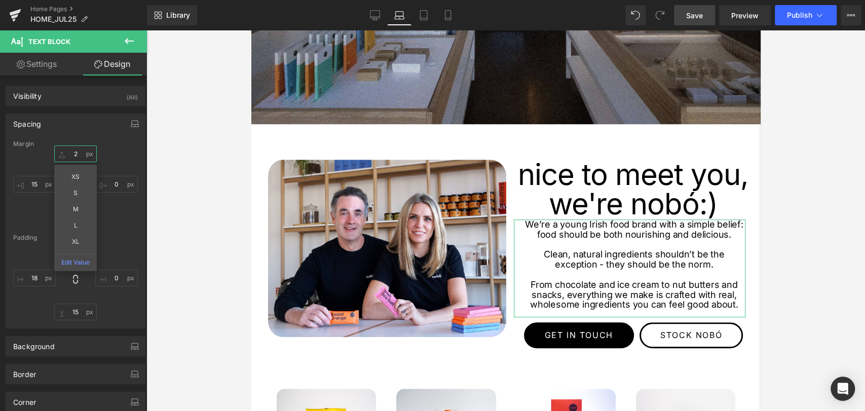
type input "25"
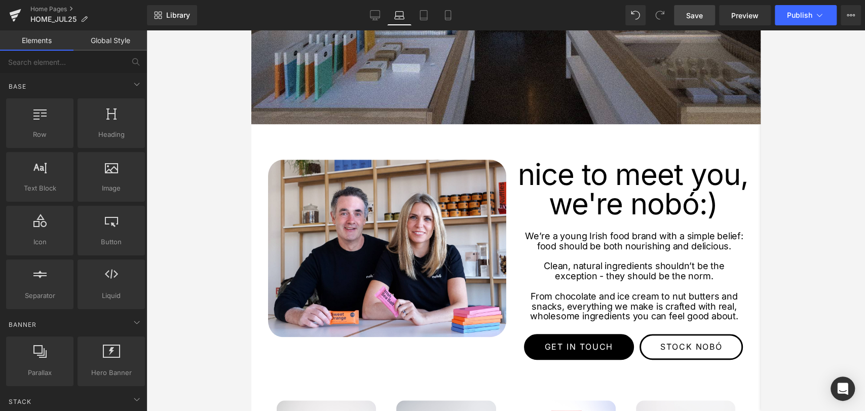
click at [236, 270] on div at bounding box center [505, 220] width 719 height 381
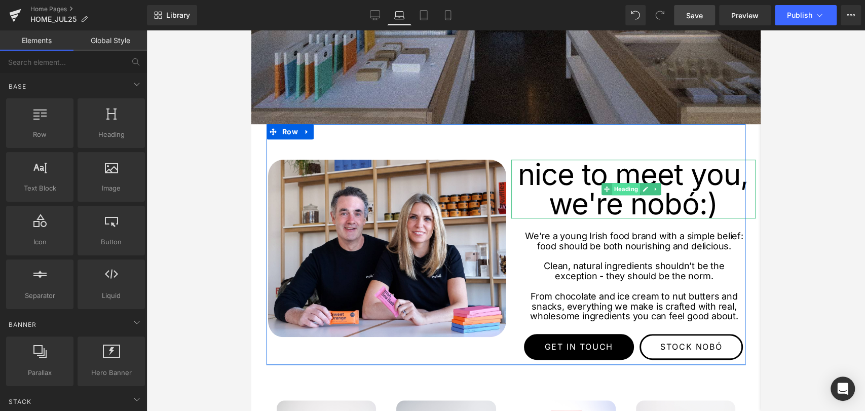
click at [618, 192] on span "Heading" at bounding box center [626, 189] width 28 height 12
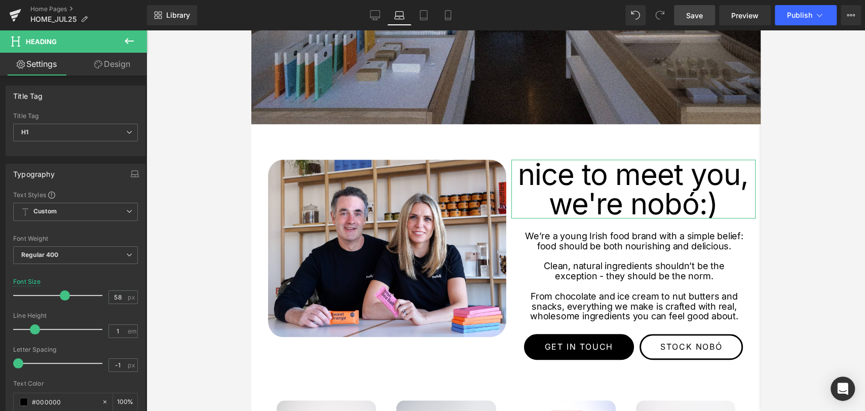
click at [105, 66] on link "Design" at bounding box center [113, 64] width 74 height 23
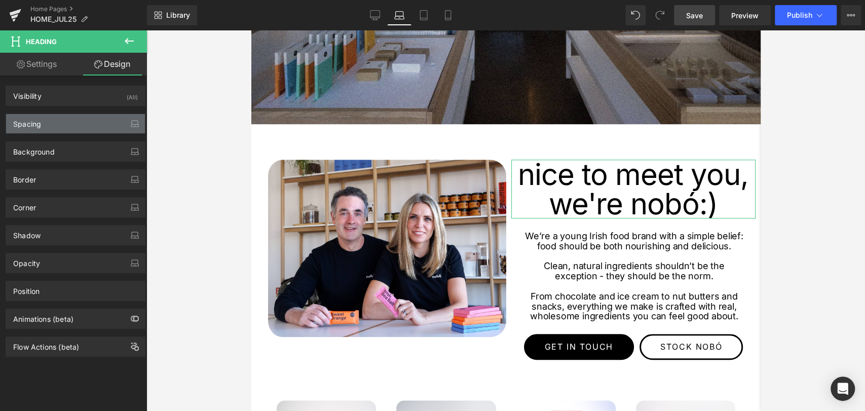
click at [45, 122] on div "Spacing" at bounding box center [75, 123] width 139 height 19
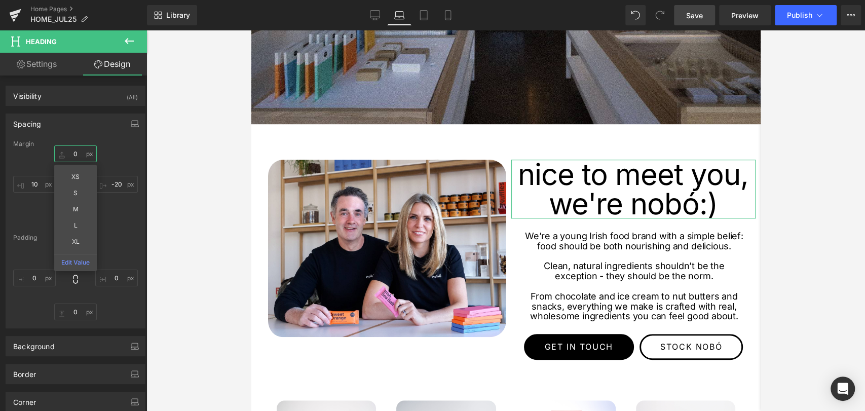
click at [73, 153] on input "0" at bounding box center [75, 153] width 43 height 17
type input "-10"
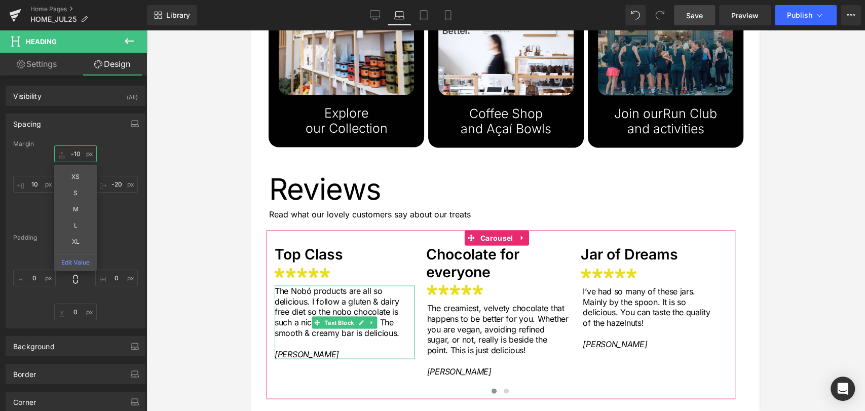
scroll to position [1279, 0]
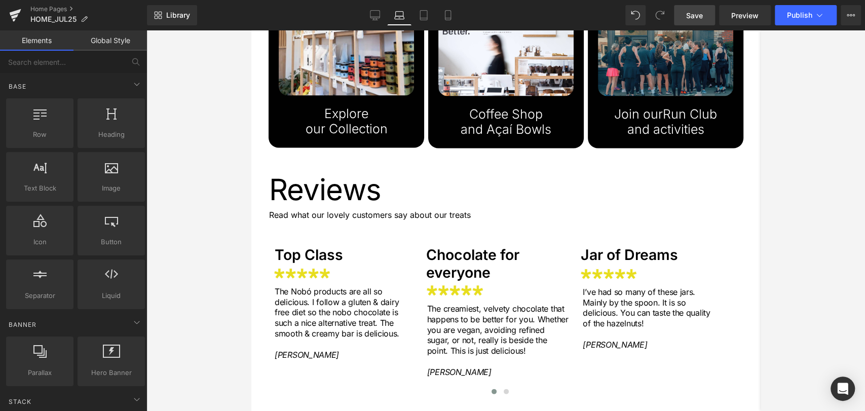
click at [170, 327] on div at bounding box center [505, 220] width 719 height 381
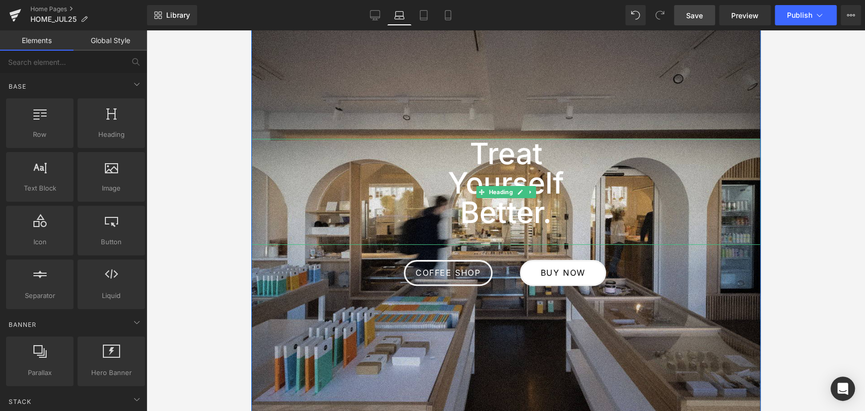
scroll to position [0, 0]
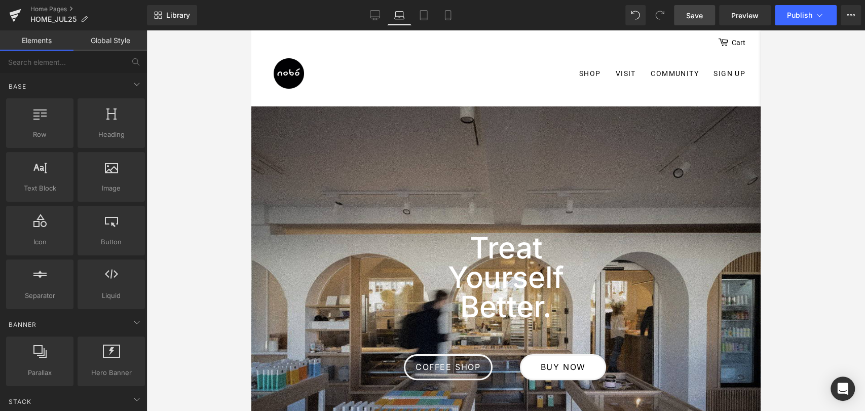
click at [693, 12] on span "Save" at bounding box center [694, 15] width 17 height 11
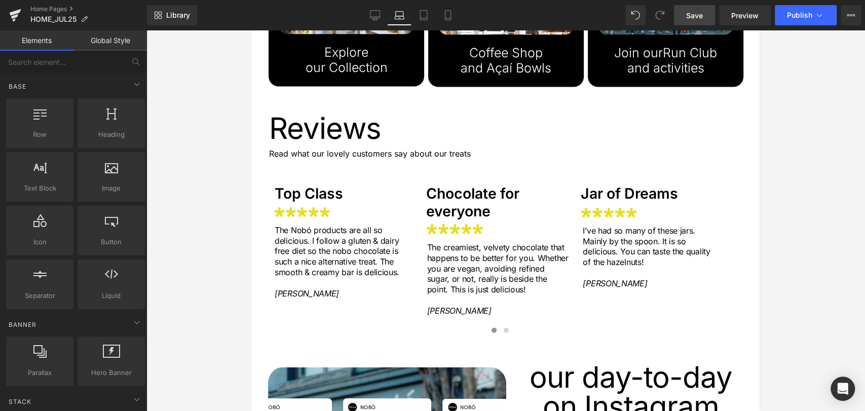
scroll to position [1338, 0]
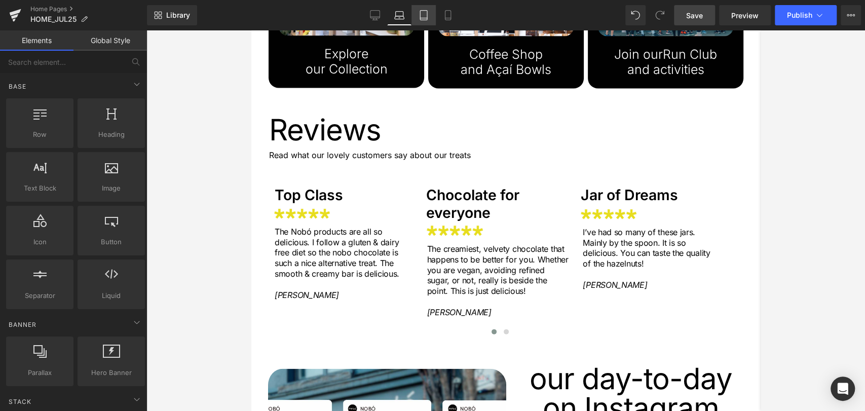
click at [424, 19] on icon at bounding box center [424, 15] width 10 height 10
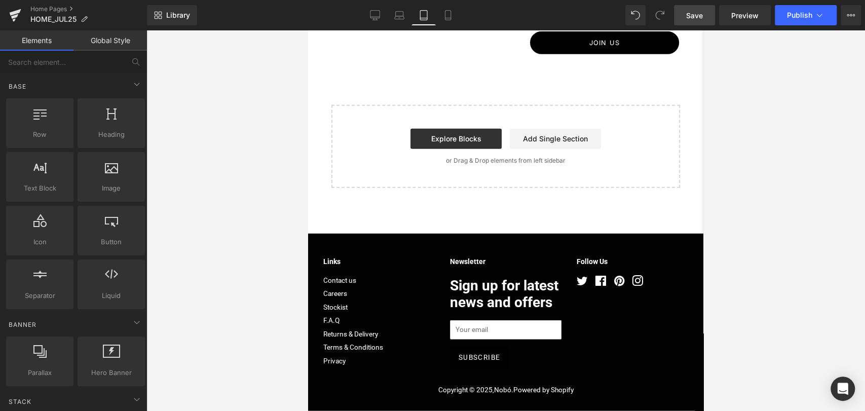
scroll to position [1903, 0]
drag, startPoint x: 689, startPoint y: 19, endPoint x: 694, endPoint y: 12, distance: 8.6
click at [694, 12] on span "Save" at bounding box center [694, 15] width 17 height 11
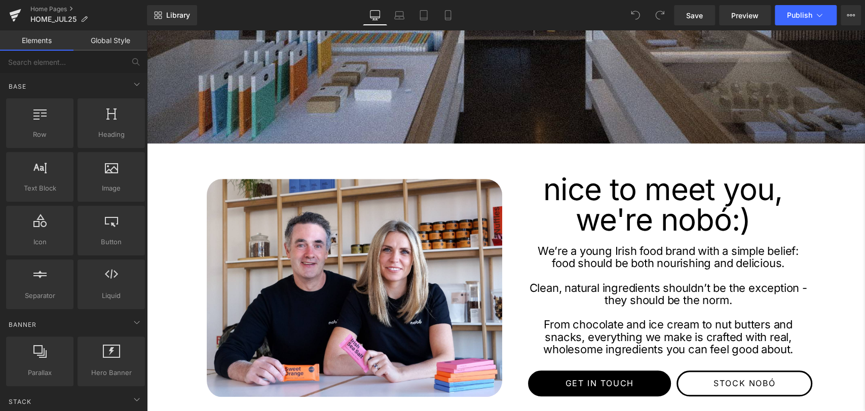
scroll to position [56, 0]
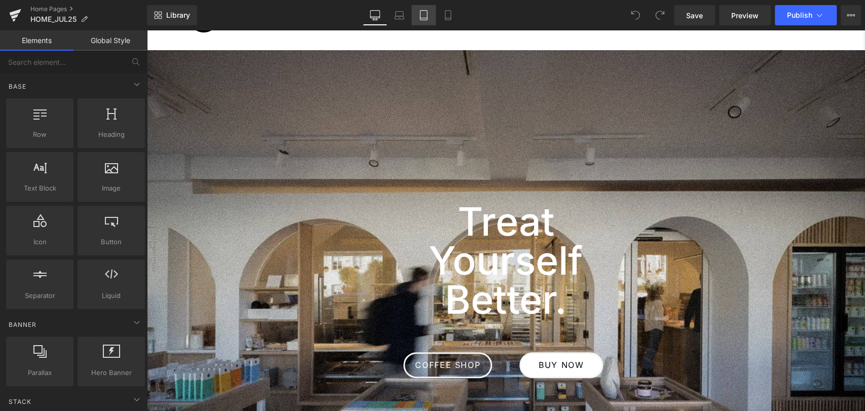
click at [416, 9] on link "Tablet" at bounding box center [424, 15] width 24 height 20
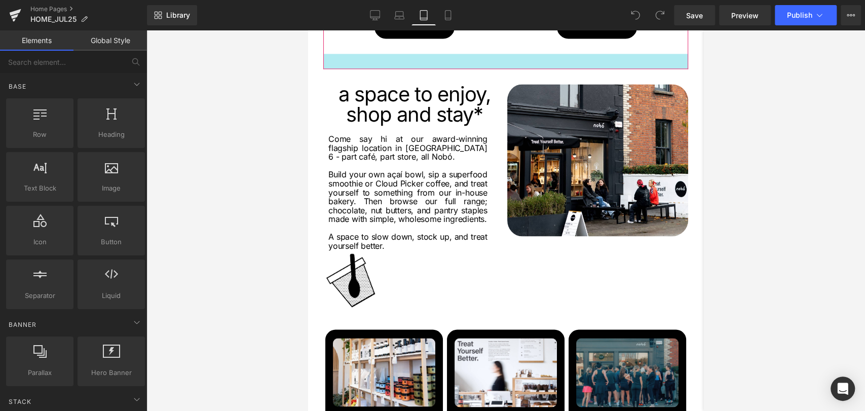
scroll to position [1070, 0]
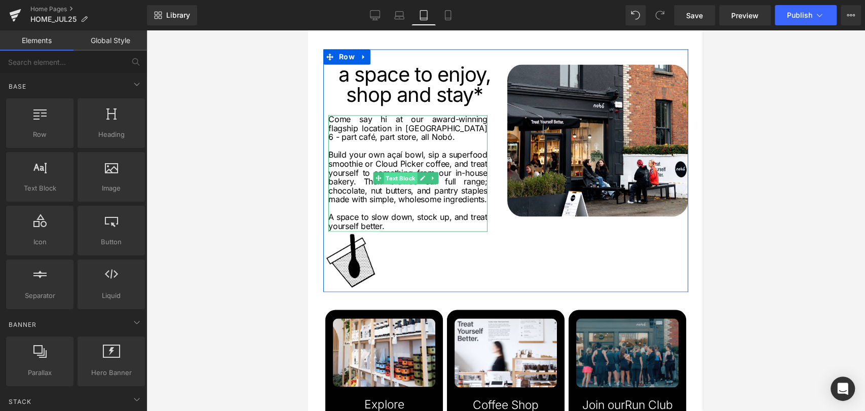
click at [401, 178] on span "Text Block" at bounding box center [400, 178] width 33 height 12
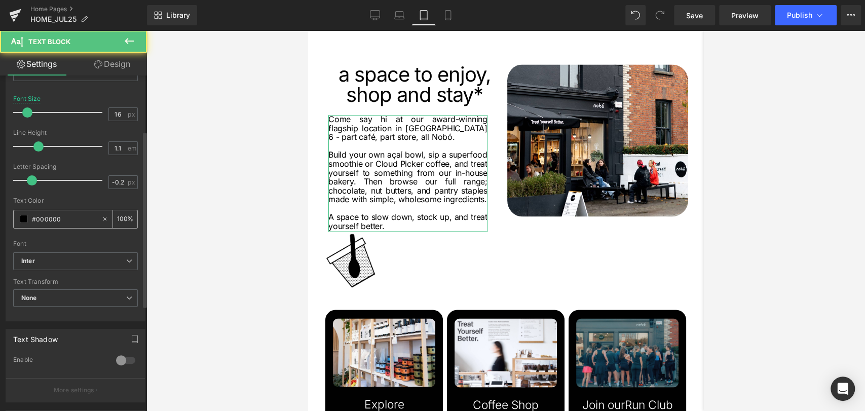
scroll to position [225, 0]
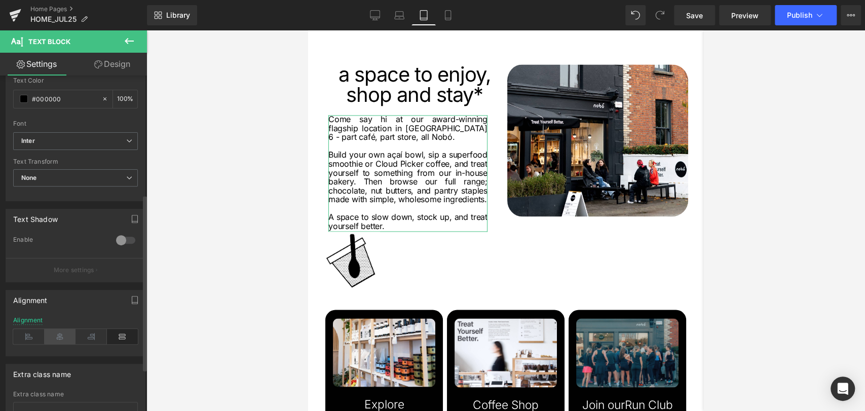
click at [55, 337] on icon at bounding box center [60, 336] width 31 height 15
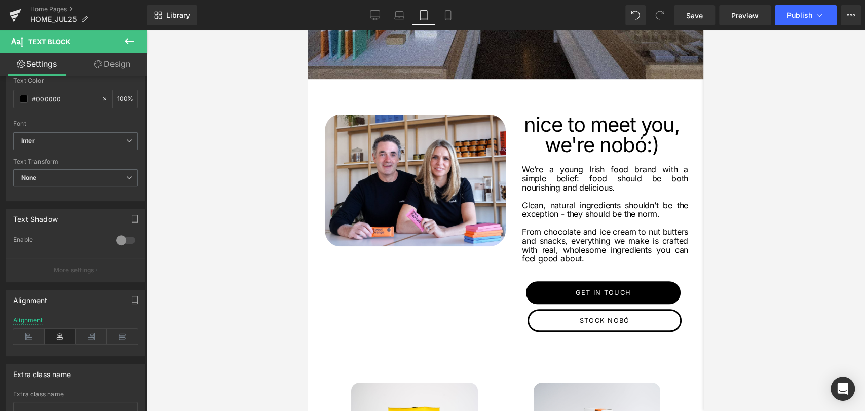
scroll to position [281, 0]
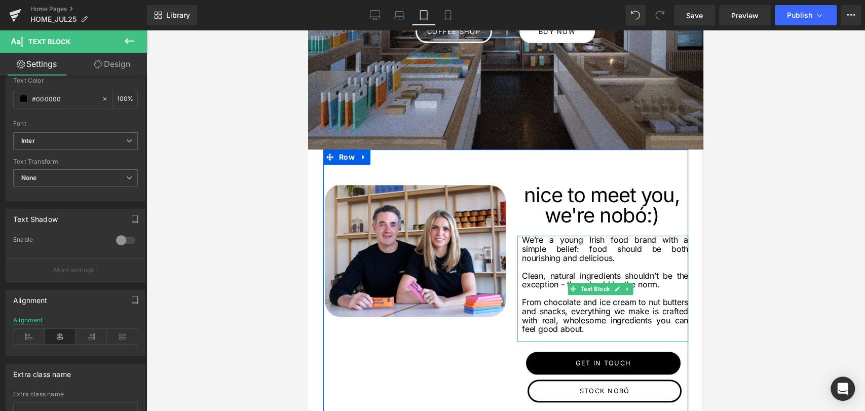
click at [595, 280] on p "Clean, natural ingredients shouldn’t be the exception - they should be the norm." at bounding box center [605, 281] width 166 height 18
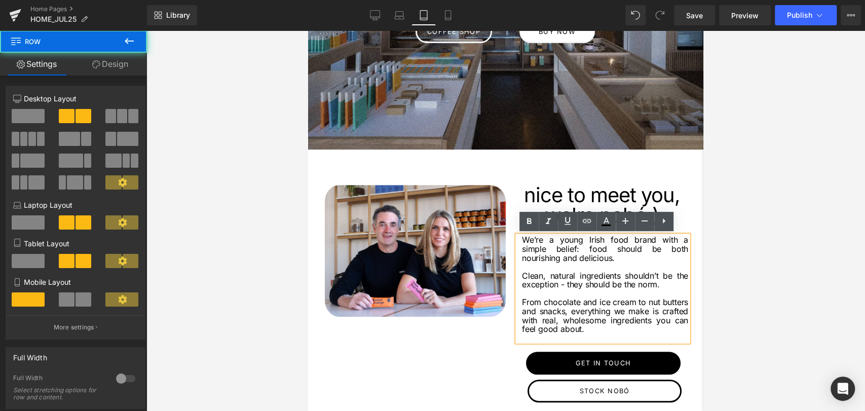
click at [493, 325] on div "Image nice to meet you, we're nobó :) Heading We’re a young Irish food brand wi…" at bounding box center [505, 281] width 365 height 263
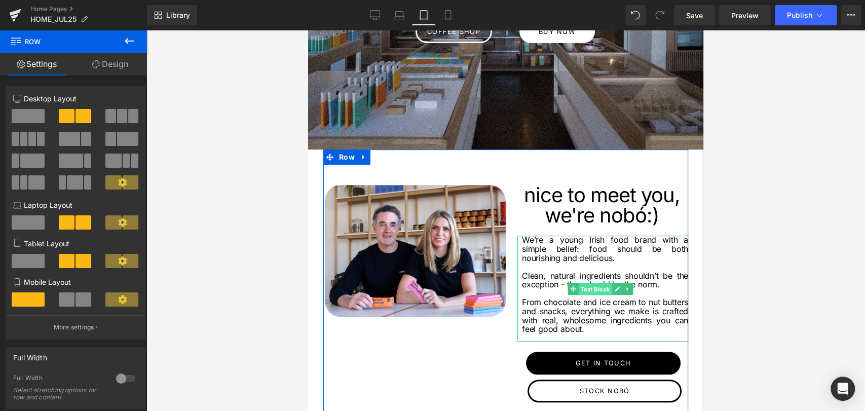
click at [594, 288] on span "Text Block" at bounding box center [595, 289] width 33 height 12
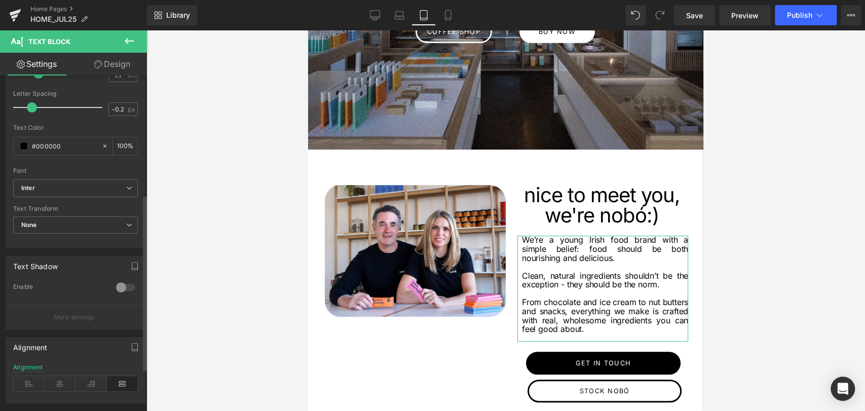
scroll to position [225, 0]
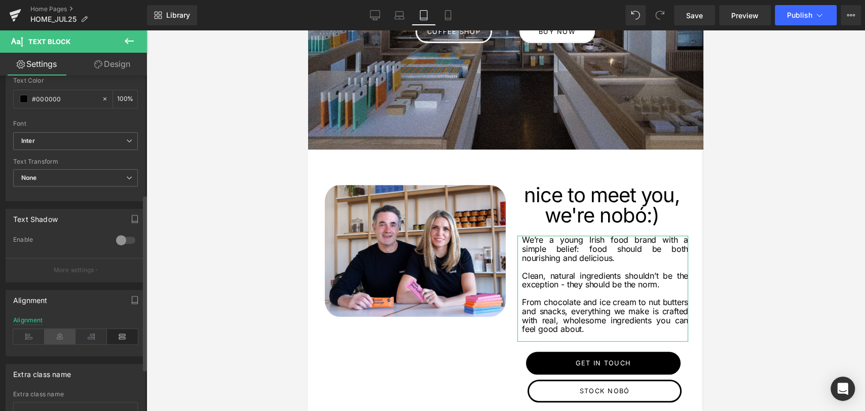
click at [60, 339] on icon at bounding box center [60, 336] width 31 height 15
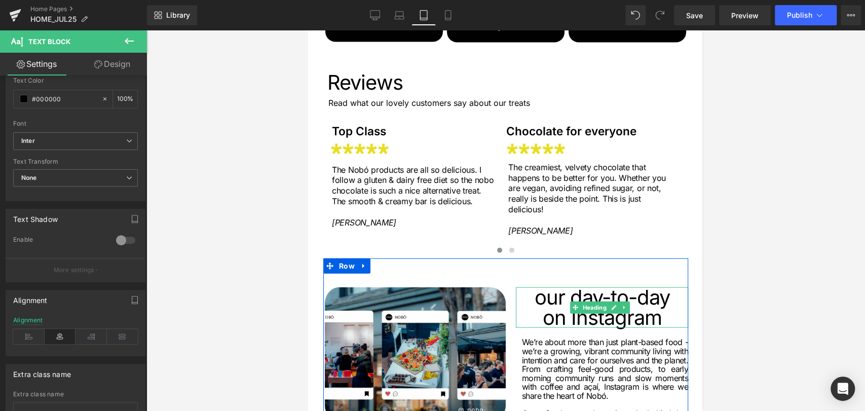
scroll to position [1633, 0]
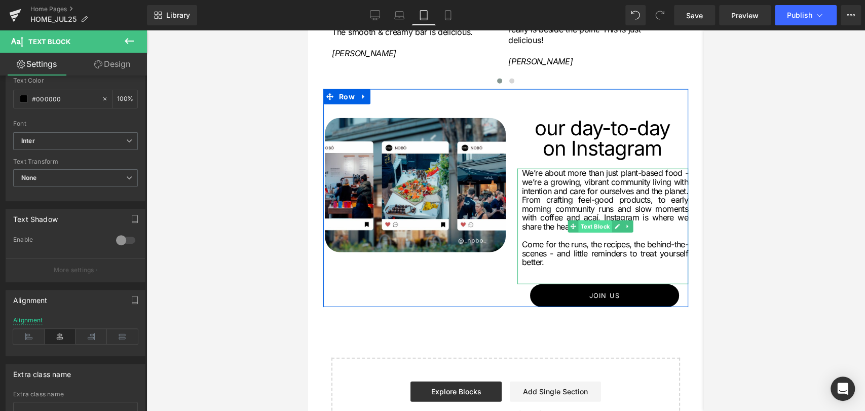
click at [593, 228] on span "Text Block" at bounding box center [595, 227] width 33 height 12
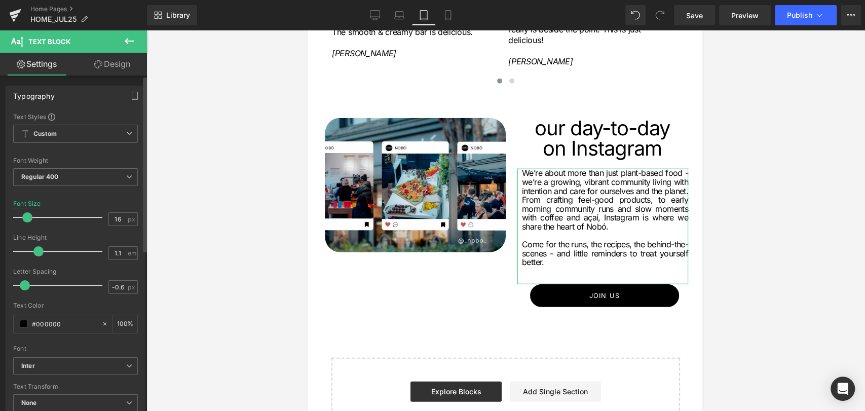
scroll to position [225, 0]
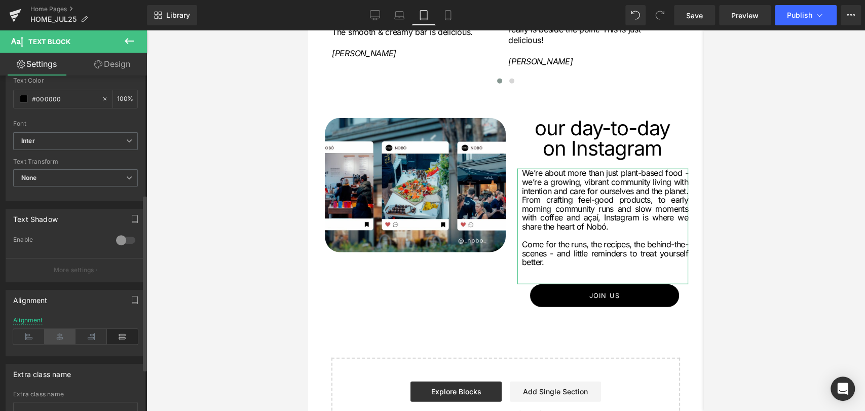
click at [61, 339] on icon at bounding box center [60, 336] width 31 height 15
click at [127, 332] on icon at bounding box center [122, 336] width 31 height 15
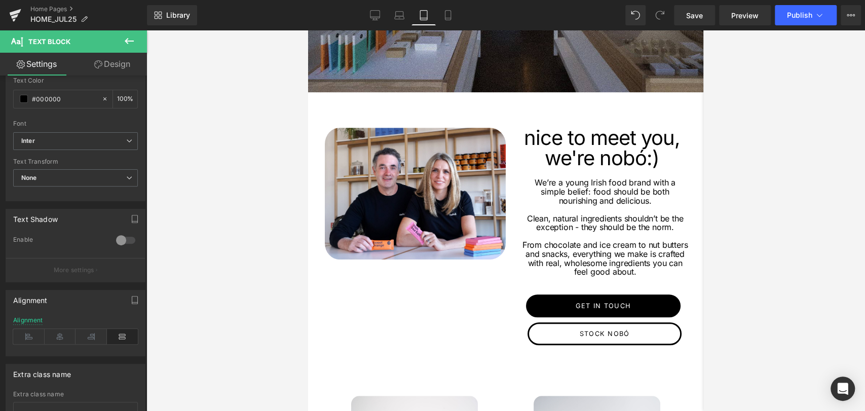
scroll to position [338, 0]
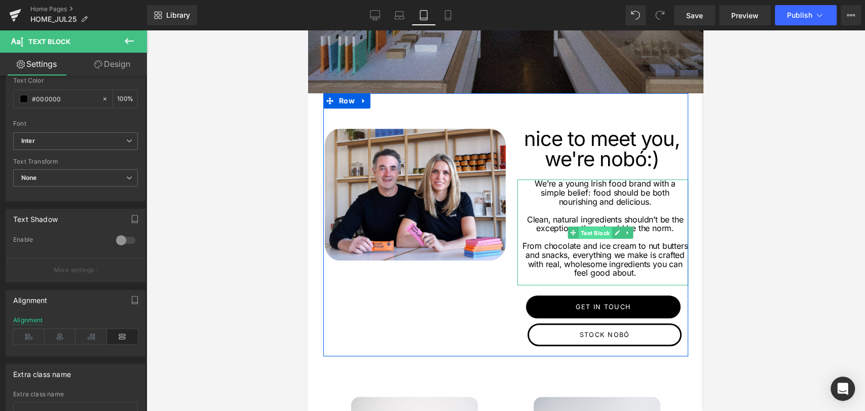
click at [585, 229] on span "Text Block" at bounding box center [595, 233] width 33 height 12
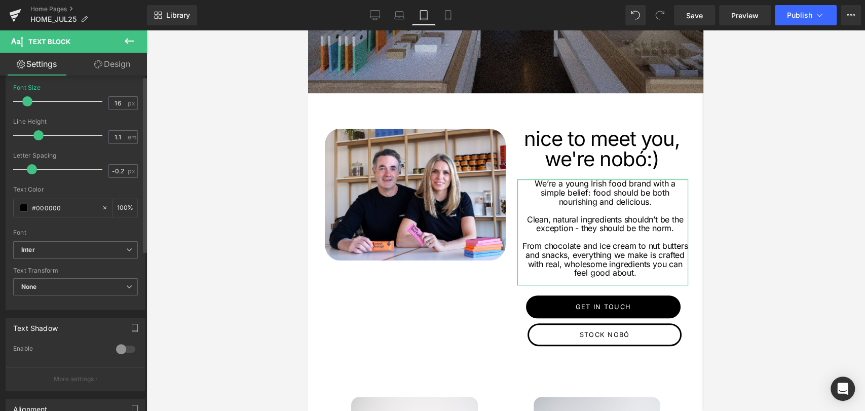
scroll to position [225, 0]
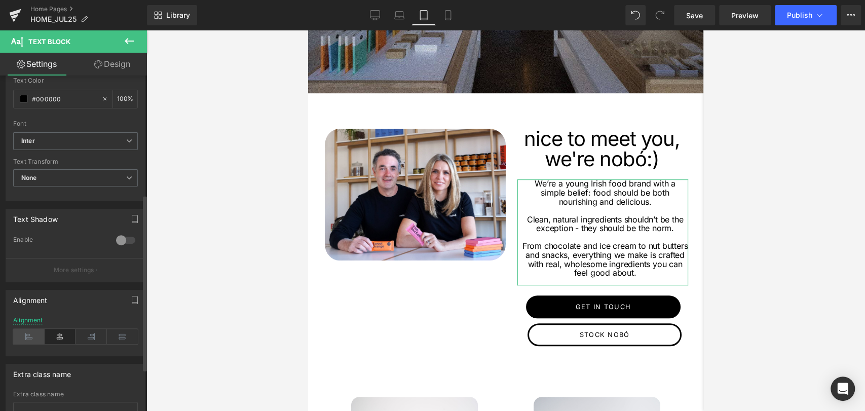
click at [24, 339] on icon at bounding box center [28, 336] width 31 height 15
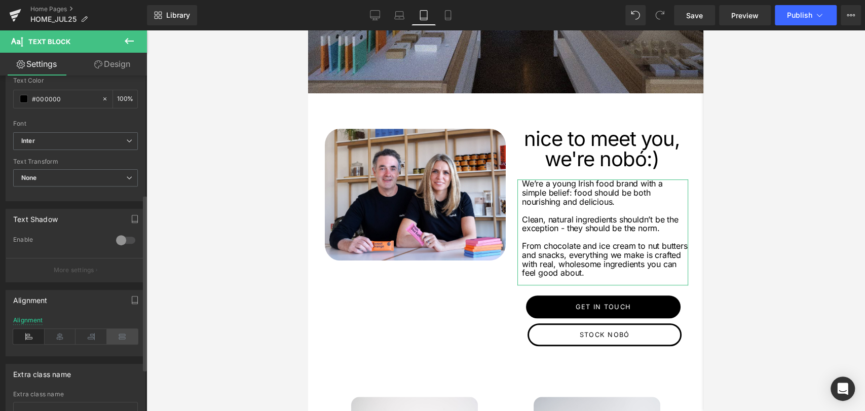
click at [124, 334] on icon at bounding box center [122, 336] width 31 height 15
drag, startPoint x: 230, startPoint y: 155, endPoint x: 203, endPoint y: 90, distance: 70.2
click at [203, 90] on div at bounding box center [505, 220] width 719 height 381
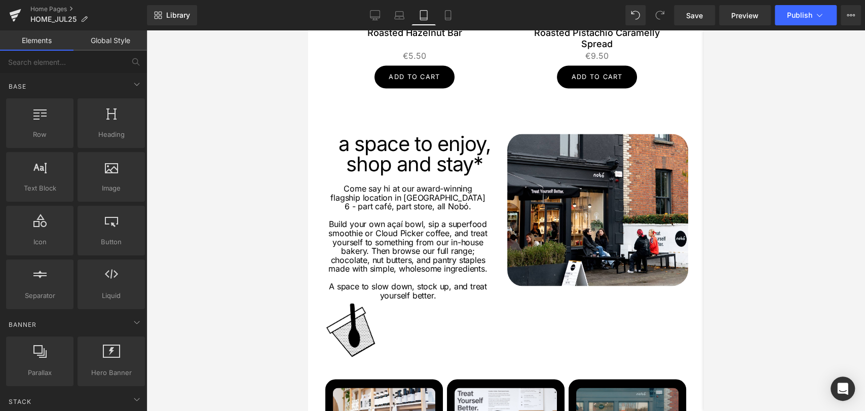
scroll to position [1070, 0]
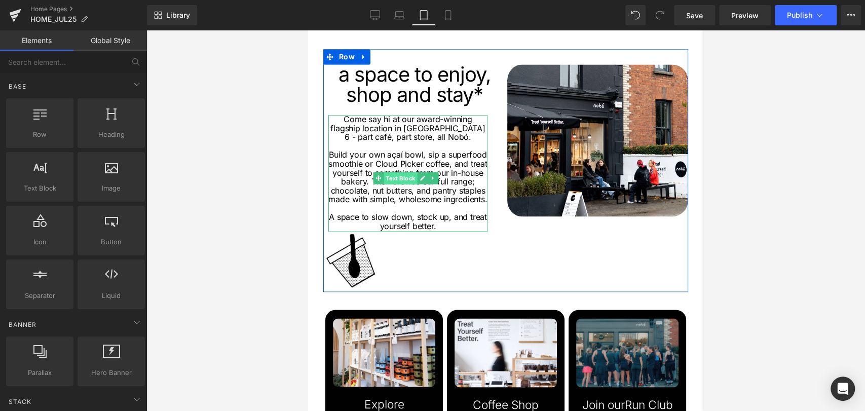
click at [397, 181] on span "Text Block" at bounding box center [400, 178] width 33 height 12
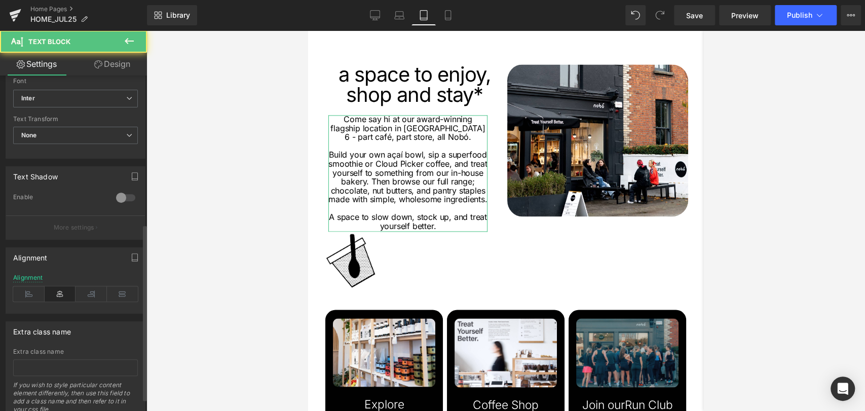
scroll to position [281, 0]
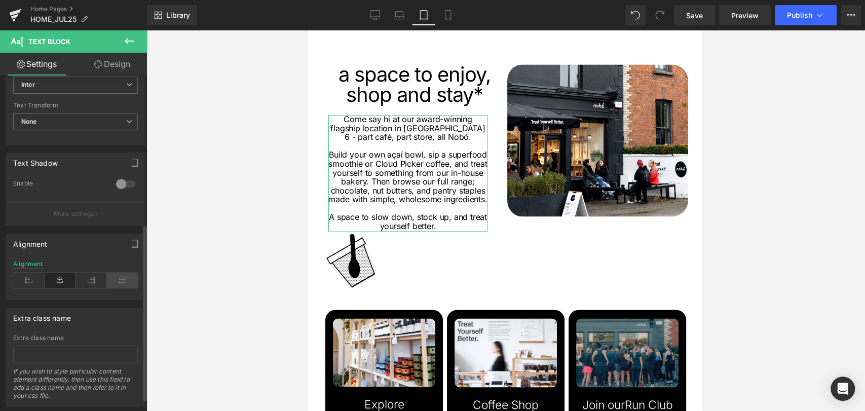
click at [114, 282] on icon at bounding box center [122, 280] width 31 height 15
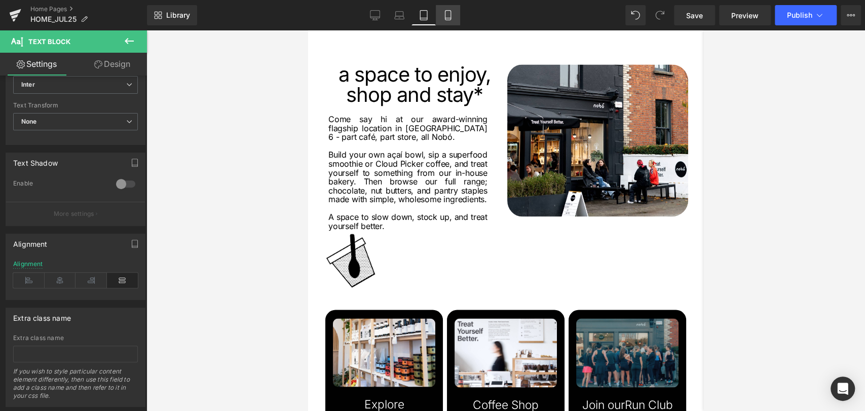
click at [447, 18] on icon at bounding box center [448, 15] width 10 height 10
type input "100"
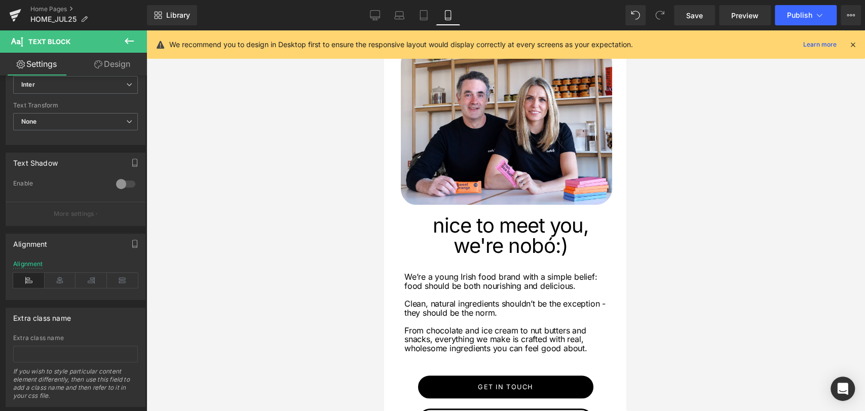
scroll to position [422, 0]
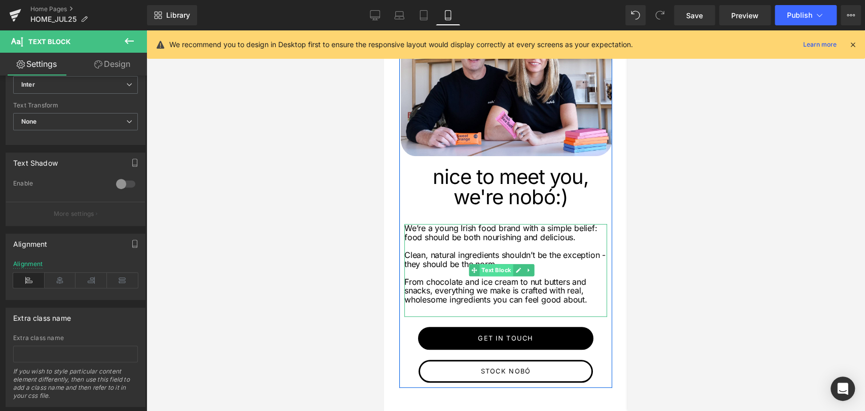
click at [501, 264] on span "Text Block" at bounding box center [496, 270] width 33 height 12
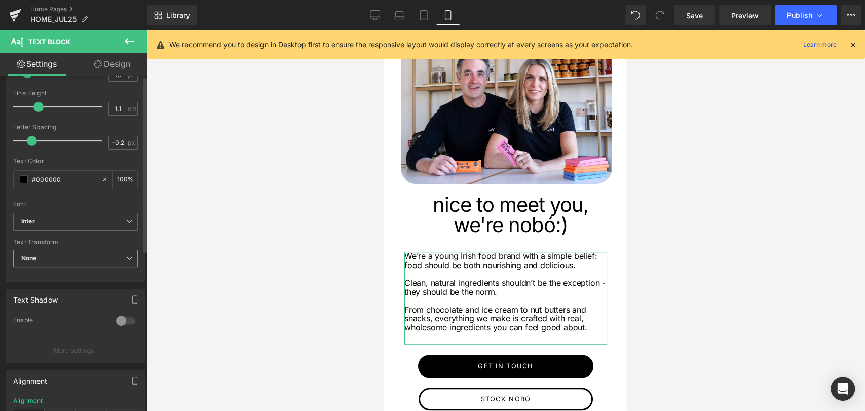
scroll to position [305, 0]
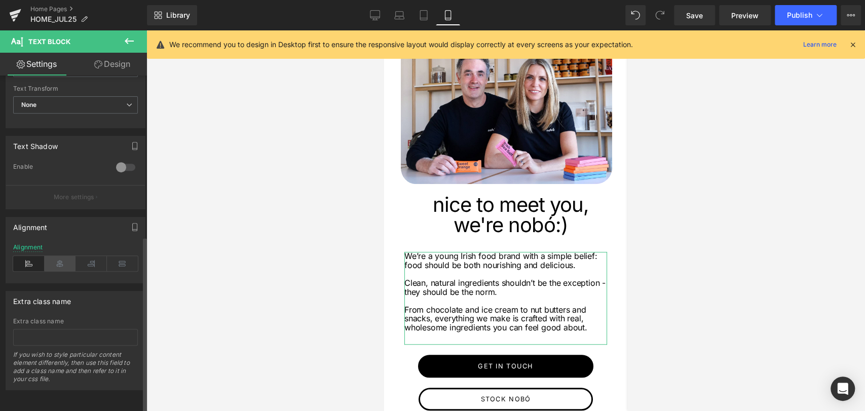
click at [68, 256] on icon at bounding box center [60, 263] width 31 height 15
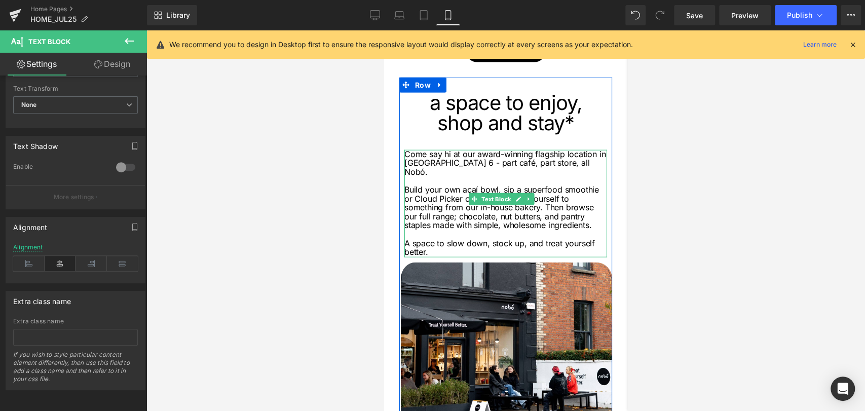
scroll to position [1351, 0]
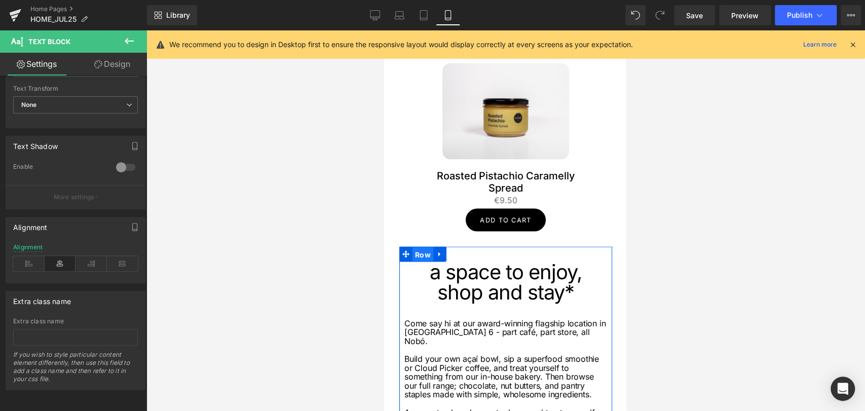
click at [427, 247] on span "Row" at bounding box center [423, 254] width 21 height 15
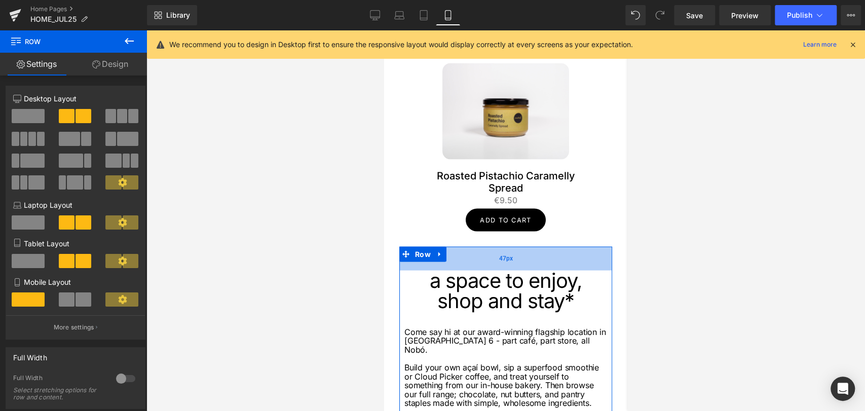
drag, startPoint x: 494, startPoint y: 245, endPoint x: 496, endPoint y: 253, distance: 8.9
click at [496, 253] on div "47px" at bounding box center [505, 259] width 213 height 24
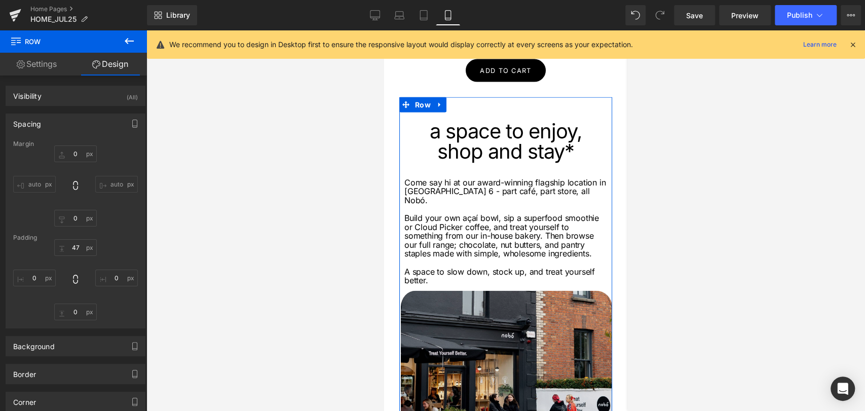
scroll to position [1521, 0]
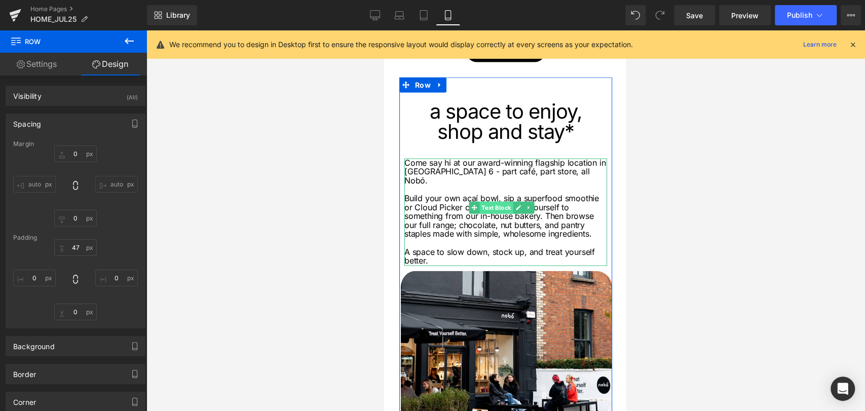
click at [497, 202] on span "Text Block" at bounding box center [496, 208] width 33 height 12
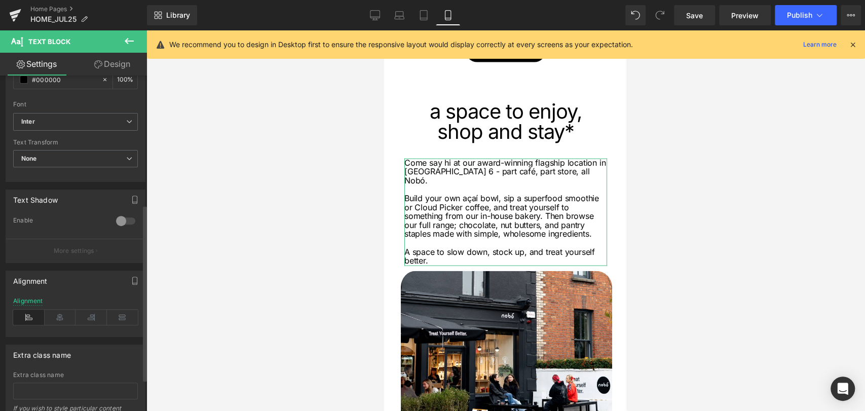
scroll to position [305, 0]
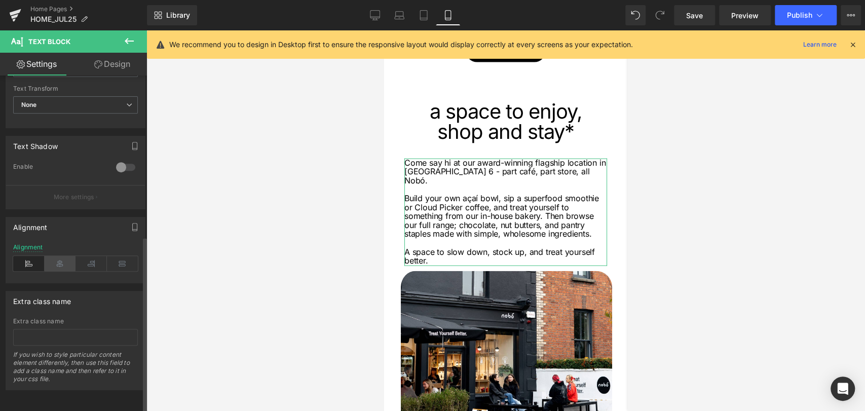
click at [50, 259] on icon at bounding box center [60, 263] width 31 height 15
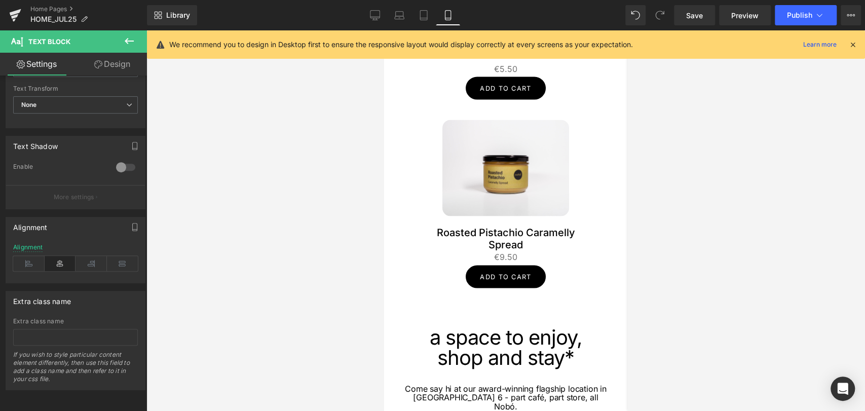
scroll to position [1577, 0]
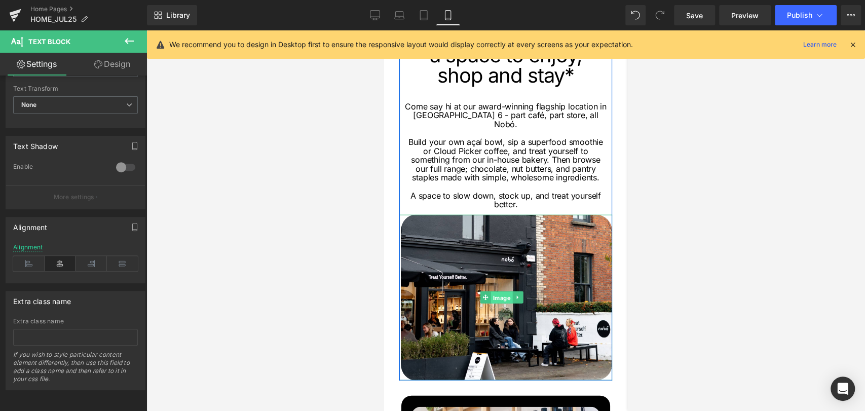
click at [501, 292] on span "Image" at bounding box center [502, 298] width 22 height 12
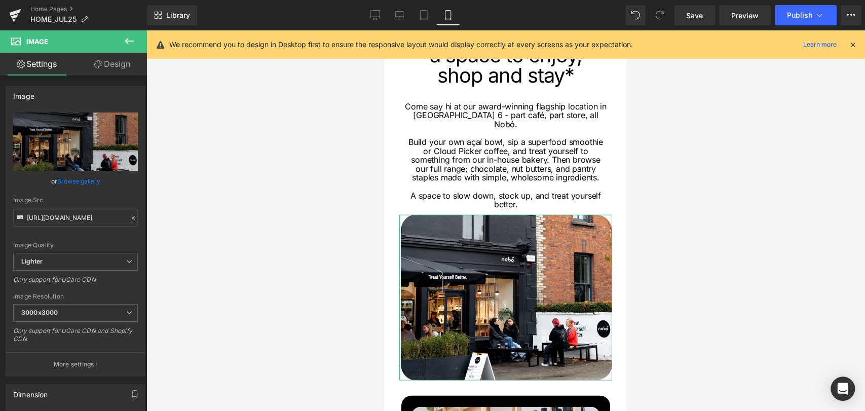
click at [112, 70] on link "Design" at bounding box center [113, 64] width 74 height 23
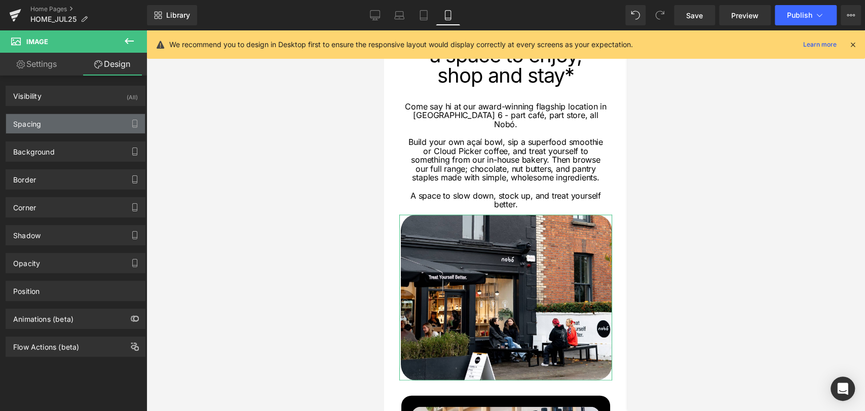
click at [48, 123] on div "Spacing" at bounding box center [75, 123] width 139 height 19
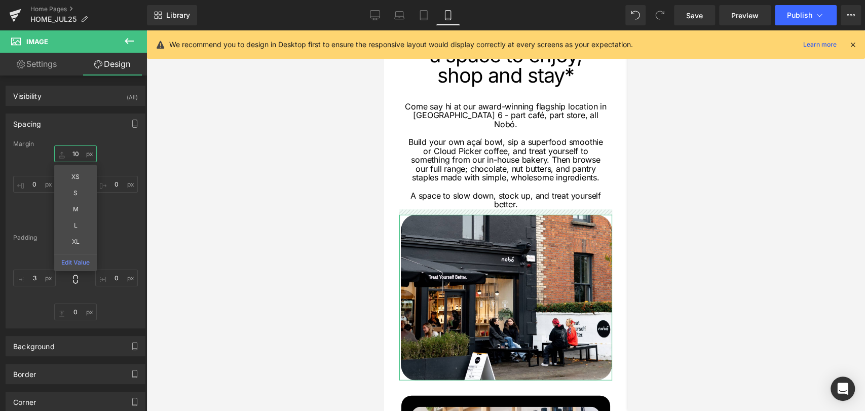
click at [76, 156] on input "10" at bounding box center [75, 153] width 43 height 17
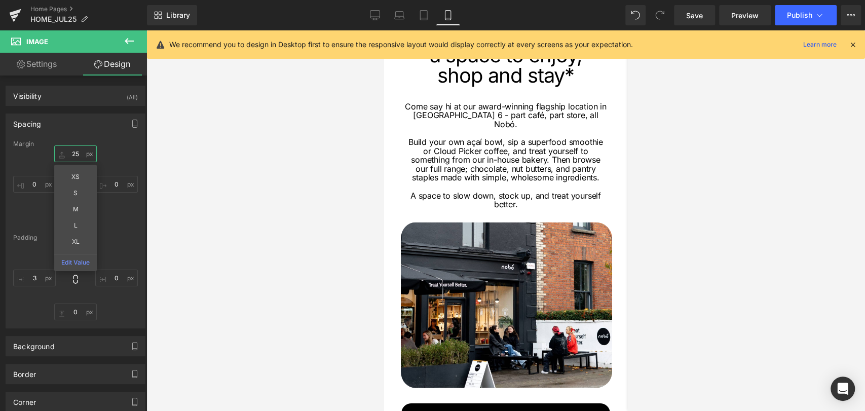
type input "2"
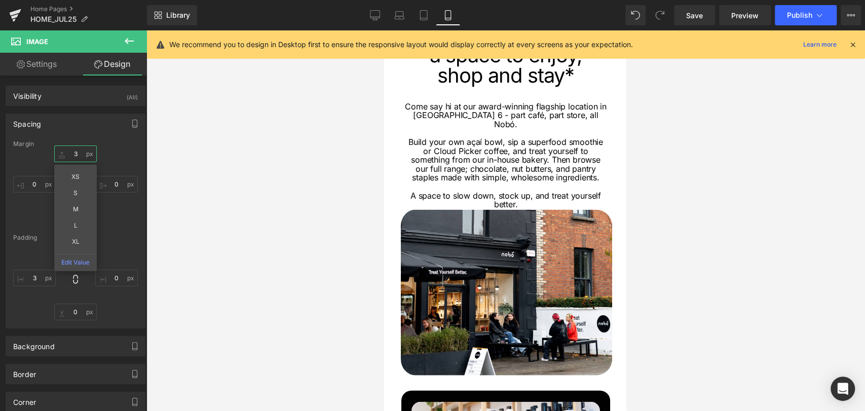
type input "30"
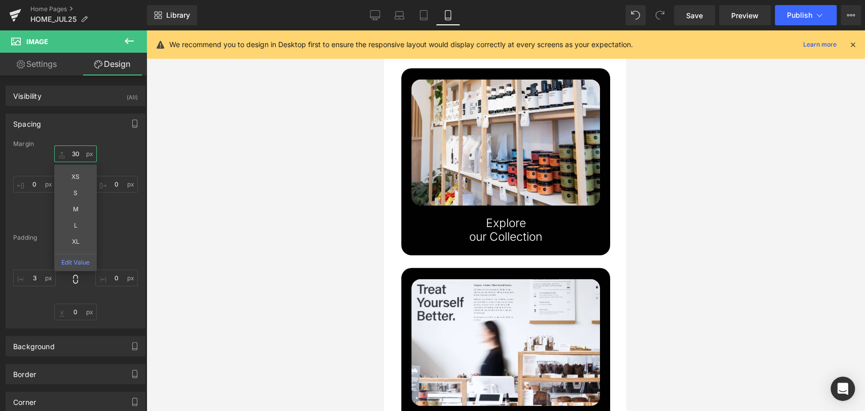
scroll to position [1746, 0]
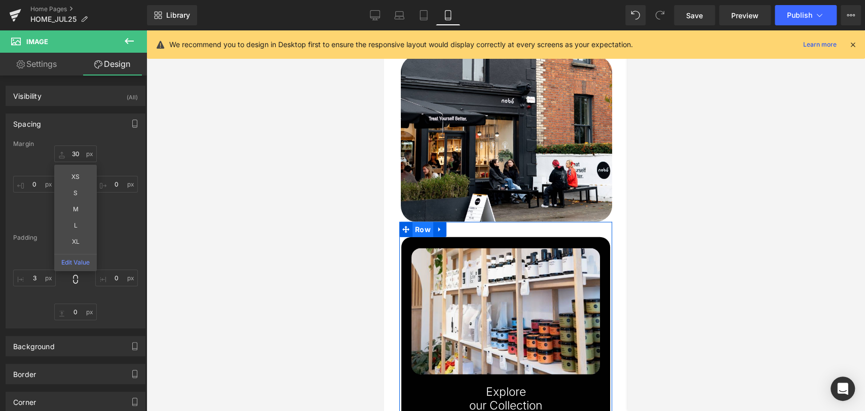
click at [420, 222] on span "Row" at bounding box center [423, 229] width 21 height 15
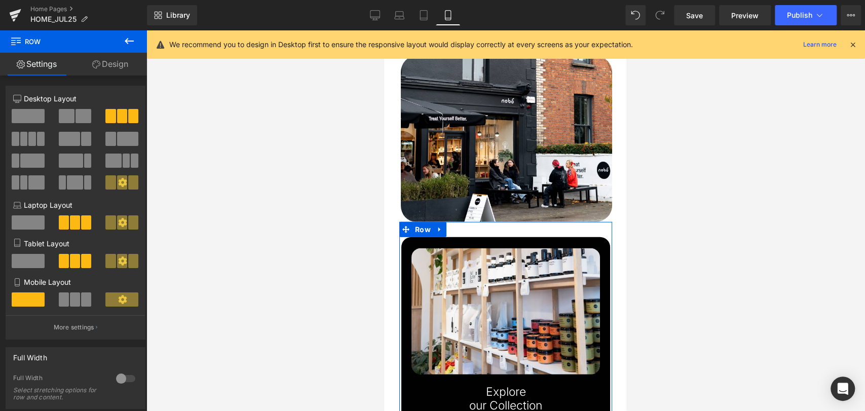
click at [103, 70] on link "Design" at bounding box center [111, 64] width 74 height 23
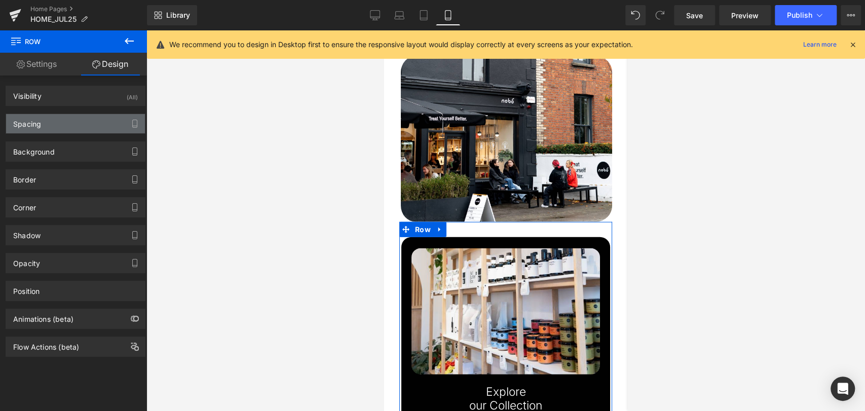
click at [36, 121] on div "Spacing" at bounding box center [27, 121] width 28 height 14
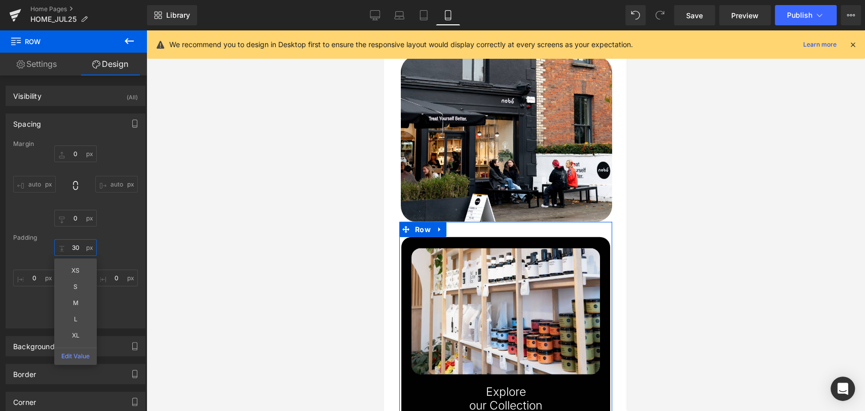
click at [73, 244] on input "30" at bounding box center [75, 247] width 43 height 17
type input "50"
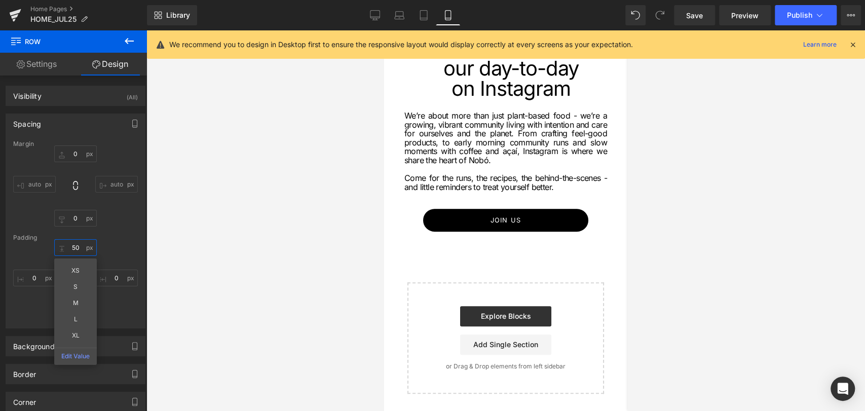
scroll to position [2760, 0]
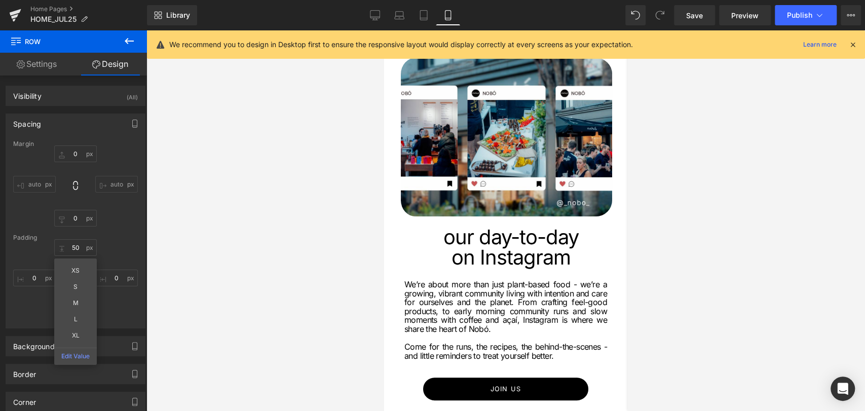
click at [503, 280] on p "We’re about more than just plant-based food - we’re a growing, vibrant communit…" at bounding box center [506, 307] width 203 height 54
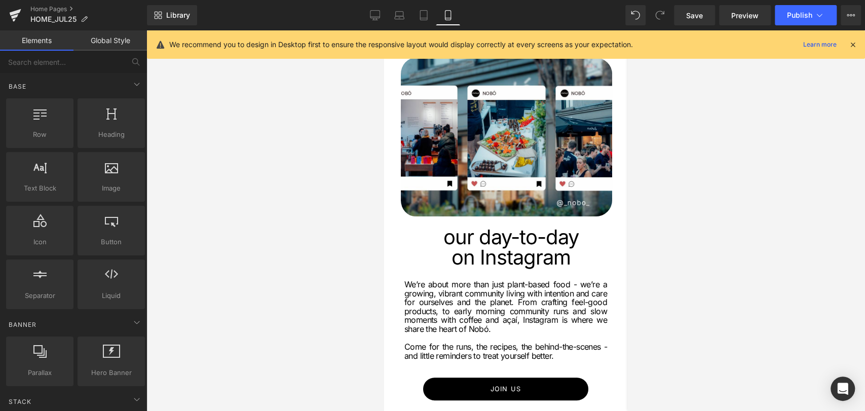
drag, startPoint x: 685, startPoint y: 240, endPoint x: 115, endPoint y: 258, distance: 570.0
click at [685, 240] on div at bounding box center [505, 220] width 719 height 381
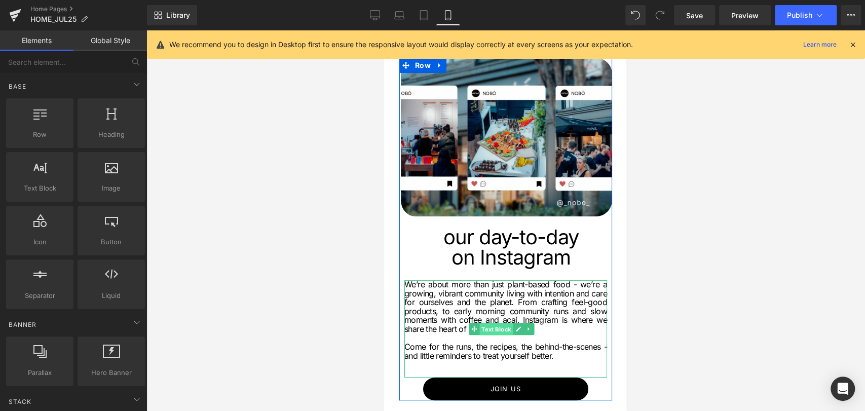
click at [503, 323] on span "Text Block" at bounding box center [496, 329] width 33 height 12
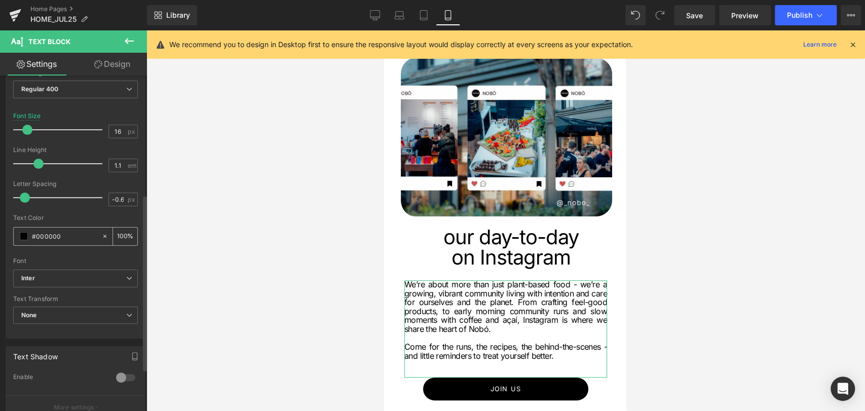
scroll to position [225, 0]
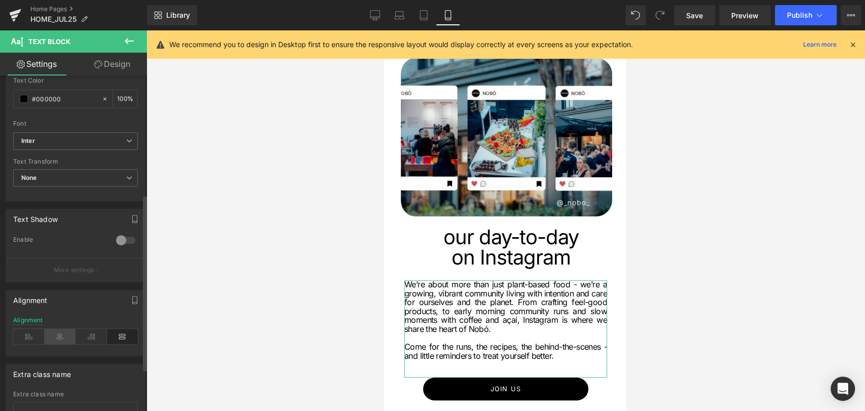
click at [65, 332] on icon at bounding box center [60, 336] width 31 height 15
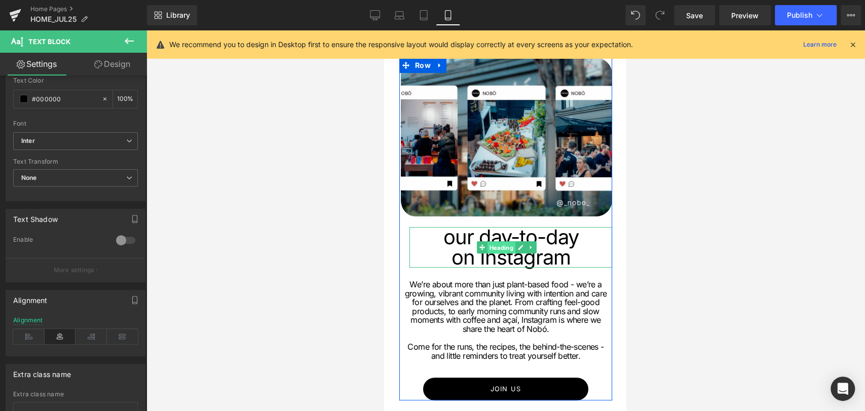
click at [498, 242] on span "Heading" at bounding box center [502, 248] width 28 height 12
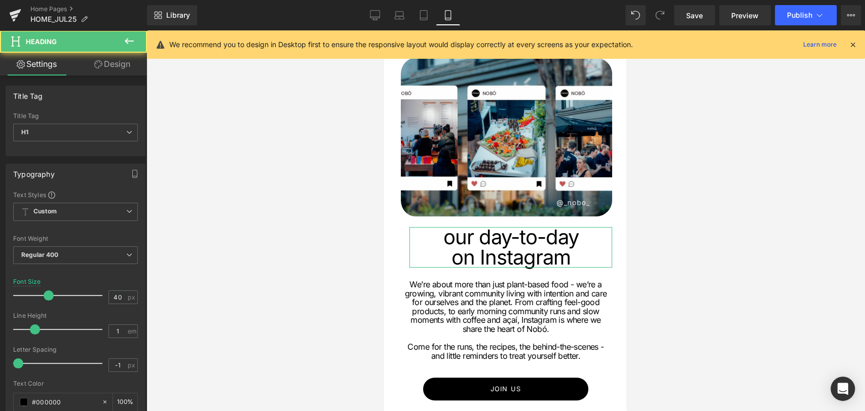
click at [110, 58] on link "Design" at bounding box center [113, 64] width 74 height 23
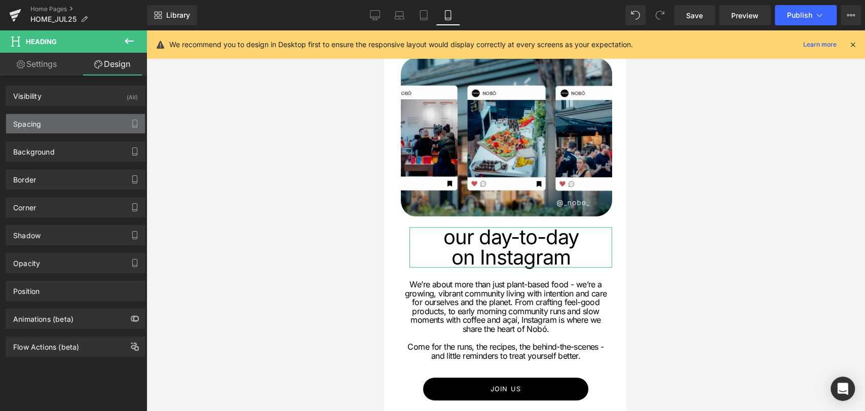
click at [43, 125] on div "Spacing" at bounding box center [75, 123] width 139 height 19
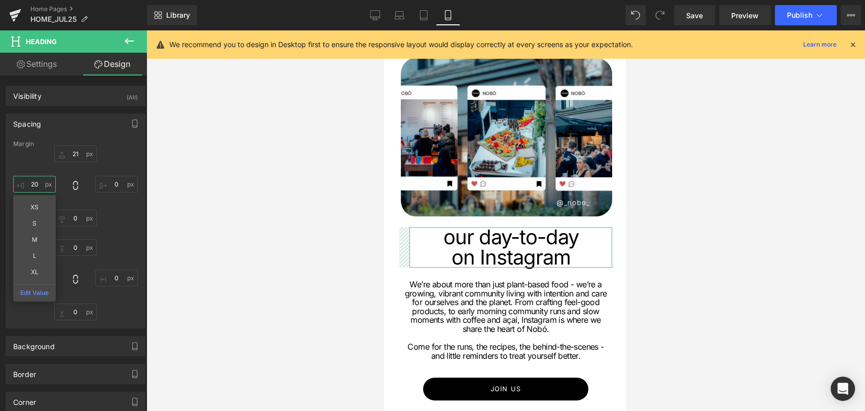
click at [41, 184] on input "20" at bounding box center [34, 184] width 43 height 17
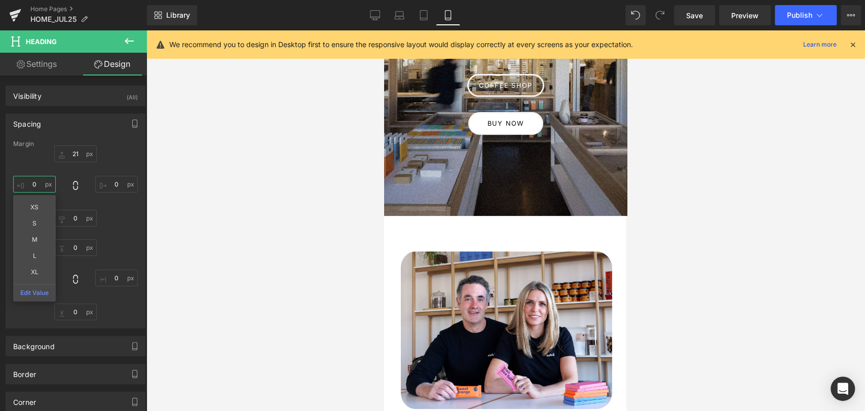
scroll to position [0, 0]
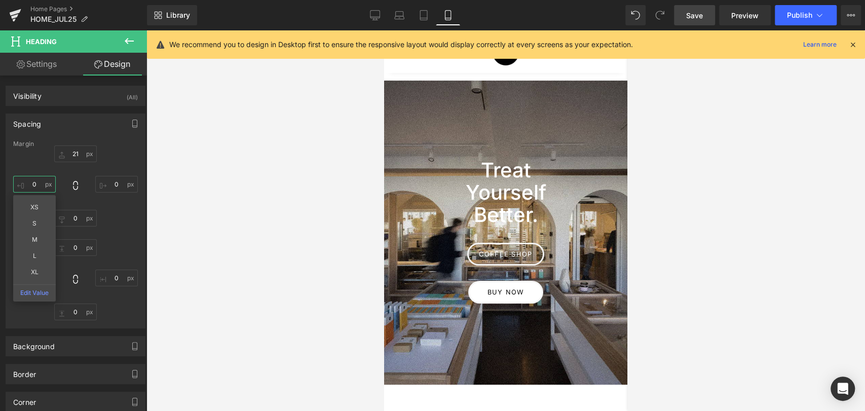
type input "0"
click at [677, 13] on link "Save" at bounding box center [694, 15] width 41 height 20
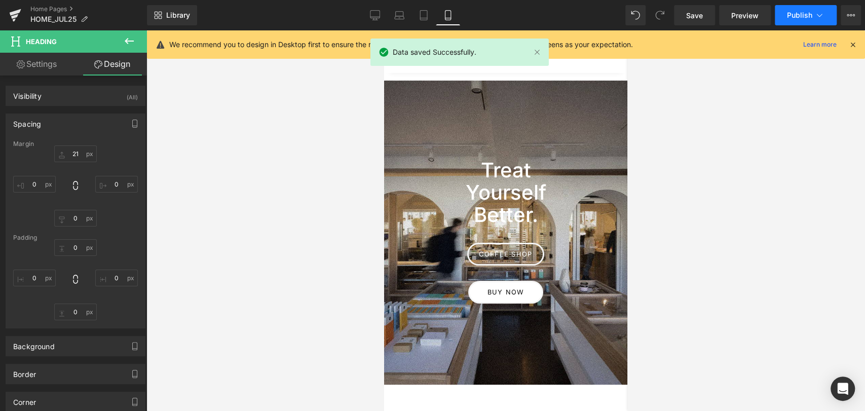
click at [797, 16] on span "Publish" at bounding box center [799, 15] width 25 height 8
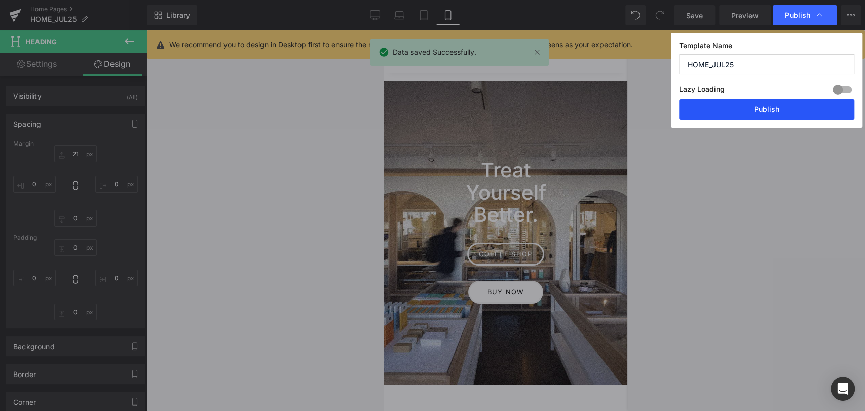
click at [756, 103] on button "Publish" at bounding box center [766, 109] width 175 height 20
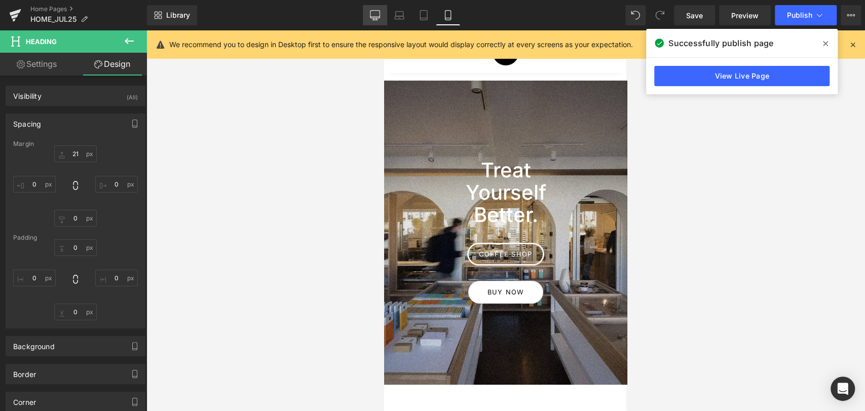
click at [365, 14] on link "Desktop" at bounding box center [375, 15] width 24 height 20
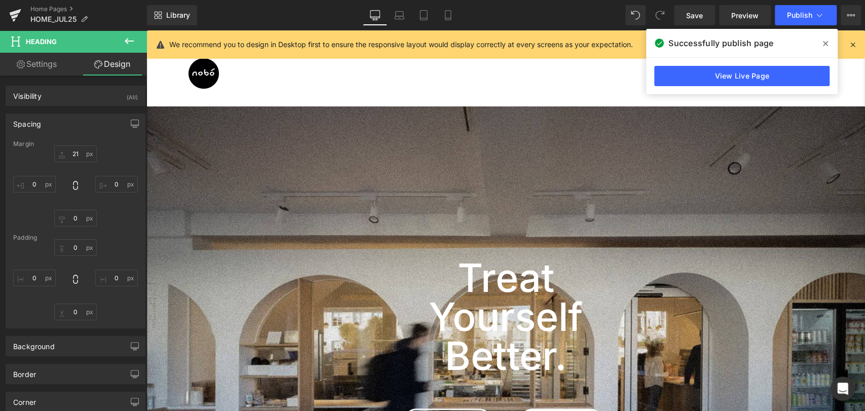
type input "0"
type input "20"
type input "0"
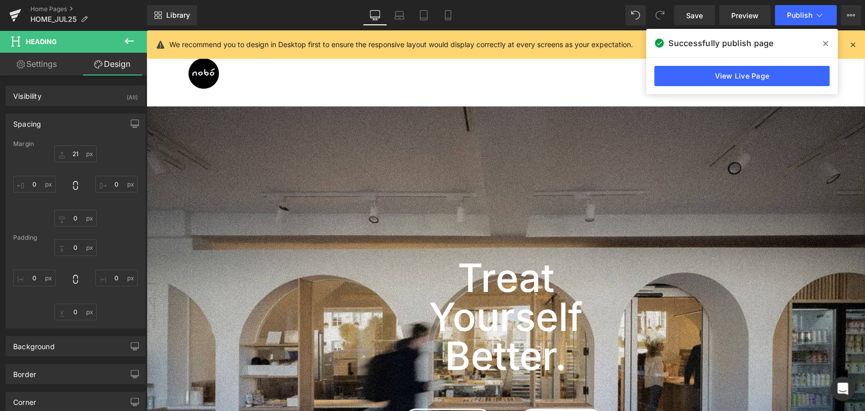
type input "0"
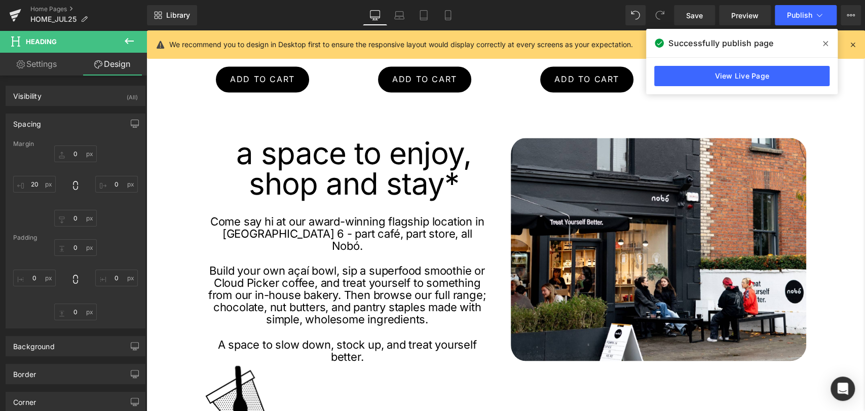
scroll to position [901, 0]
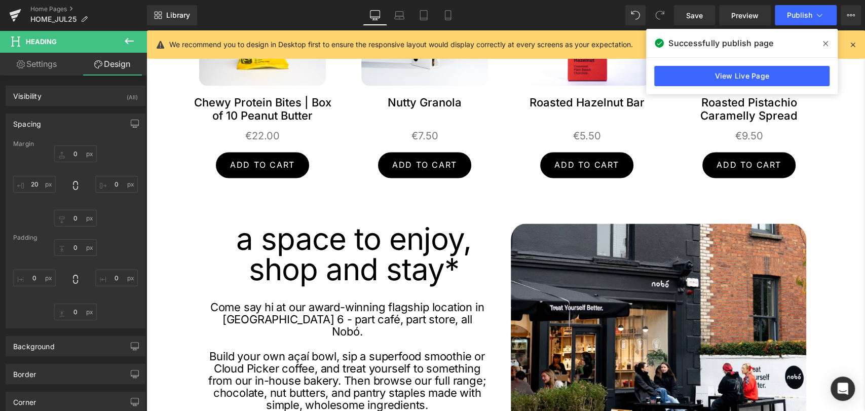
click at [146, 30] on div "47px" at bounding box center [146, 30] width 0 height 0
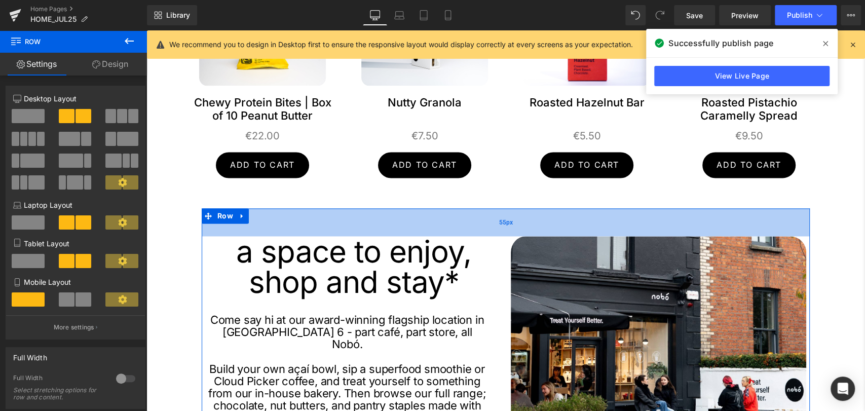
drag, startPoint x: 515, startPoint y: 210, endPoint x: 518, endPoint y: 223, distance: 12.4
click at [518, 223] on div "55px" at bounding box center [506, 222] width 608 height 28
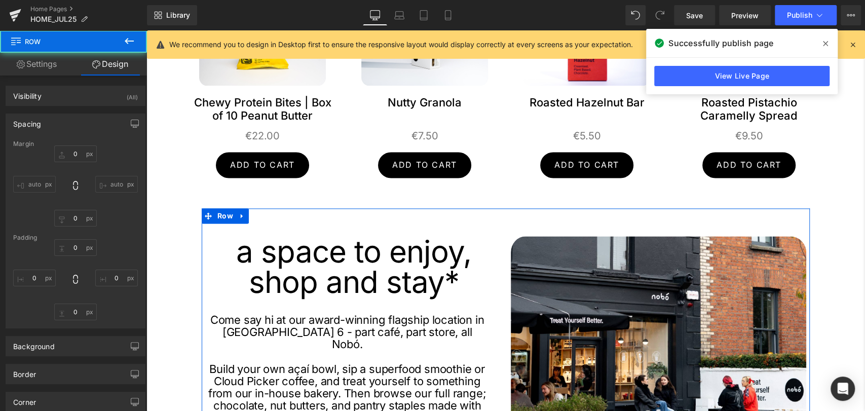
type input "0"
type input "55"
type input "0"
type input "2"
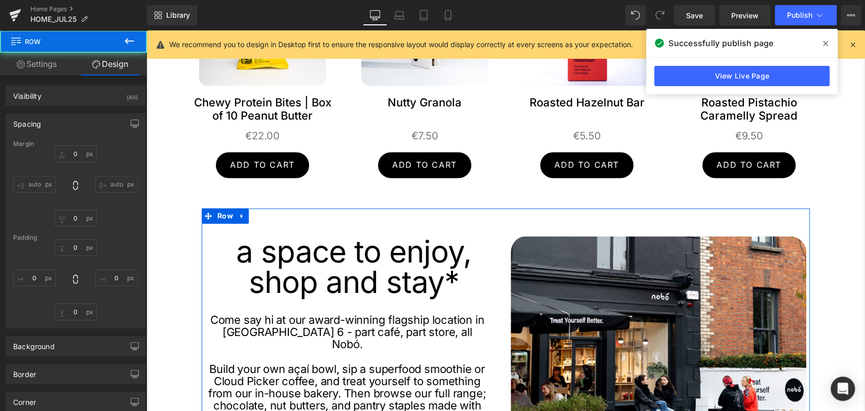
type input "0"
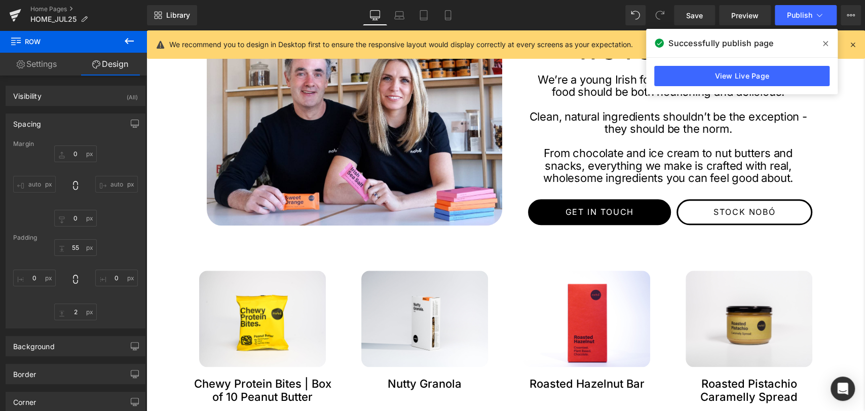
scroll to position [788, 0]
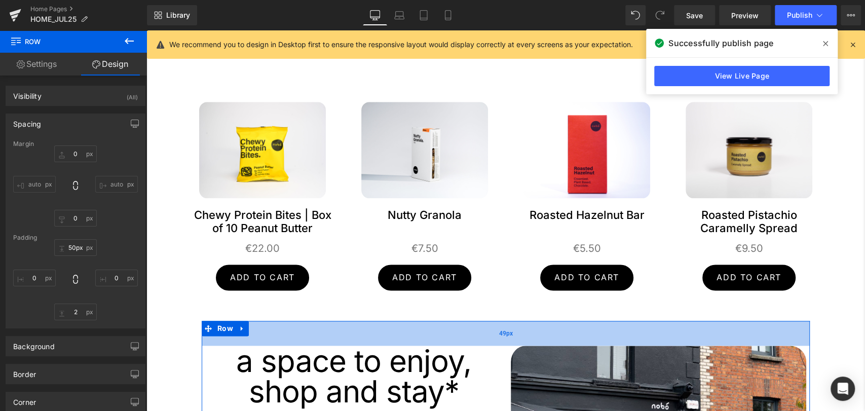
type input "51px"
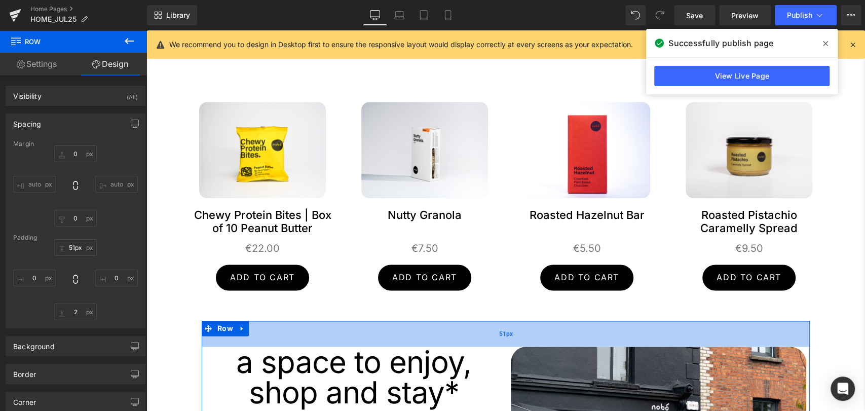
click at [512, 337] on div "51px" at bounding box center [506, 334] width 608 height 26
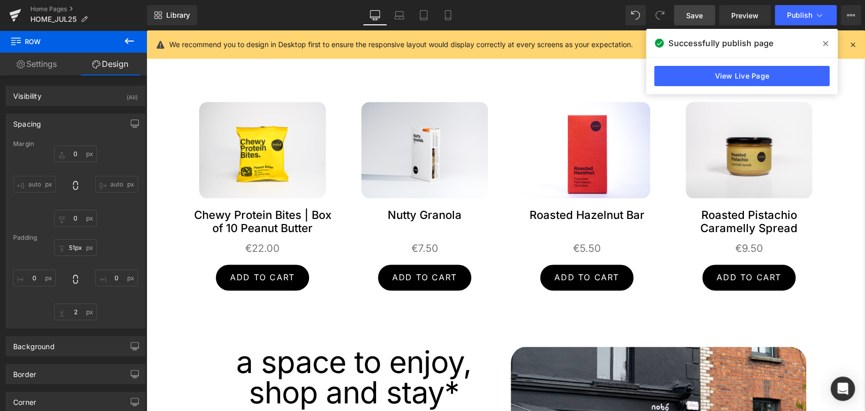
click at [701, 10] on span "Save" at bounding box center [694, 15] width 17 height 11
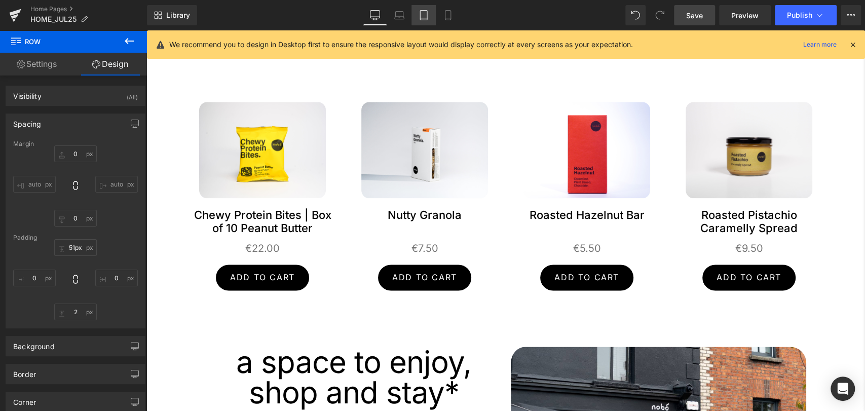
click at [423, 20] on icon at bounding box center [423, 16] width 7 height 10
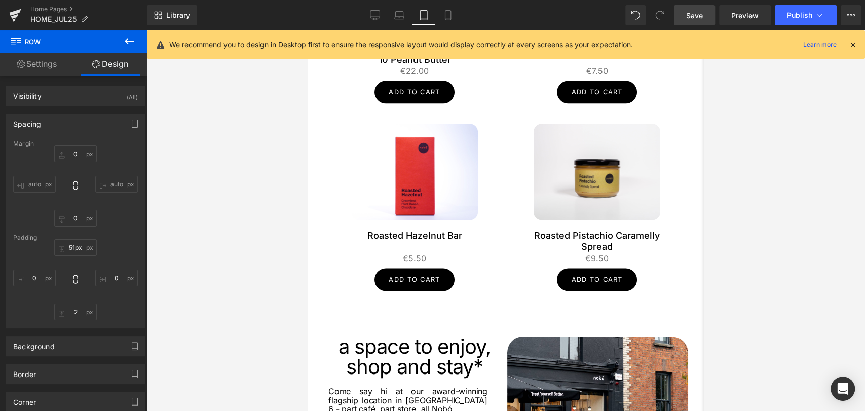
type input "0"
type input "30"
type input "0"
type input "7"
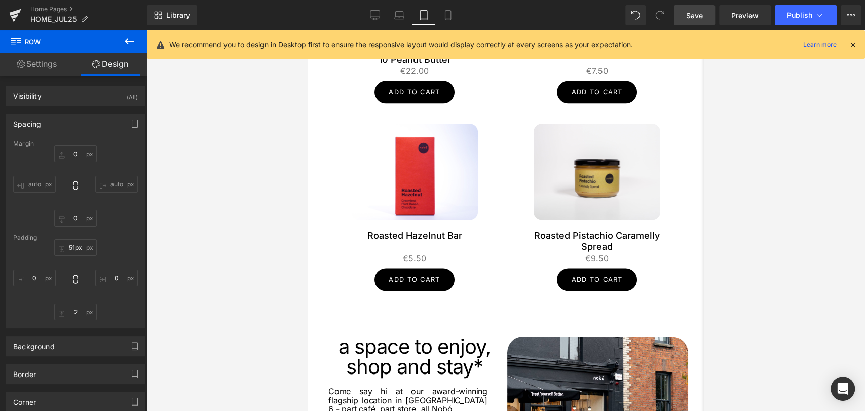
type input "0"
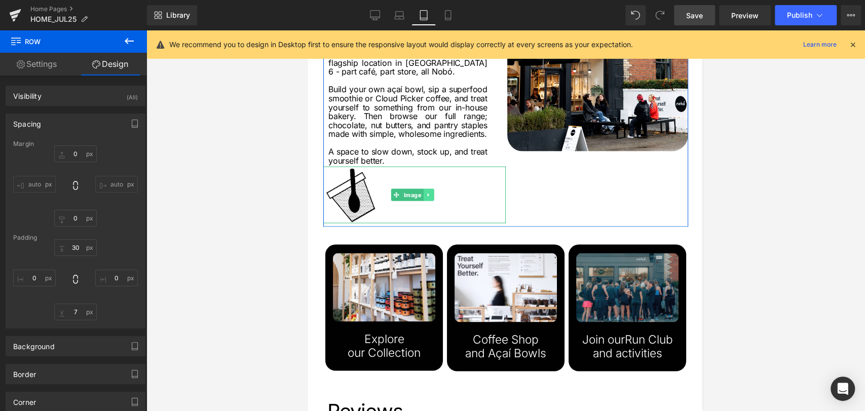
click at [427, 198] on icon at bounding box center [429, 195] width 6 height 6
click at [394, 194] on link "Image" at bounding box center [391, 195] width 32 height 12
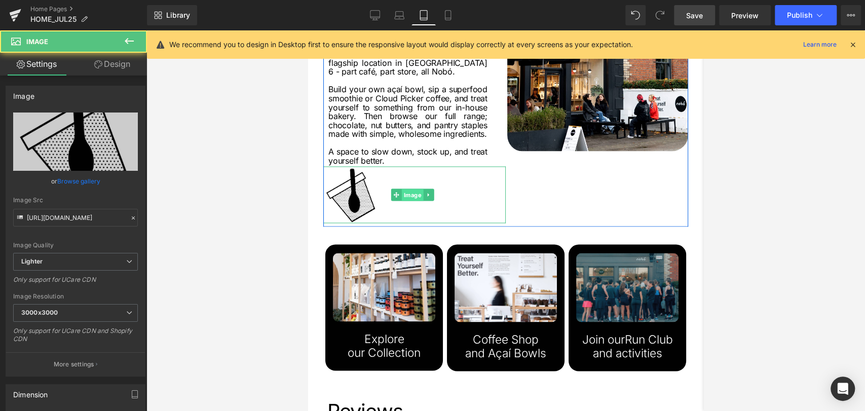
click at [414, 197] on span "Image" at bounding box center [412, 195] width 22 height 12
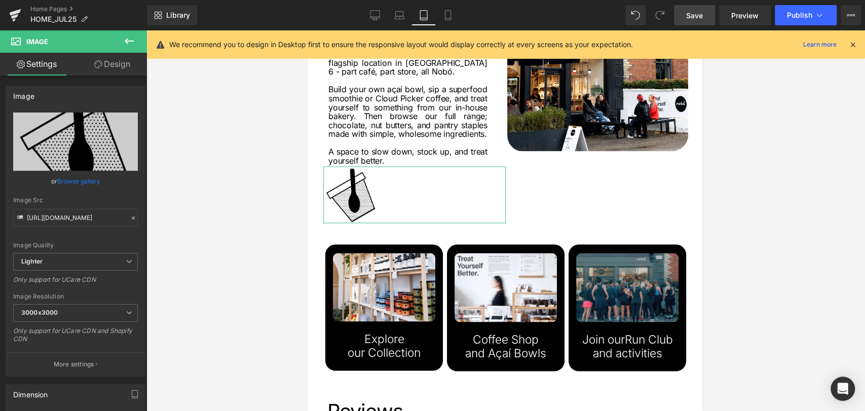
drag, startPoint x: 122, startPoint y: 76, endPoint x: 123, endPoint y: 62, distance: 14.2
click at [123, 75] on div "Settings Design Image [URL][DOMAIN_NAME] Replace Image Upload image or Browse g…" at bounding box center [73, 246] width 147 height 386
click at [123, 62] on link "Design" at bounding box center [113, 64] width 74 height 23
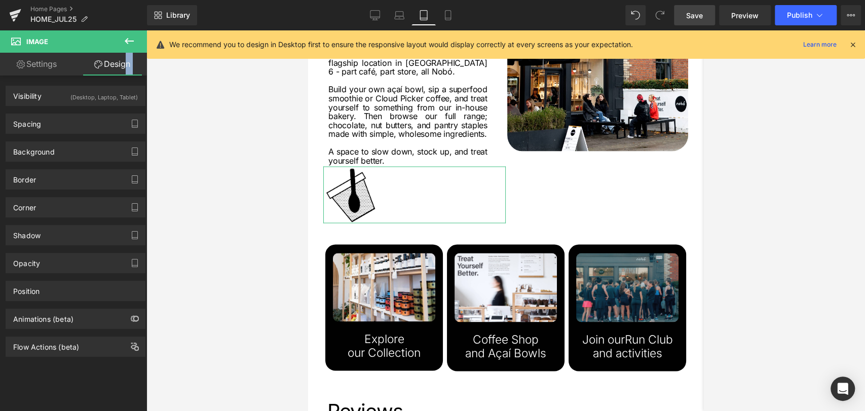
click at [78, 85] on div "Visibility (Desktop, Laptop, Tablet) 0|0|0|0 1 Show on Desktop 1 Show on Laptop…" at bounding box center [76, 92] width 152 height 28
click at [76, 93] on div "(Desktop, Laptop, Tablet)" at bounding box center [103, 94] width 67 height 17
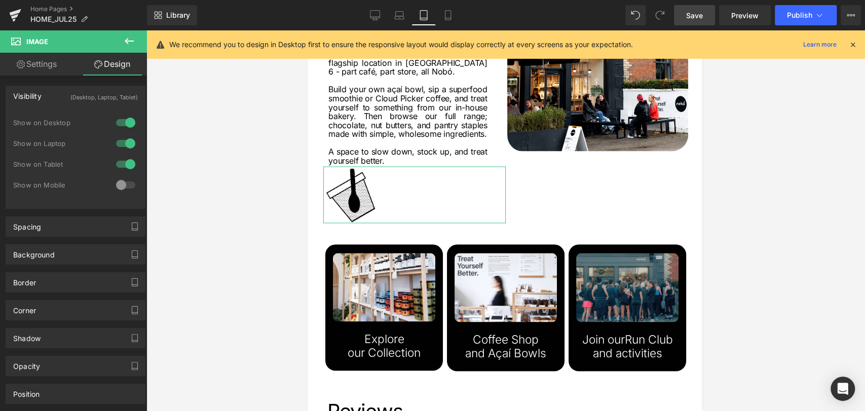
click at [123, 163] on div at bounding box center [126, 164] width 24 height 16
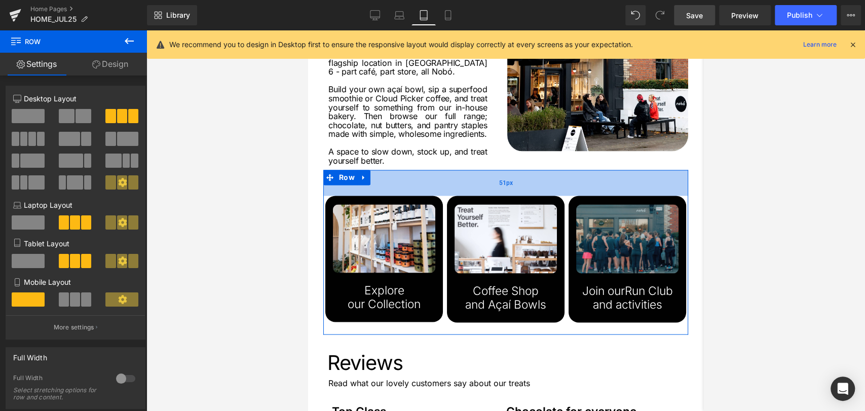
drag, startPoint x: 487, startPoint y: 184, endPoint x: 488, endPoint y: 191, distance: 7.8
click at [488, 191] on div "51px" at bounding box center [505, 183] width 365 height 26
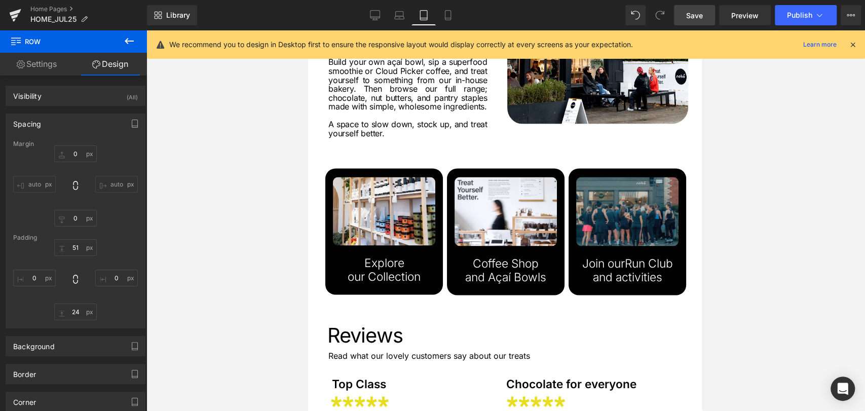
scroll to position [1079, 0]
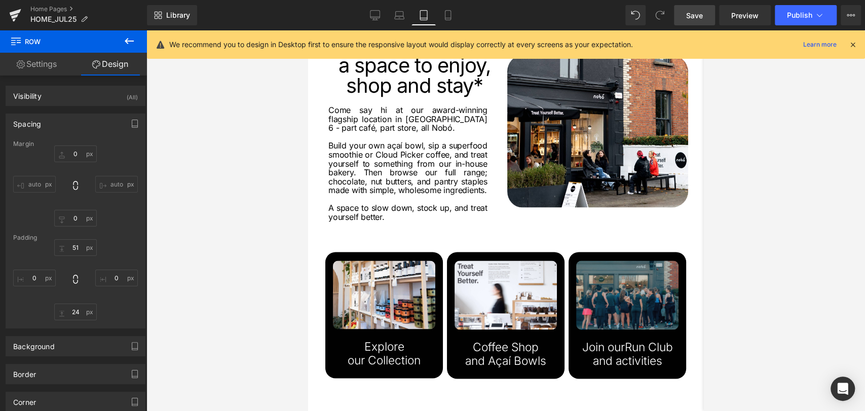
click at [688, 12] on span "Save" at bounding box center [694, 15] width 17 height 11
click at [805, 13] on span "Publish" at bounding box center [799, 15] width 25 height 8
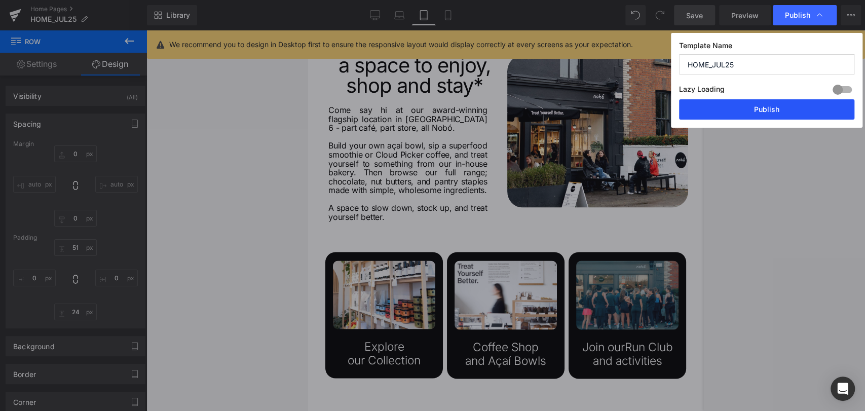
click at [779, 110] on button "Publish" at bounding box center [766, 109] width 175 height 20
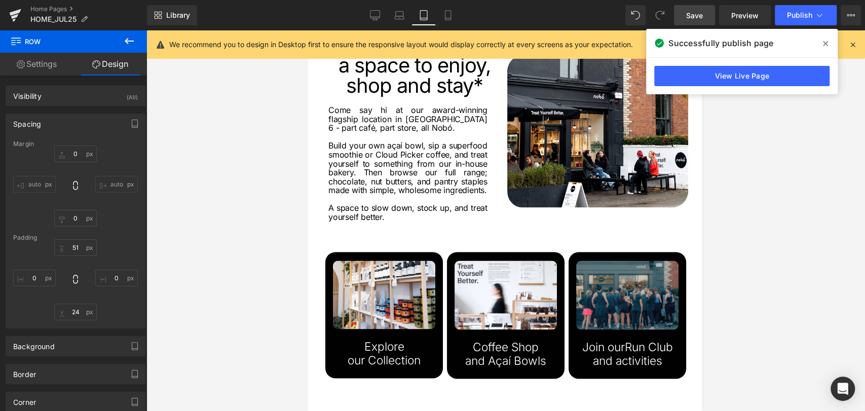
click at [820, 44] on span at bounding box center [826, 43] width 16 height 16
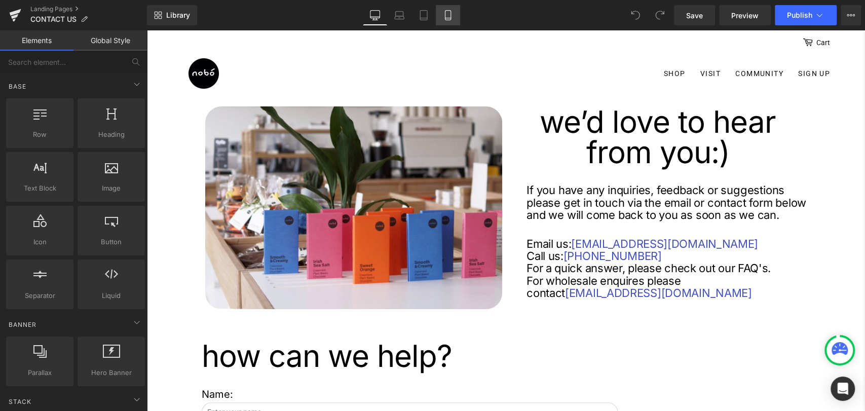
click at [450, 19] on icon at bounding box center [448, 16] width 6 height 10
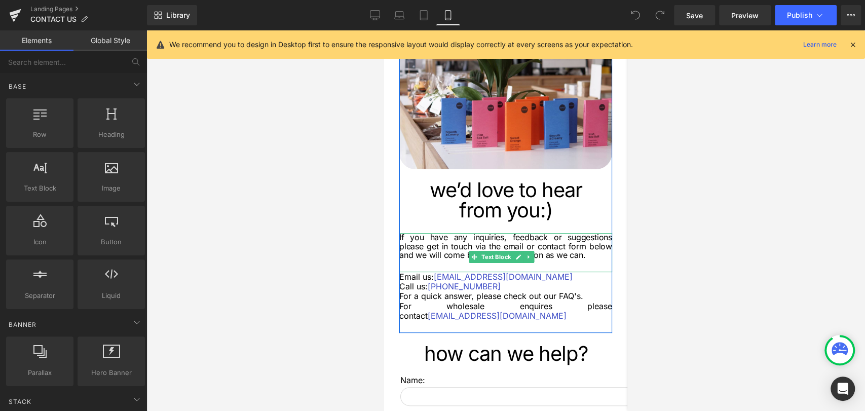
scroll to position [113, 0]
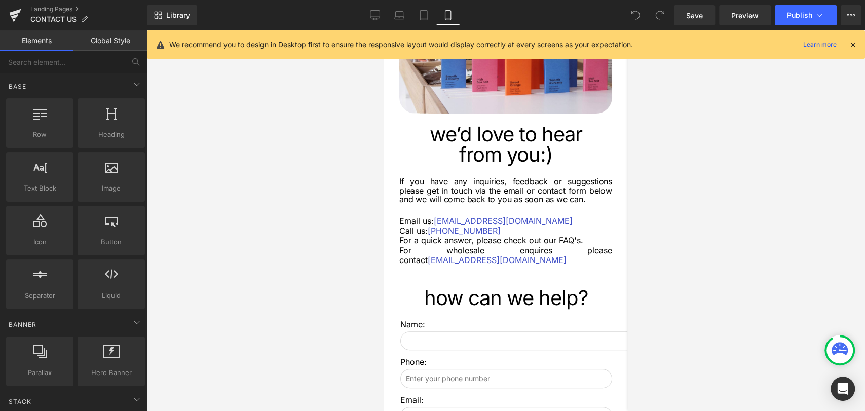
click at [497, 188] on p "If you have any inquiries, feedback or suggestions please get in touch via the …" at bounding box center [505, 190] width 213 height 27
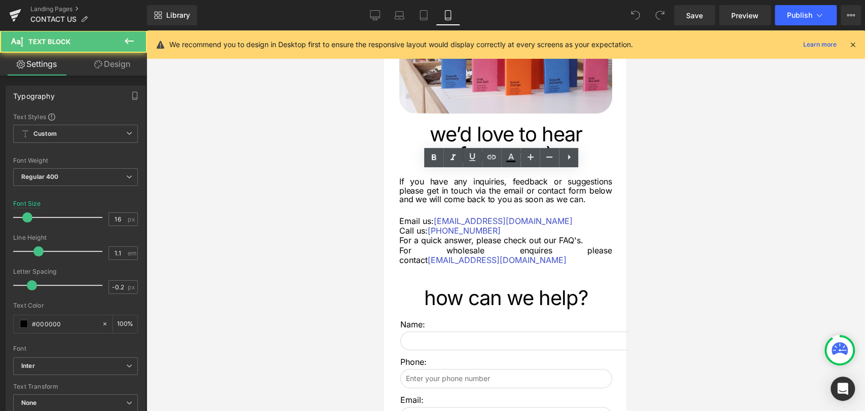
click at [745, 202] on div at bounding box center [505, 220] width 719 height 381
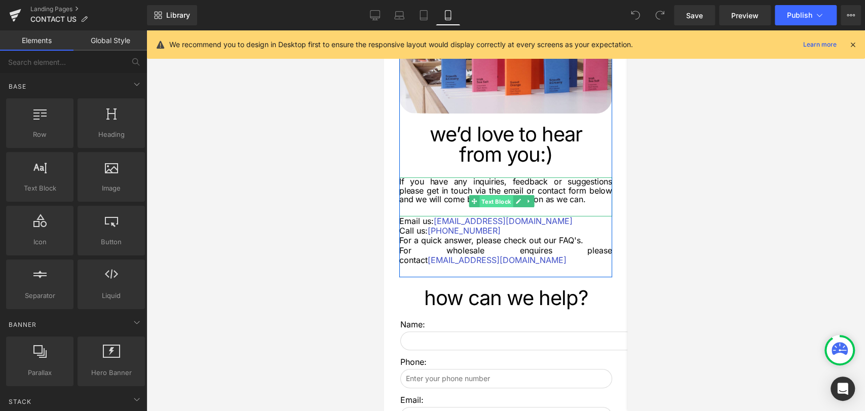
click at [508, 196] on span "Text Block" at bounding box center [496, 202] width 33 height 12
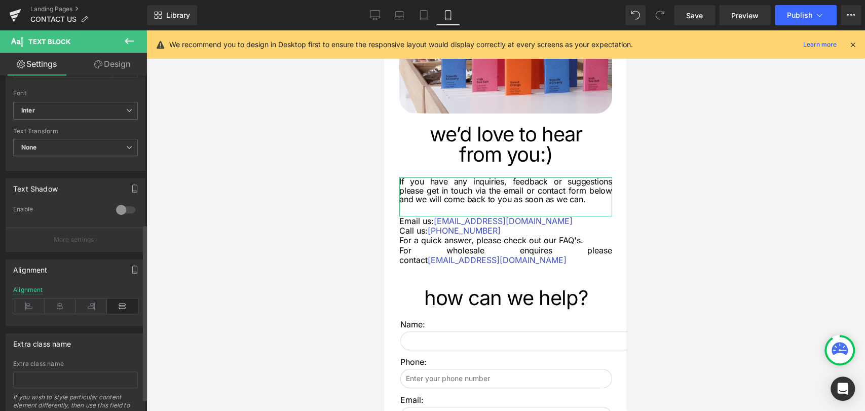
scroll to position [281, 0]
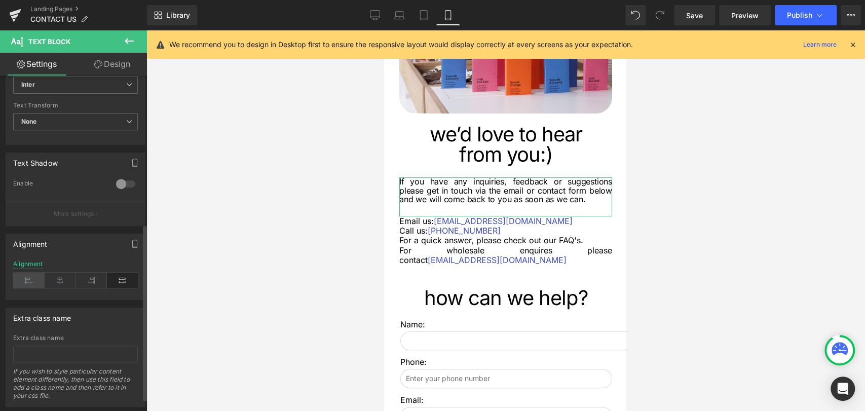
click at [27, 279] on icon at bounding box center [28, 280] width 31 height 15
click at [57, 282] on icon at bounding box center [60, 280] width 31 height 15
click at [27, 276] on icon at bounding box center [28, 280] width 31 height 15
click at [117, 276] on icon at bounding box center [122, 280] width 31 height 15
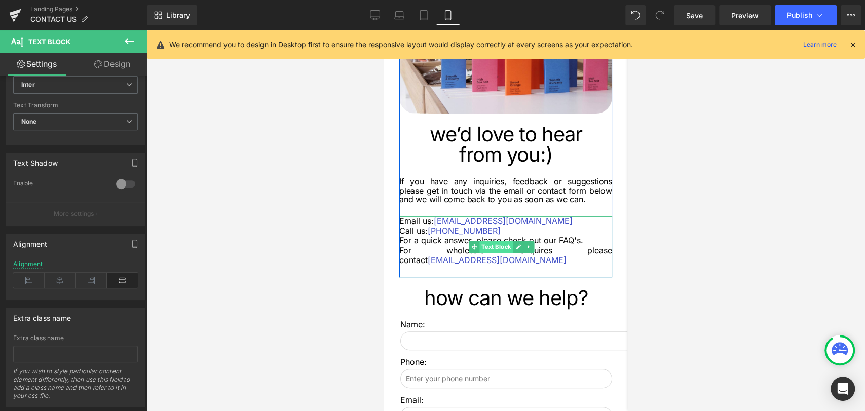
click at [496, 245] on span "Text Block" at bounding box center [496, 247] width 33 height 12
click at [32, 277] on icon at bounding box center [28, 280] width 31 height 15
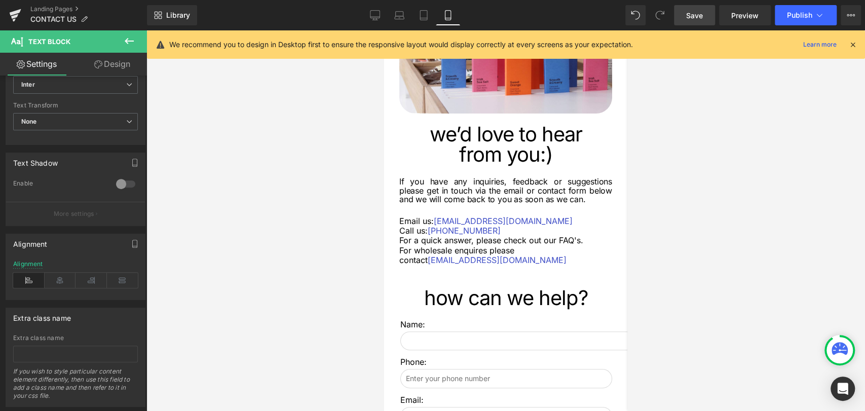
click at [699, 15] on span "Save" at bounding box center [694, 15] width 17 height 11
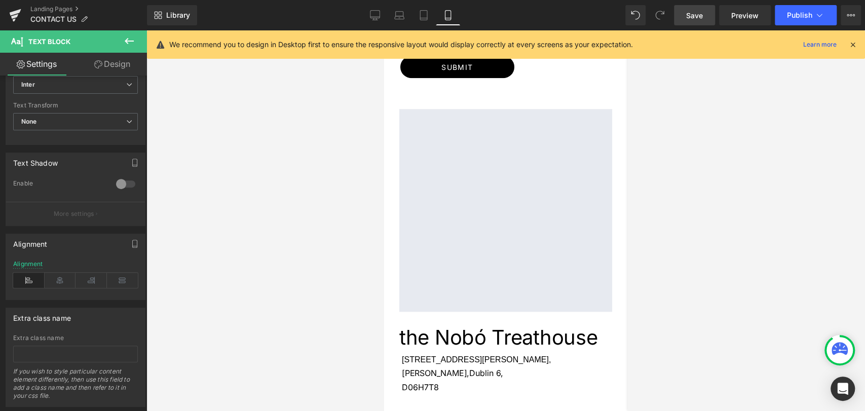
scroll to position [788, 0]
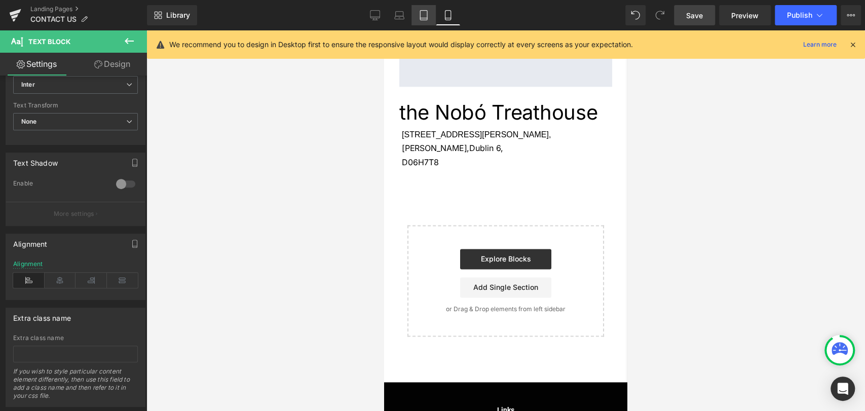
click at [425, 16] on icon at bounding box center [424, 15] width 10 height 10
type input "1.1"
type input "100"
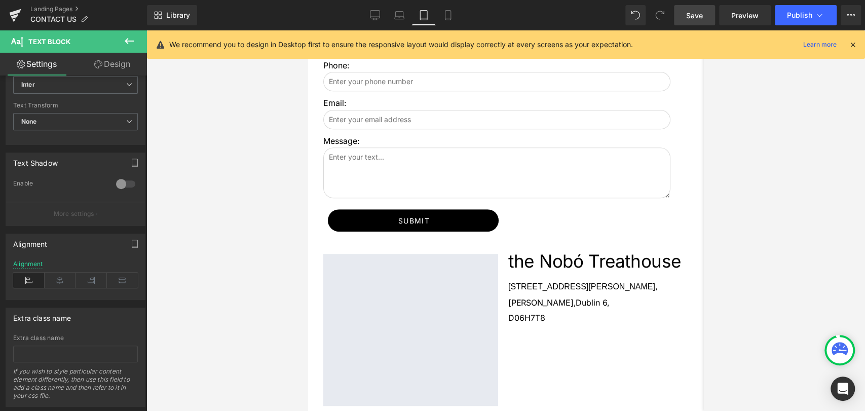
scroll to position [0, 0]
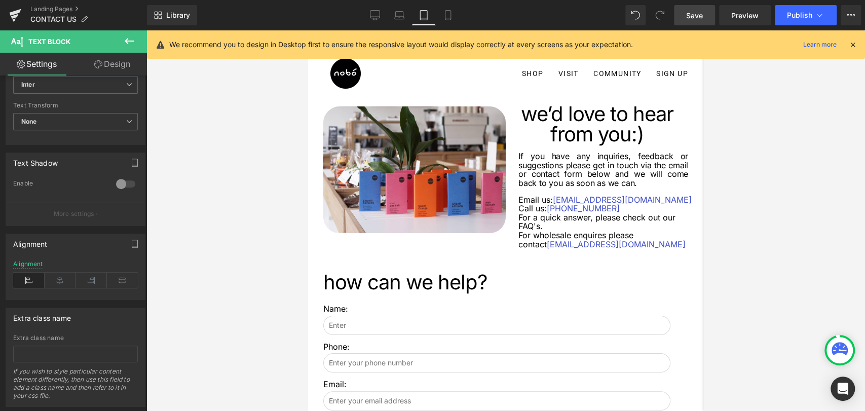
click at [693, 23] on link "Save" at bounding box center [694, 15] width 41 height 20
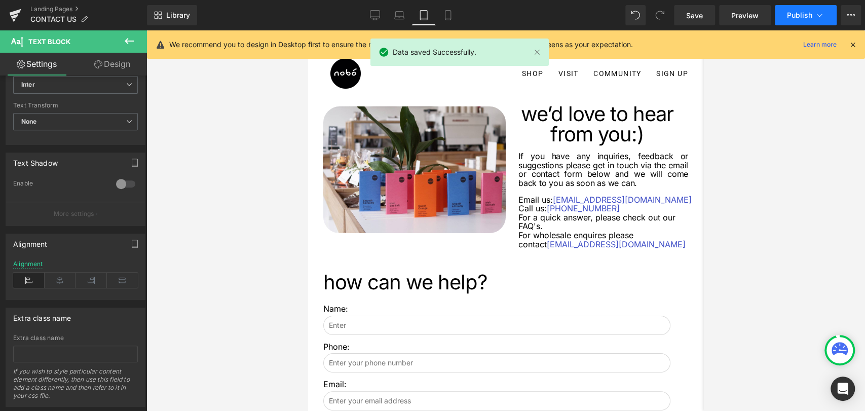
click at [800, 13] on span "Publish" at bounding box center [799, 15] width 25 height 8
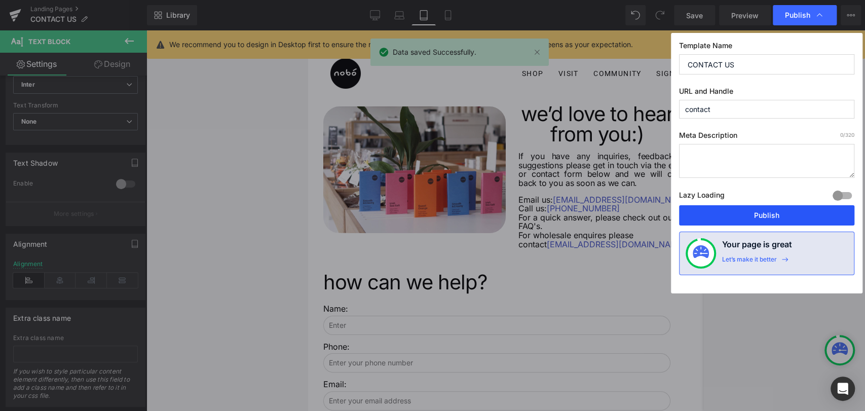
click at [750, 213] on button "Publish" at bounding box center [766, 215] width 175 height 20
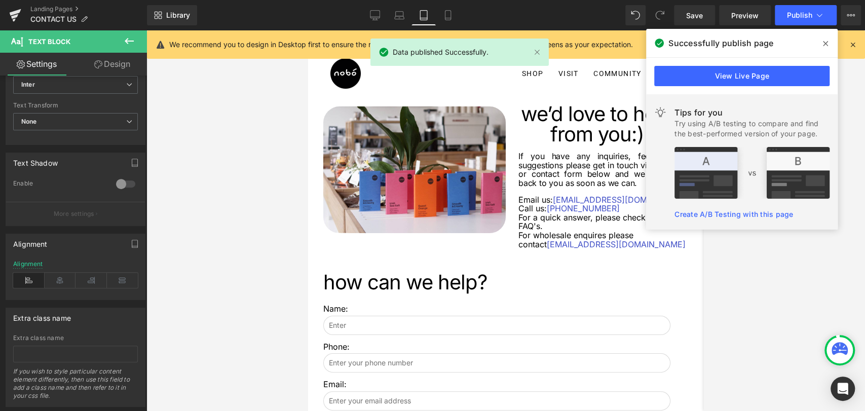
click at [827, 38] on span at bounding box center [826, 43] width 16 height 16
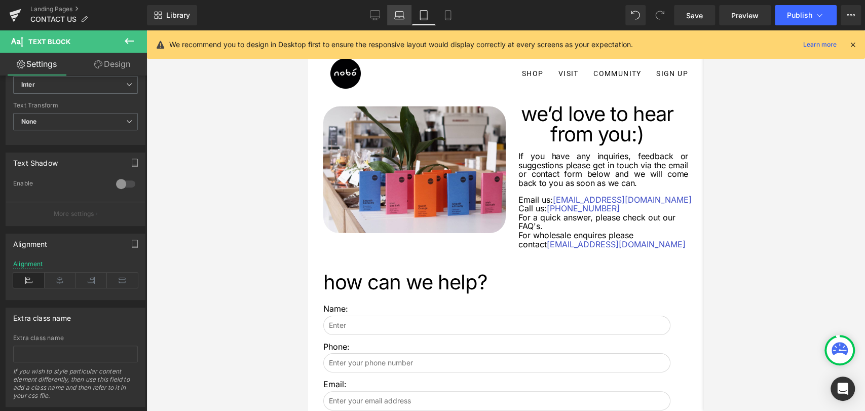
click at [388, 19] on link "Laptop" at bounding box center [399, 15] width 24 height 20
type input "18"
type input "-0.5"
type input "100"
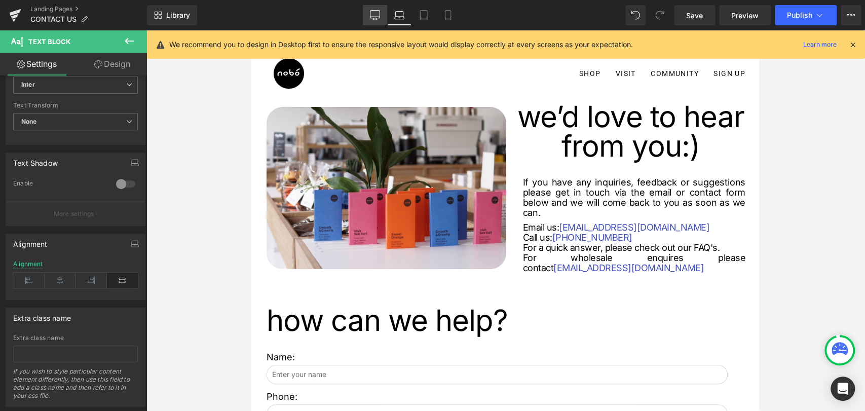
click at [368, 17] on link "Desktop" at bounding box center [375, 15] width 24 height 20
type input "22"
type input "-0.3"
type input "100"
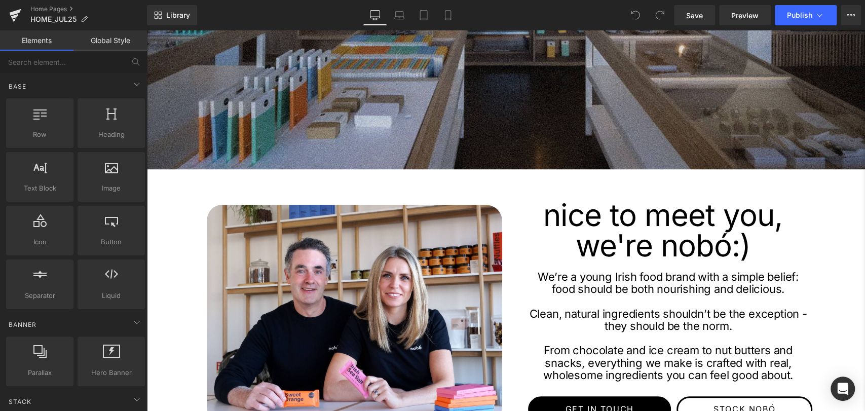
scroll to position [563, 0]
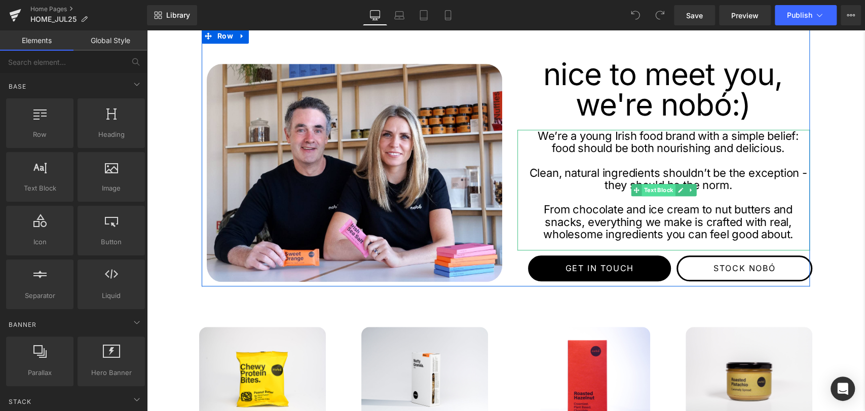
click at [657, 189] on span "Text Block" at bounding box center [658, 190] width 33 height 12
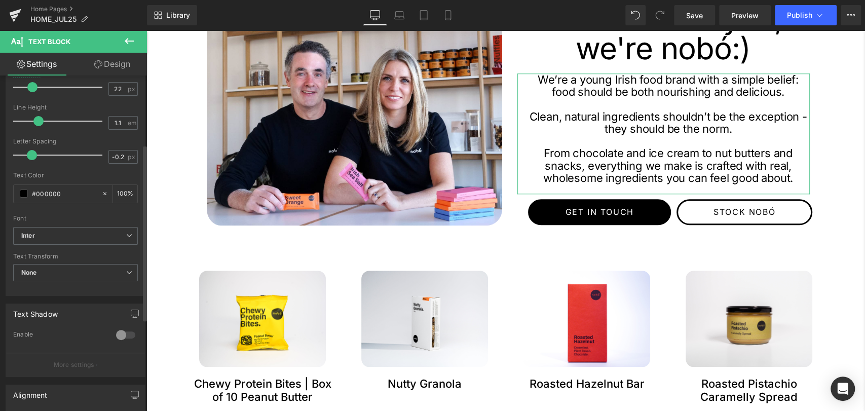
scroll to position [225, 0]
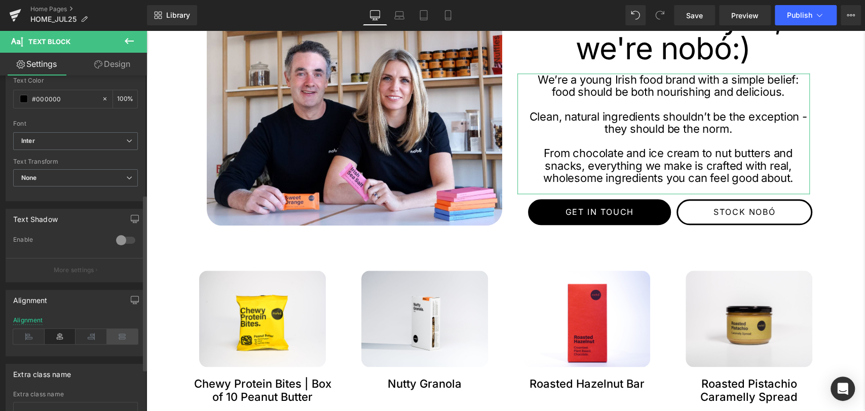
click at [114, 333] on icon at bounding box center [122, 336] width 31 height 15
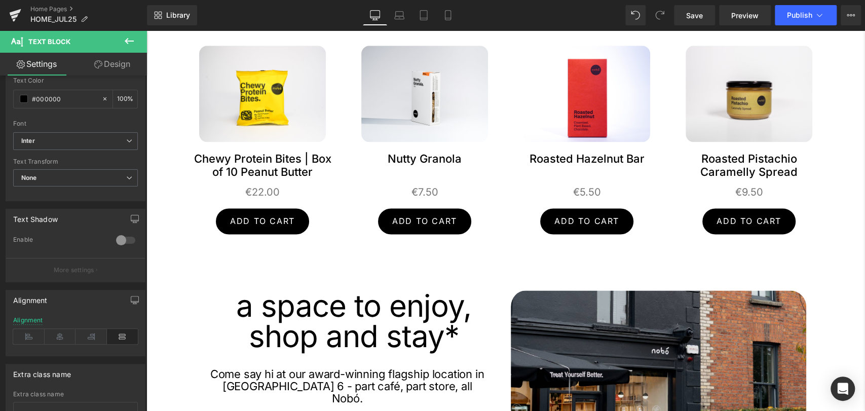
scroll to position [1014, 0]
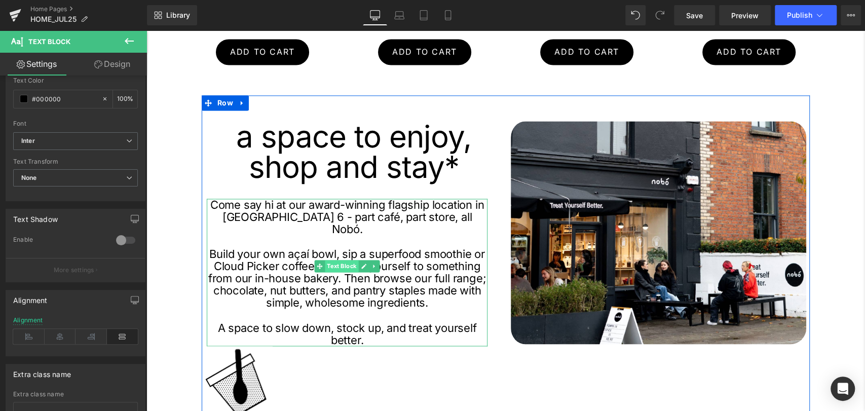
click at [328, 269] on span "Text Block" at bounding box center [341, 266] width 33 height 12
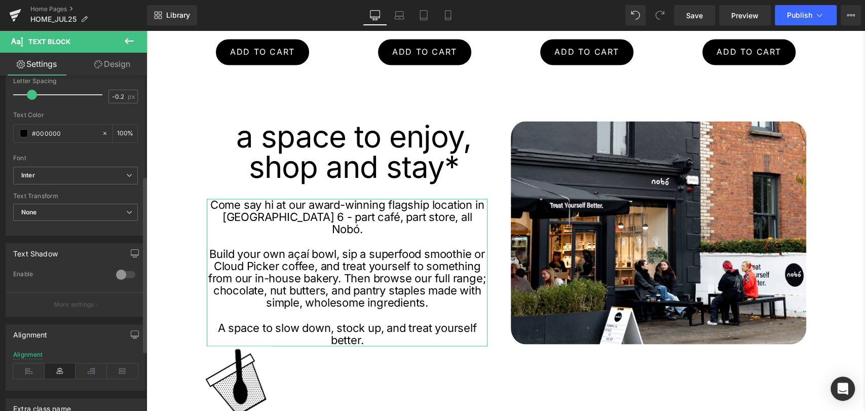
scroll to position [305, 0]
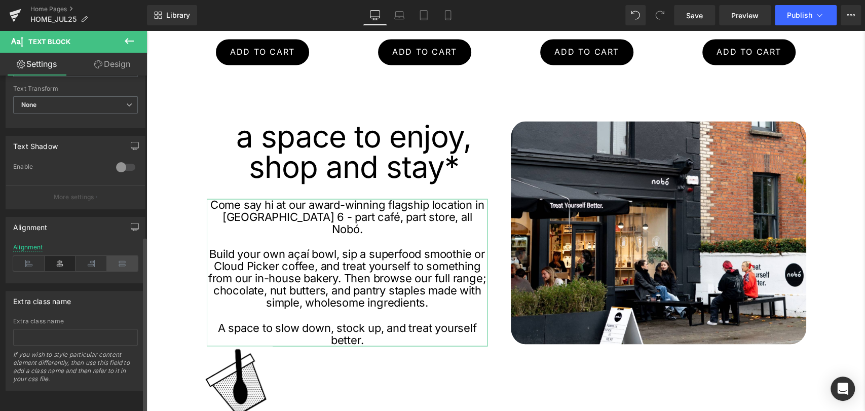
click at [115, 256] on icon at bounding box center [122, 263] width 31 height 15
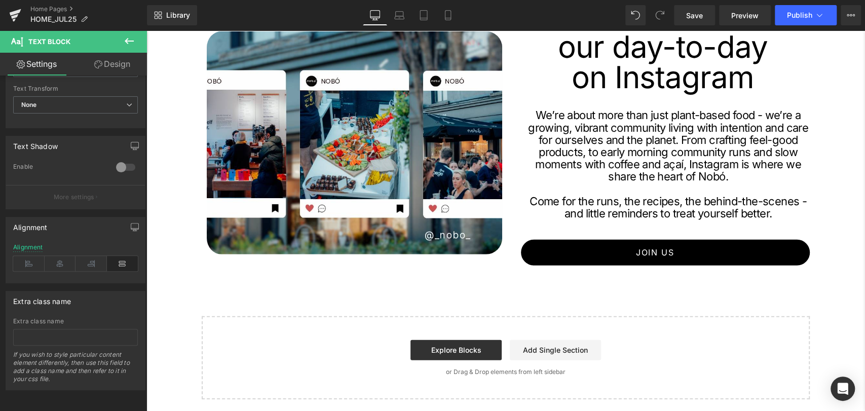
scroll to position [1802, 0]
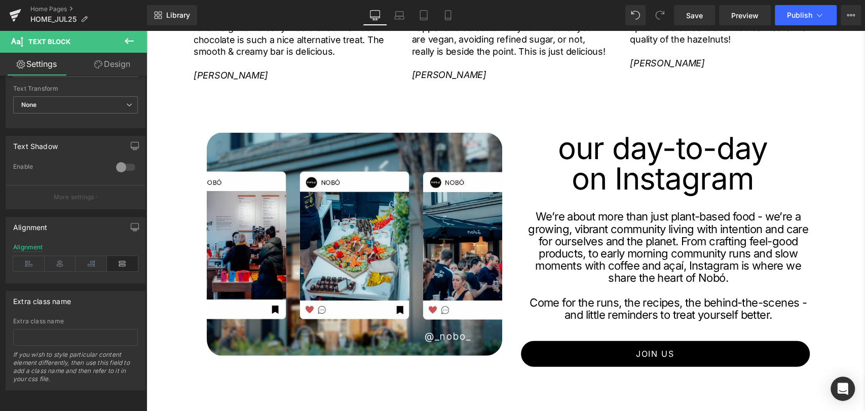
click at [659, 250] on p "We’re about more than just plant-based food - we’re a growing, vibrant communit…" at bounding box center [668, 247] width 283 height 74
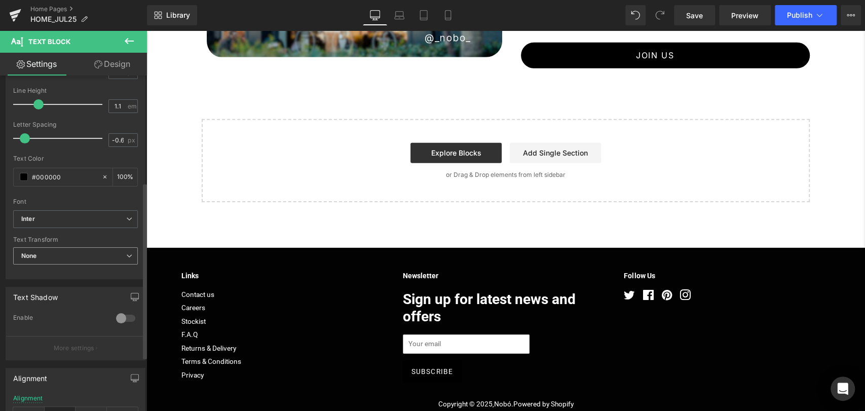
scroll to position [281, 0]
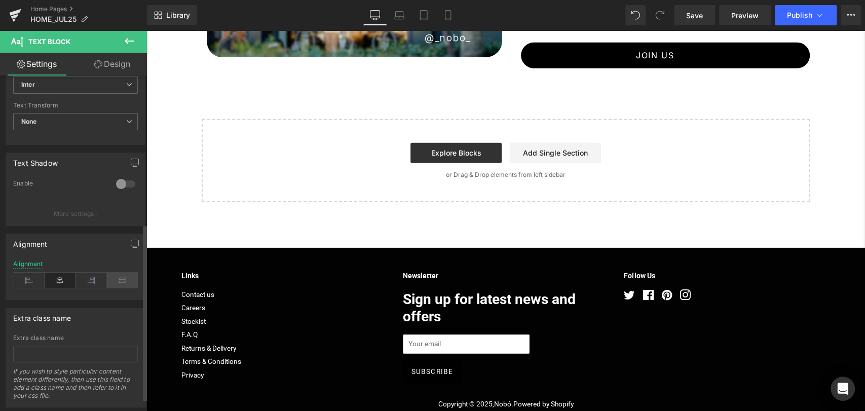
click at [112, 279] on icon at bounding box center [122, 280] width 31 height 15
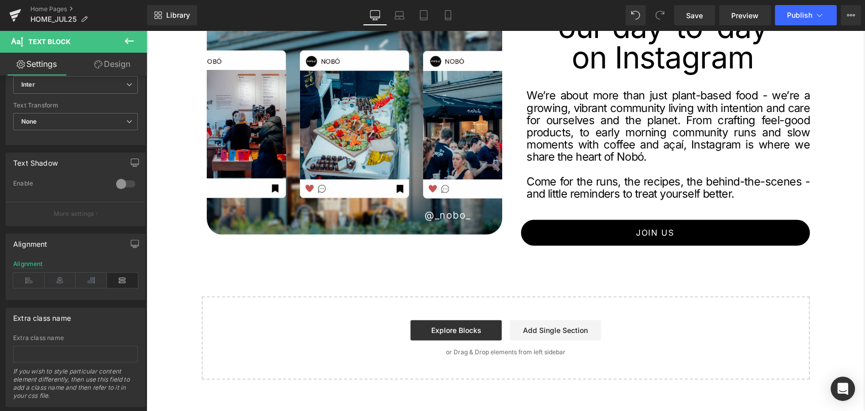
scroll to position [1819, 0]
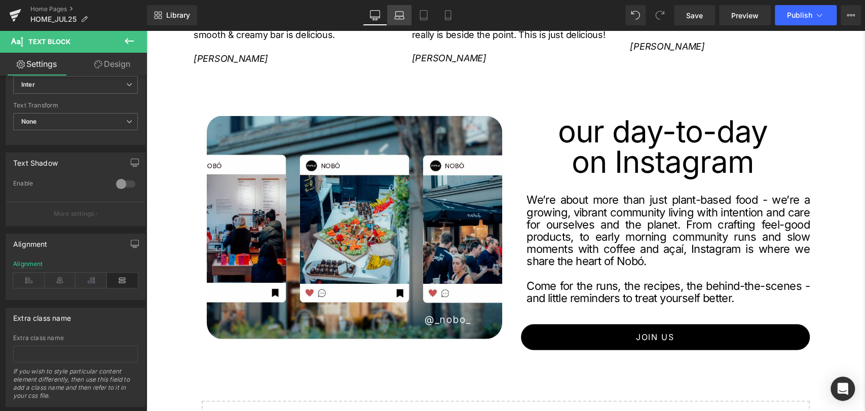
click at [397, 14] on icon at bounding box center [399, 15] width 10 height 10
type input "18"
type input "100"
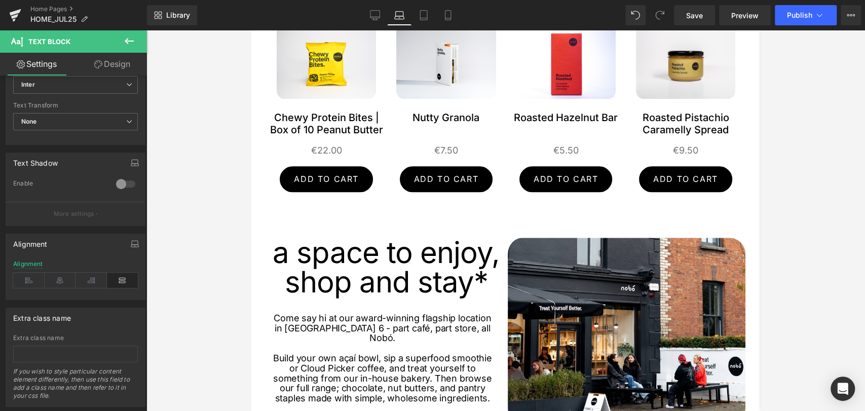
scroll to position [422, 0]
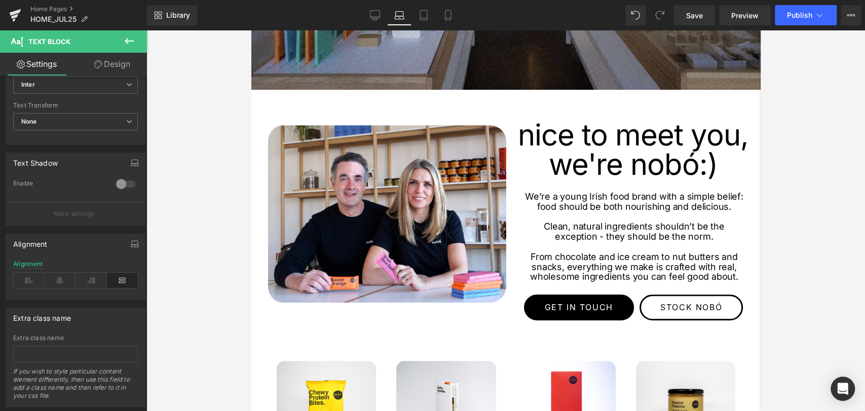
click at [608, 236] on div "We’re a young Irish food brand with a simple belief: food should be both nouris…" at bounding box center [630, 241] width 232 height 98
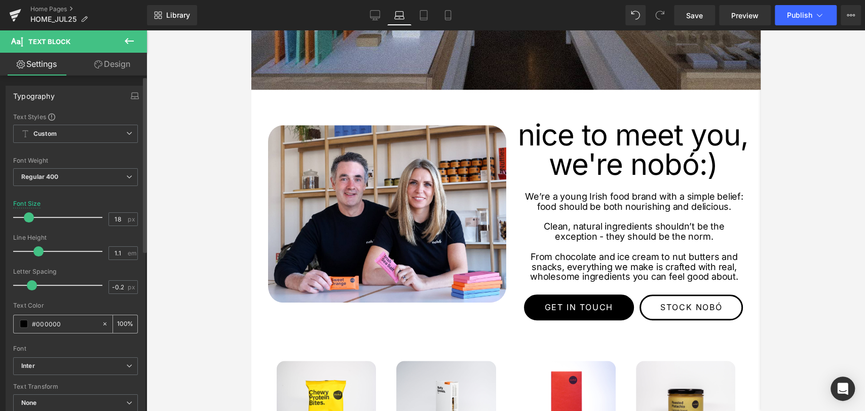
scroll to position [281, 0]
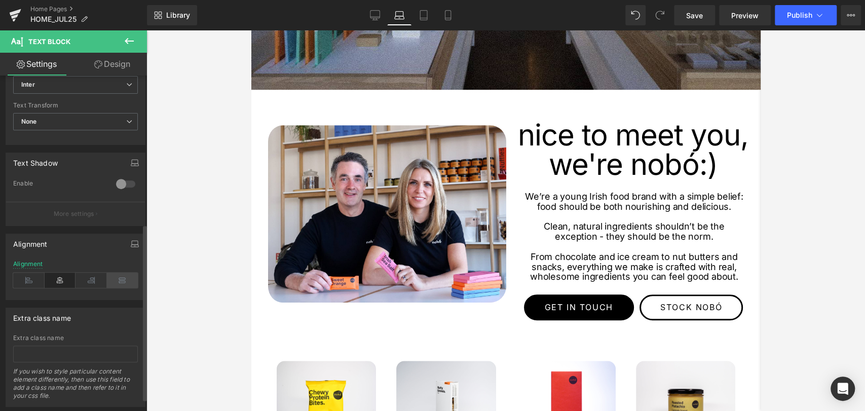
click at [115, 281] on icon at bounding box center [122, 280] width 31 height 15
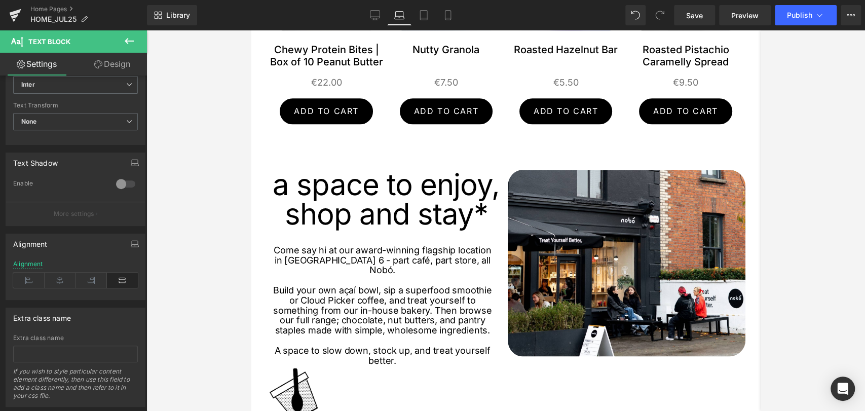
scroll to position [929, 0]
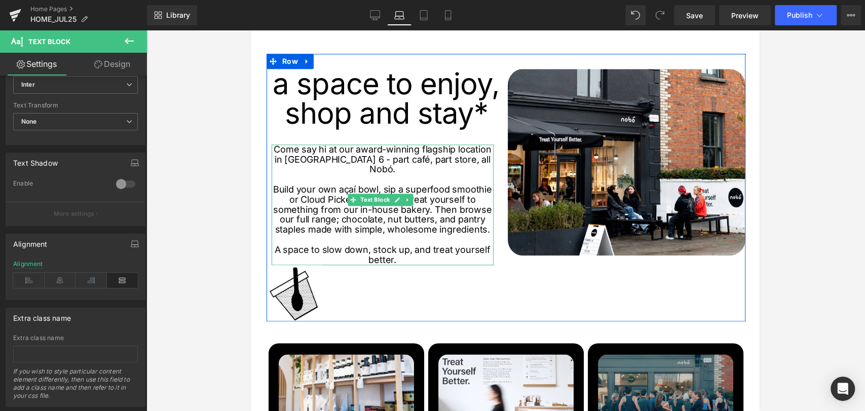
click at [357, 218] on p "Build your own açaí bowl, sip a superfood smoothie or Cloud Picker coffee, and …" at bounding box center [382, 210] width 222 height 50
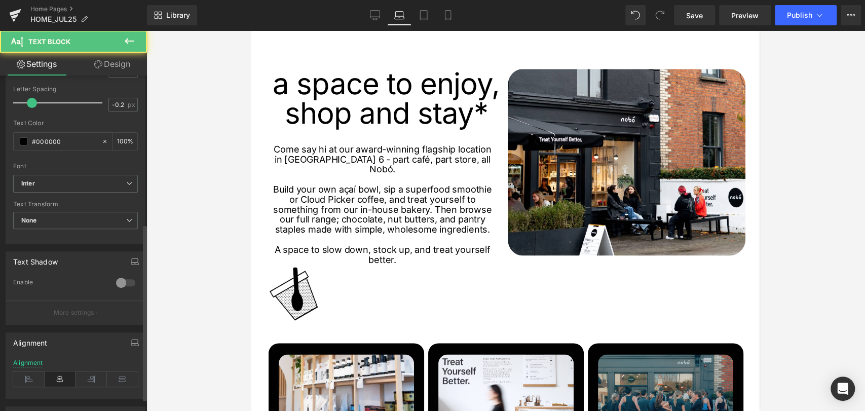
scroll to position [281, 0]
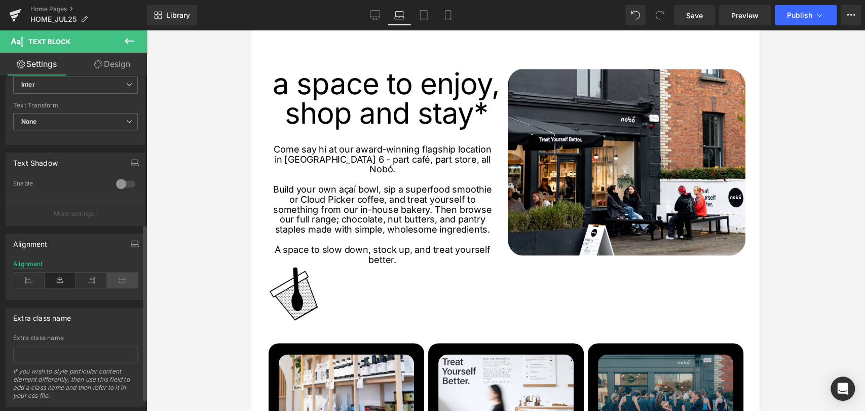
click at [126, 278] on icon at bounding box center [122, 280] width 31 height 15
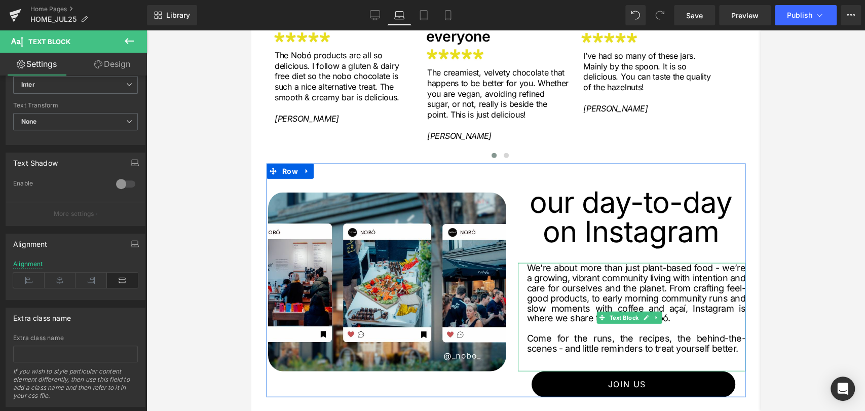
scroll to position [1605, 0]
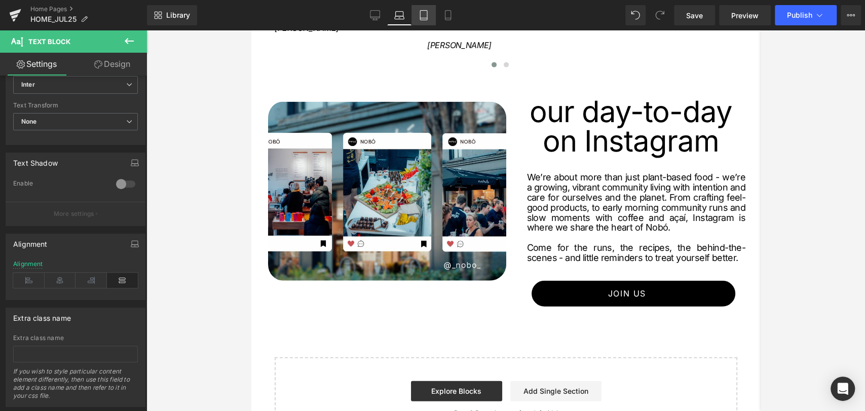
click at [422, 13] on icon at bounding box center [424, 15] width 10 height 10
type input "16"
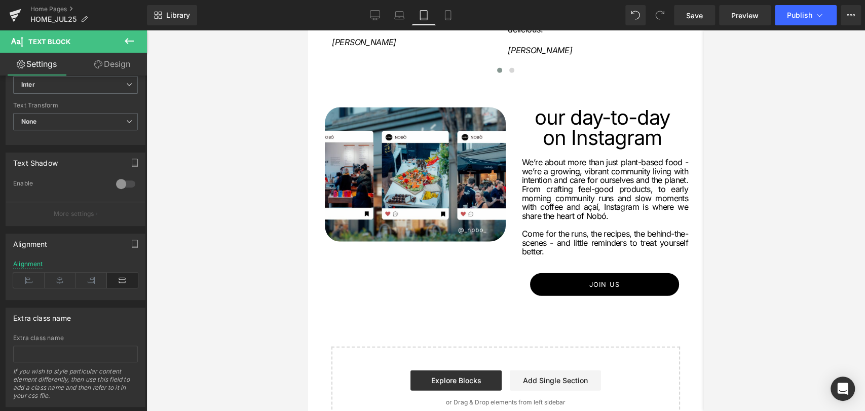
scroll to position [1700, 0]
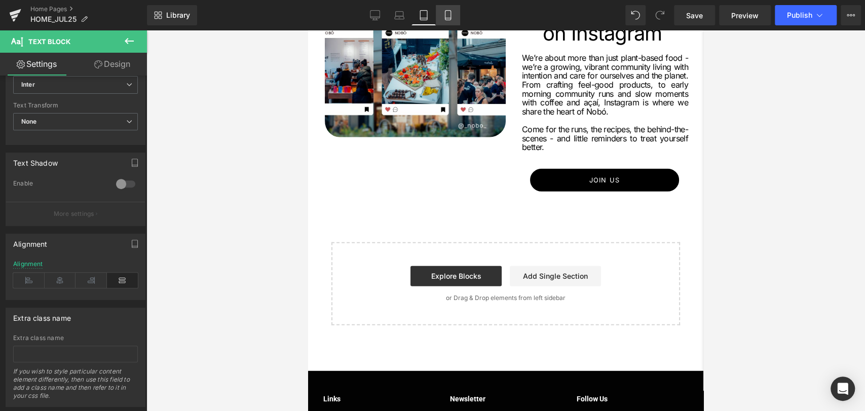
click at [449, 20] on link "Mobile" at bounding box center [448, 15] width 24 height 20
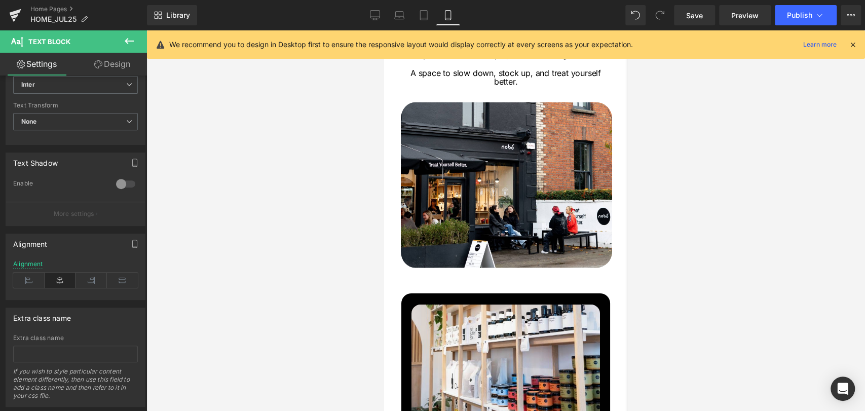
type input "100"
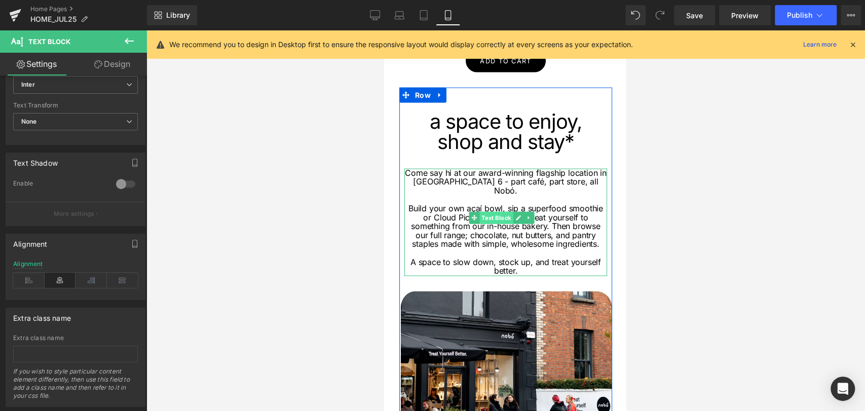
click at [508, 212] on span "Text Block" at bounding box center [496, 218] width 33 height 12
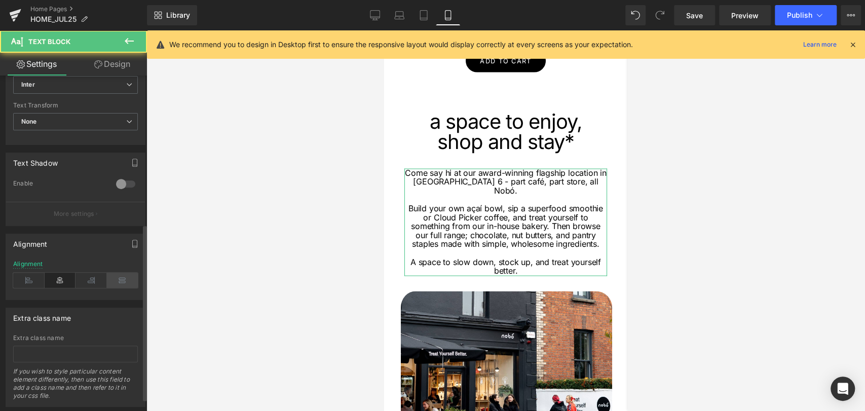
click at [125, 273] on icon at bounding box center [122, 280] width 31 height 15
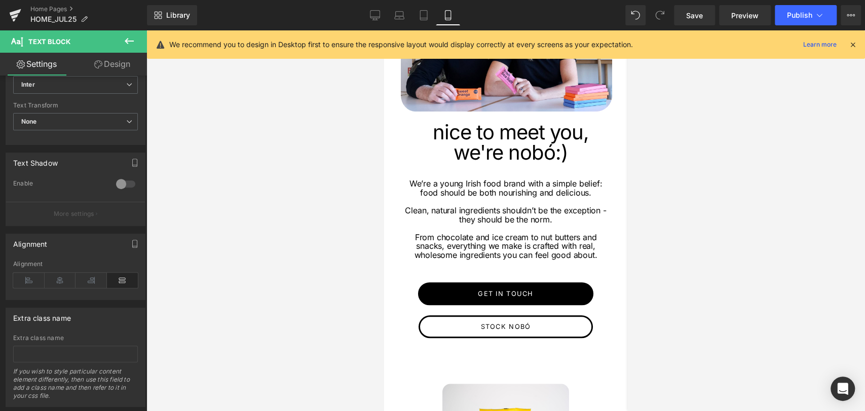
scroll to position [384, 0]
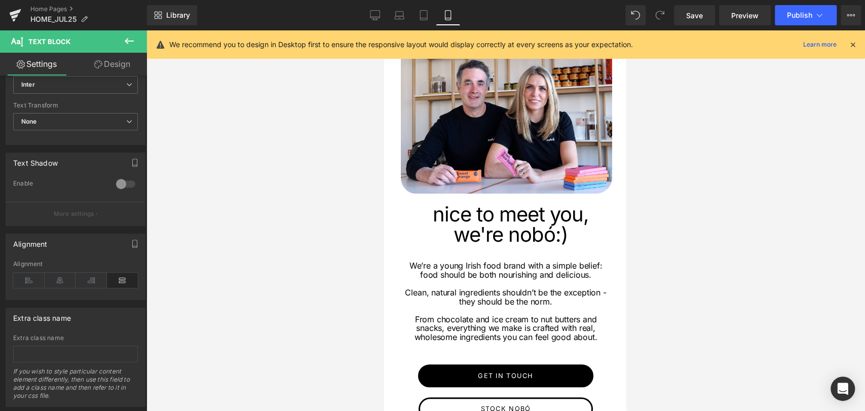
click at [504, 292] on p "Clean, natural ingredients shouldn’t be the exception - they should be the norm." at bounding box center [506, 297] width 203 height 18
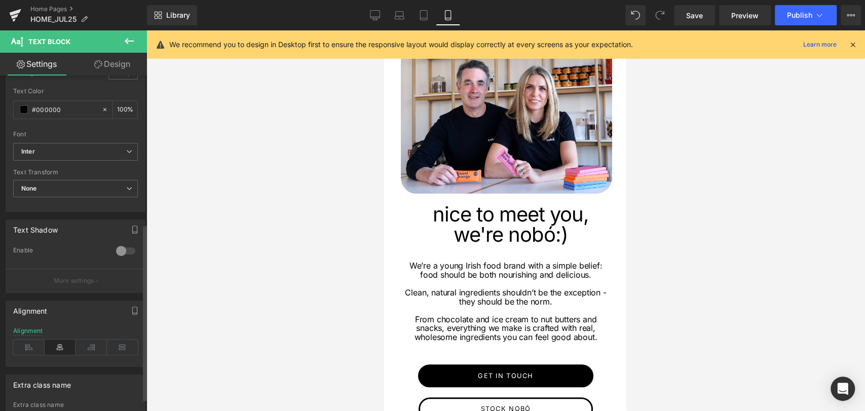
scroll to position [281, 0]
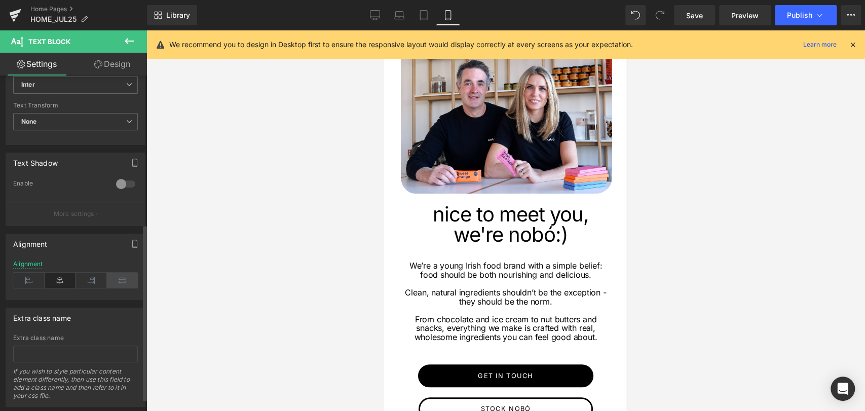
click at [113, 282] on icon at bounding box center [122, 280] width 31 height 15
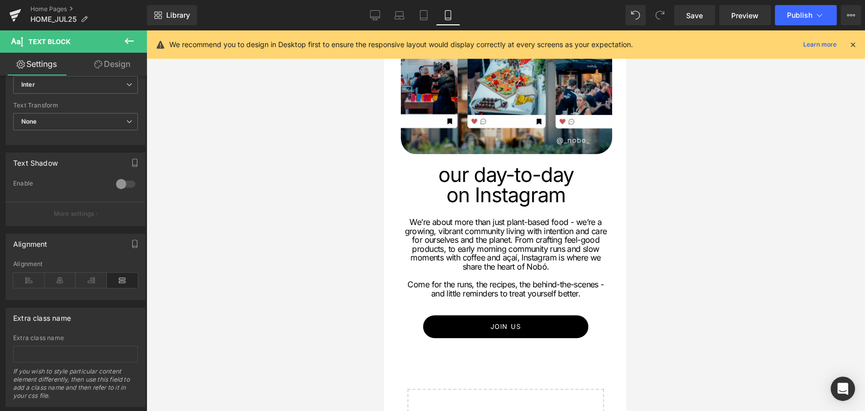
scroll to position [2749, 0]
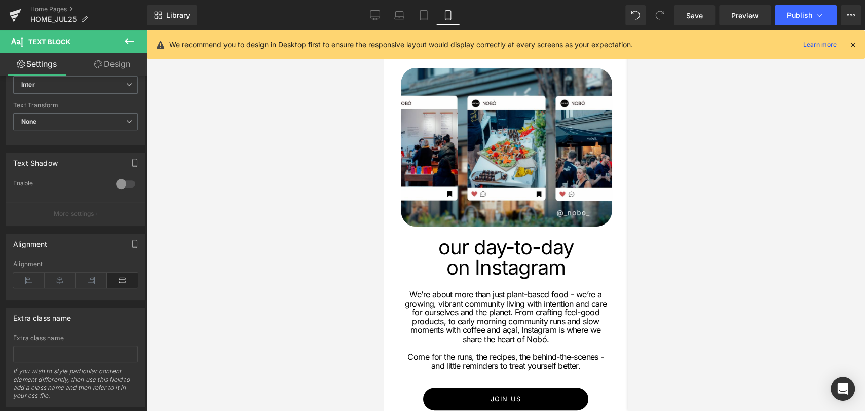
click at [472, 290] on p "We’re about more than just plant-based food - we’re a growing, vibrant communit…" at bounding box center [506, 317] width 203 height 54
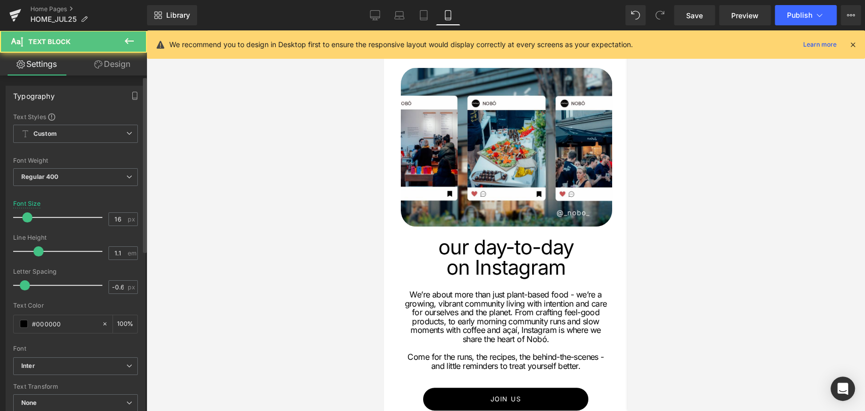
scroll to position [281, 0]
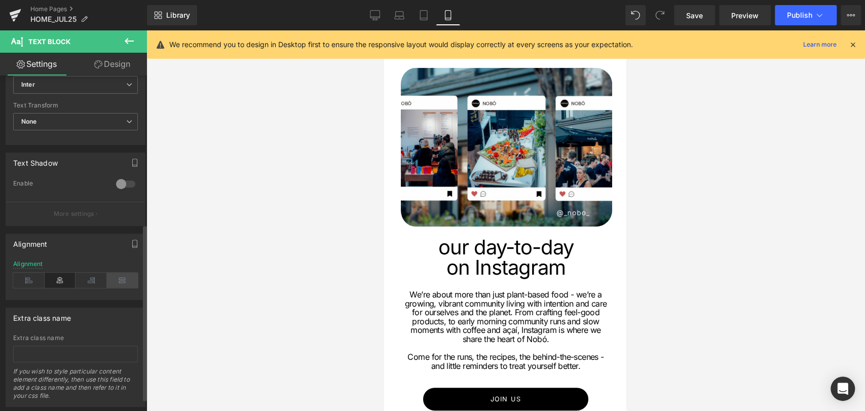
click at [122, 276] on icon at bounding box center [122, 280] width 31 height 15
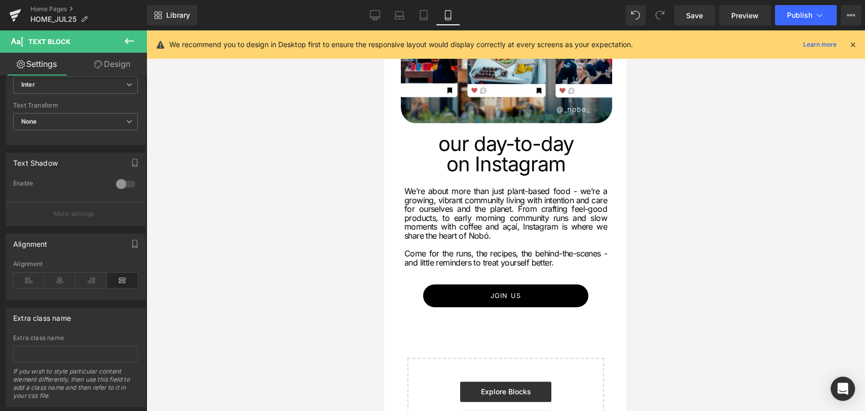
scroll to position [2749, 0]
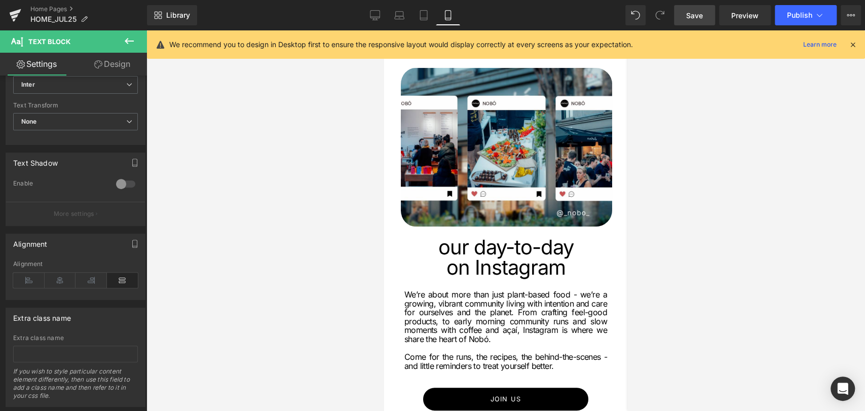
click at [682, 13] on link "Save" at bounding box center [694, 15] width 41 height 20
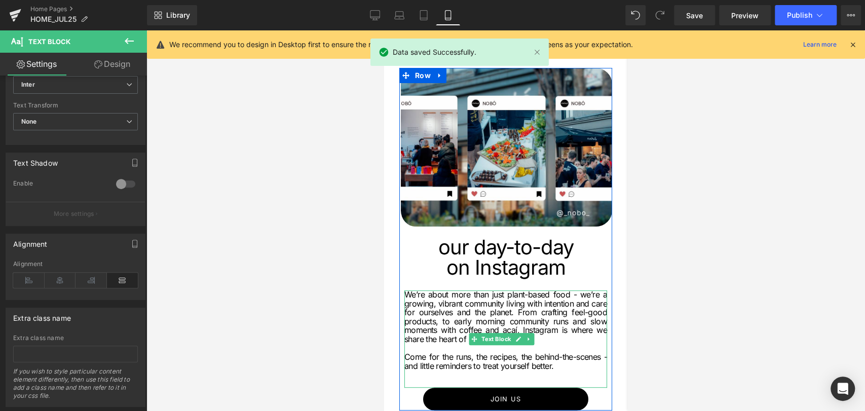
click at [481, 290] on p "We’re about more than just plant-based food - we’re a growing, vibrant communit…" at bounding box center [506, 317] width 203 height 54
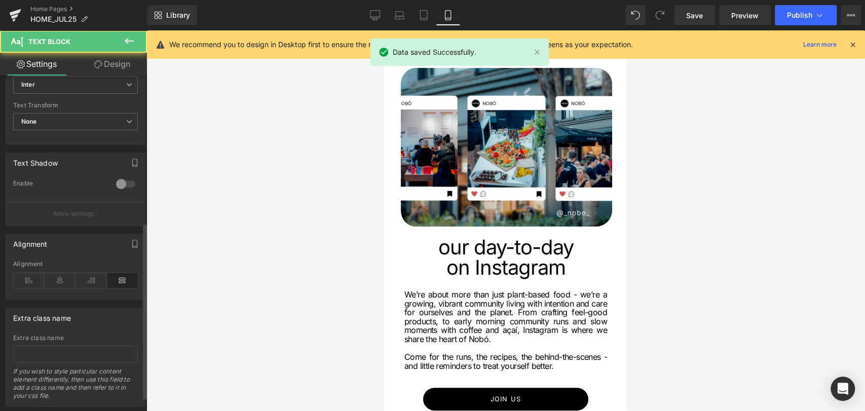
scroll to position [0, 0]
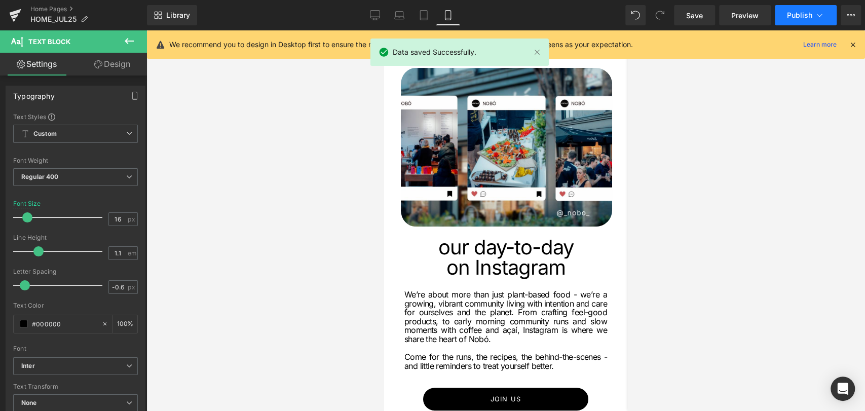
click at [793, 16] on span "Publish" at bounding box center [799, 15] width 25 height 8
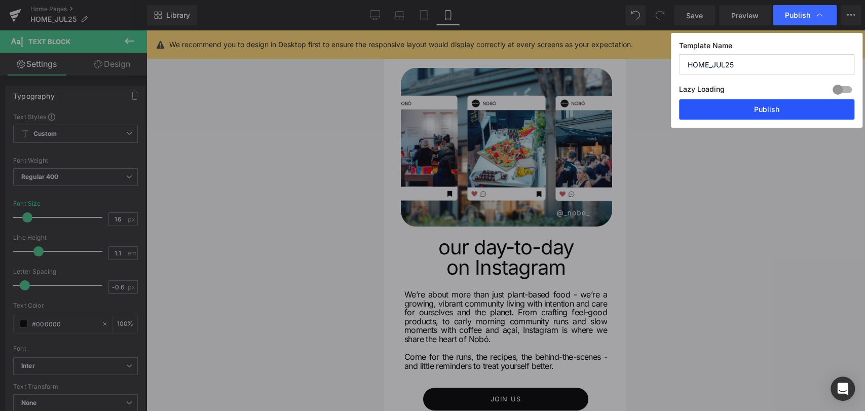
click at [723, 106] on button "Publish" at bounding box center [766, 109] width 175 height 20
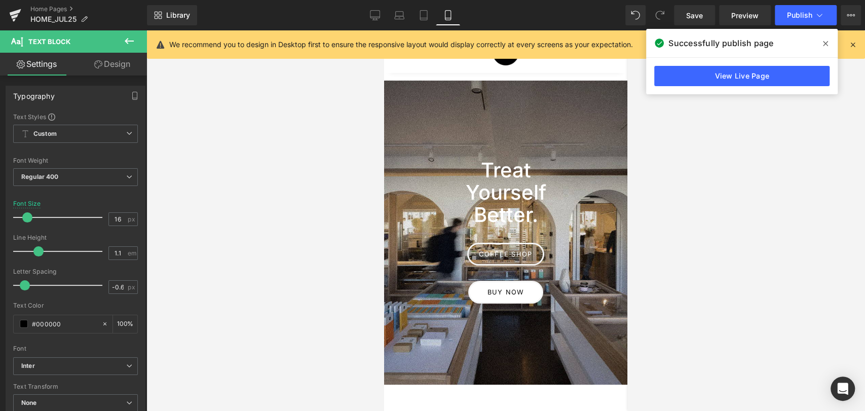
click at [827, 40] on icon at bounding box center [825, 44] width 5 height 8
